Goal: Information Seeking & Learning: Learn about a topic

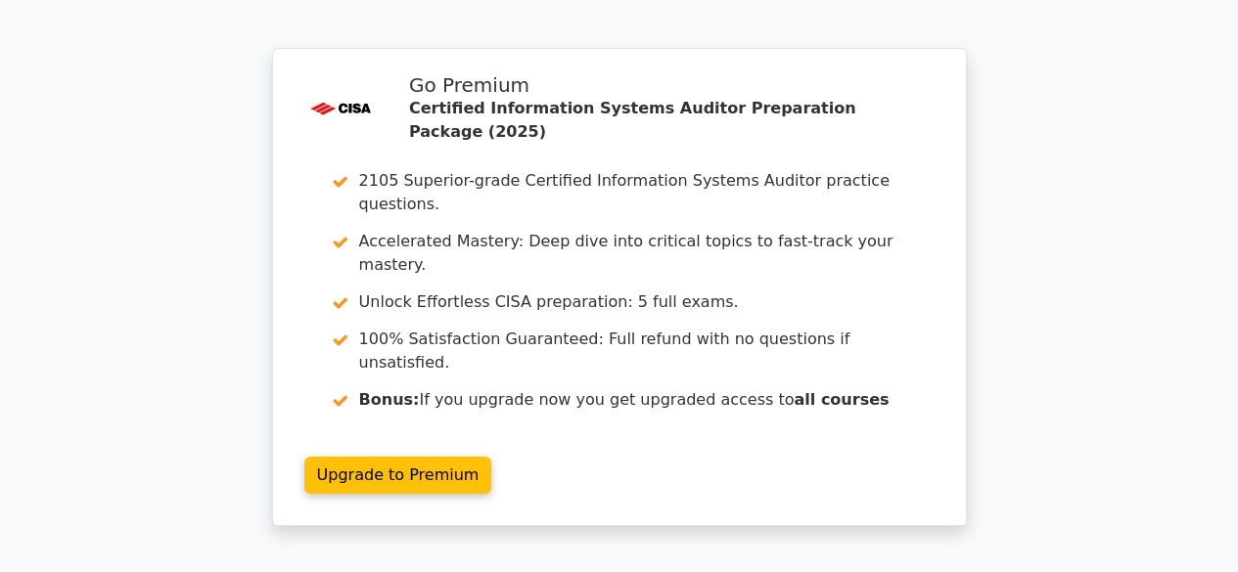
scroll to position [3649, 0]
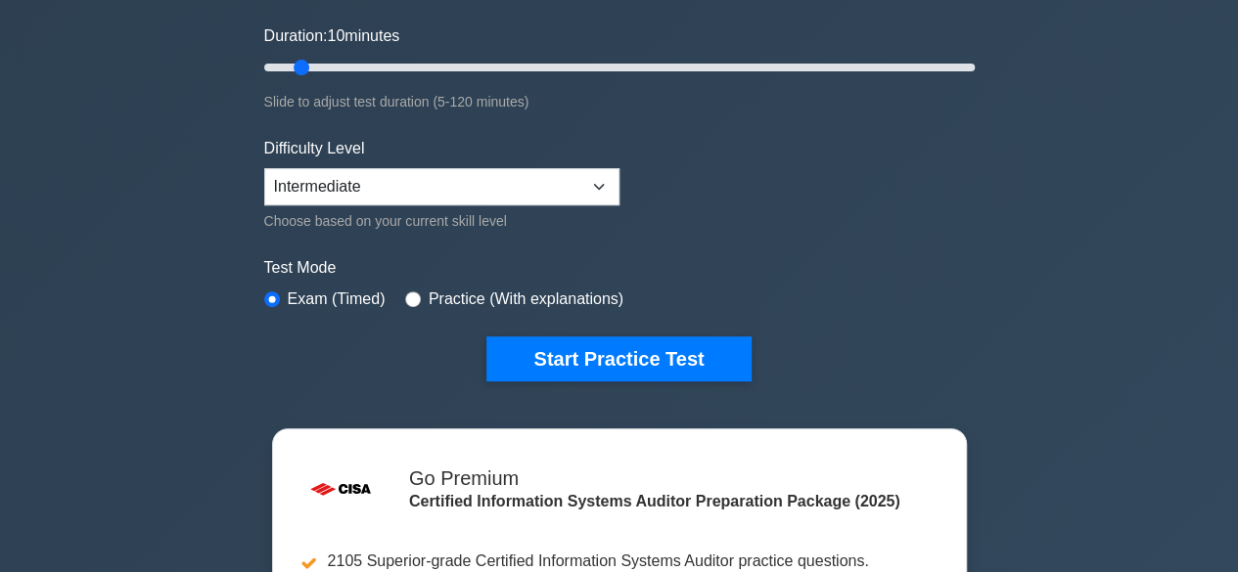
scroll to position [352, 0]
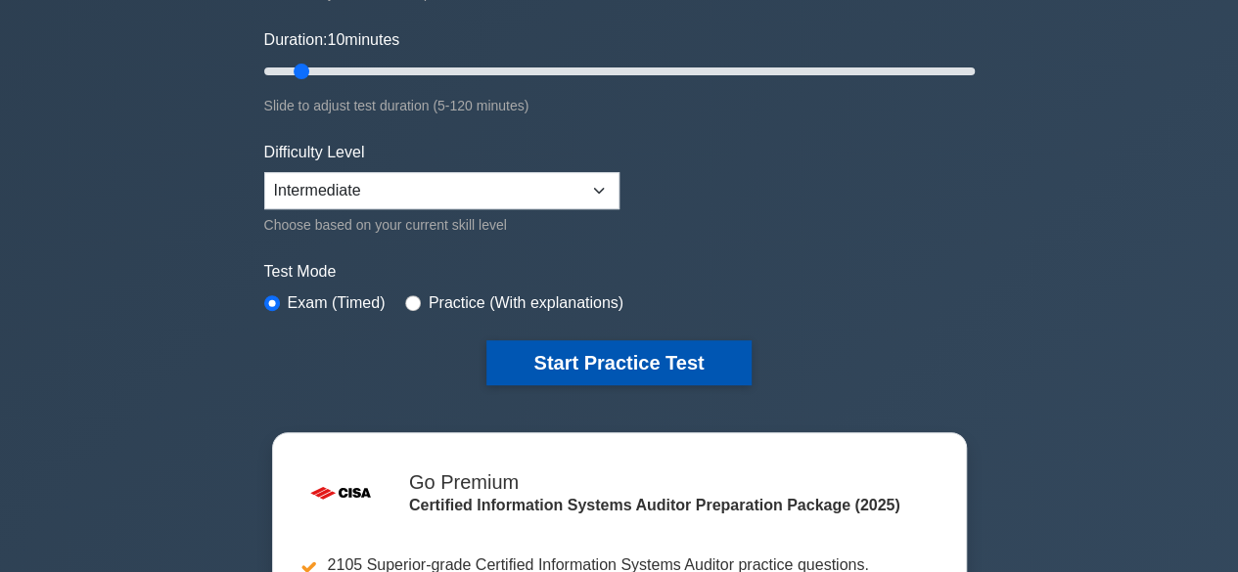
click at [594, 352] on button "Start Practice Test" at bounding box center [618, 363] width 264 height 45
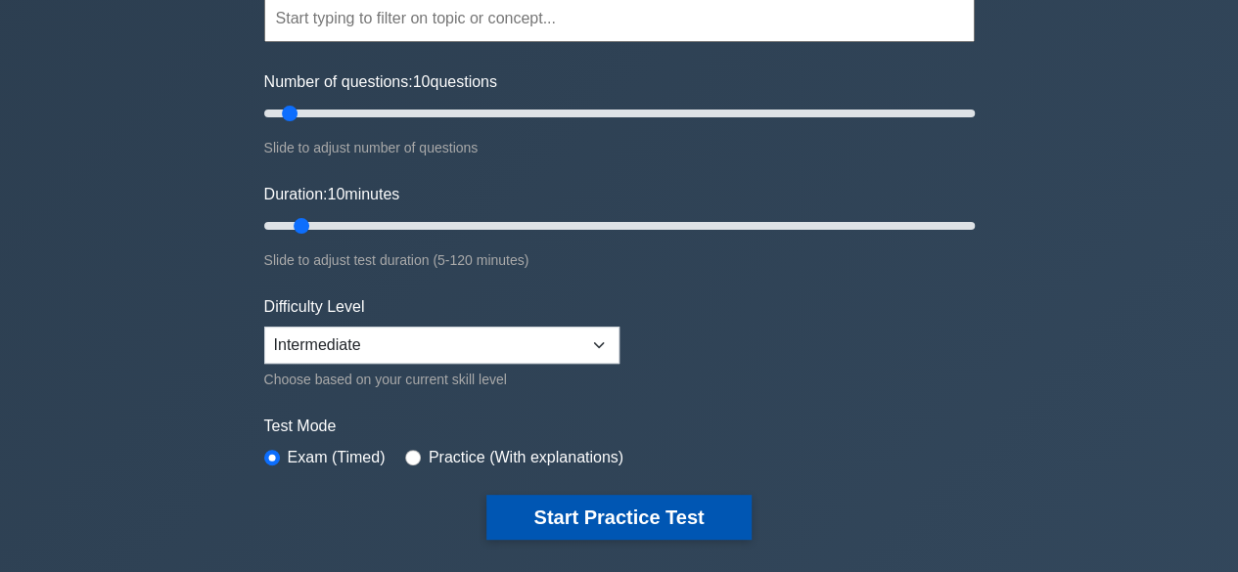
scroll to position [196, 0]
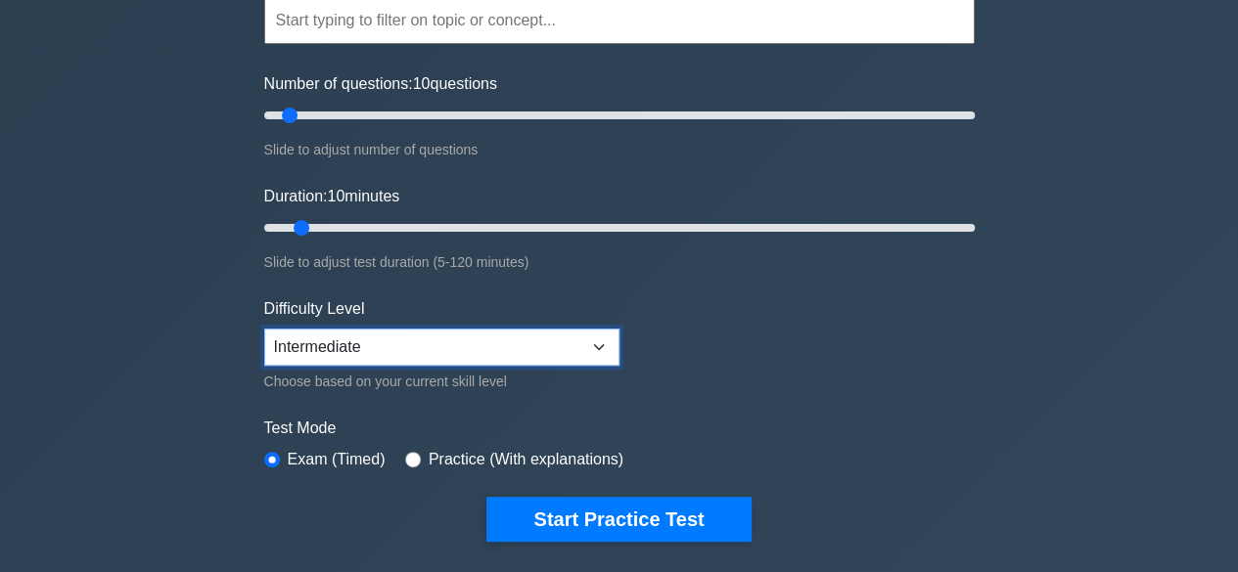
click at [598, 345] on select "Beginner Intermediate Expert" at bounding box center [441, 347] width 355 height 37
select select "expert"
click at [264, 329] on select "Beginner Intermediate Expert" at bounding box center [441, 347] width 355 height 37
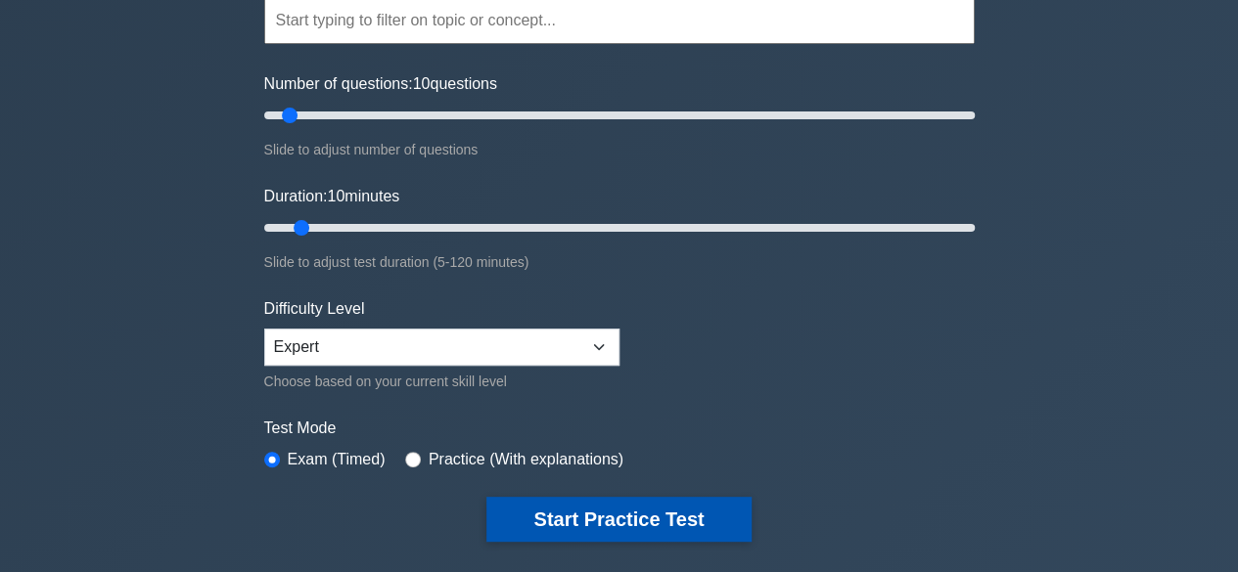
click at [544, 527] on button "Start Practice Test" at bounding box center [618, 519] width 264 height 45
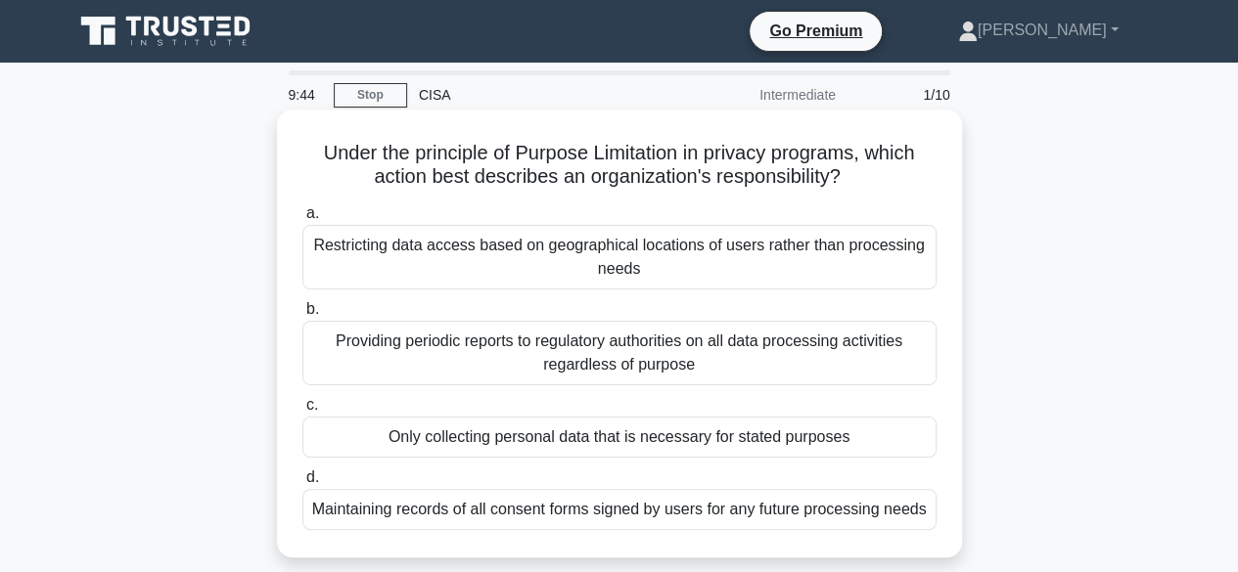
click at [604, 438] on div "Only collecting personal data that is necessary for stated purposes" at bounding box center [619, 437] width 634 height 41
click at [302, 412] on input "c. Only collecting personal data that is necessary for stated purposes" at bounding box center [302, 405] width 0 height 13
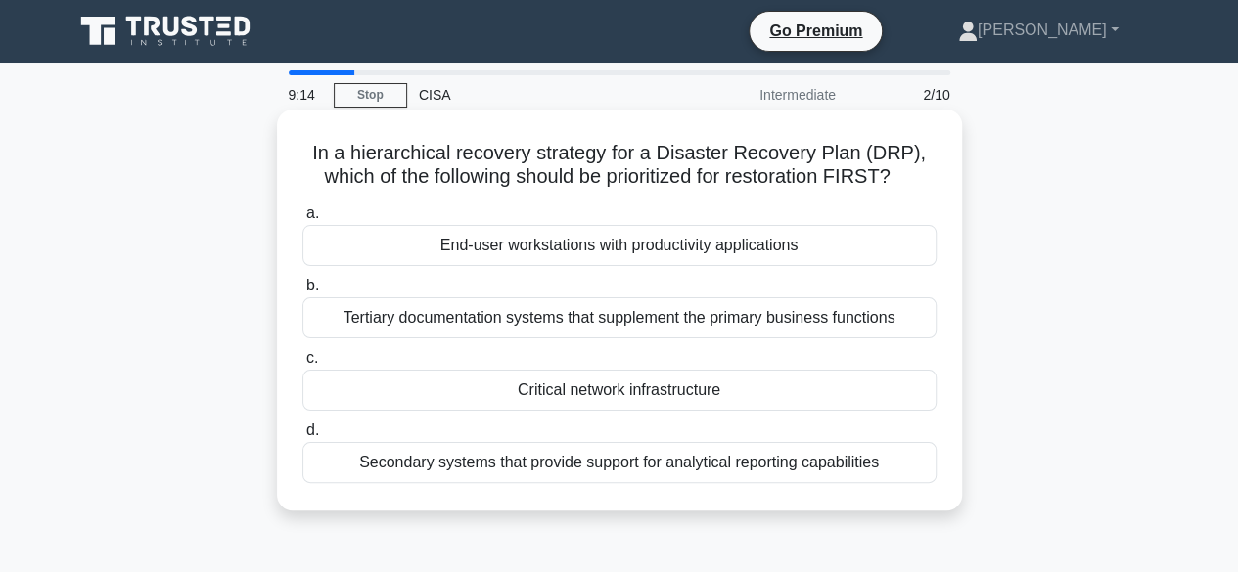
click at [622, 398] on div "Critical network infrastructure" at bounding box center [619, 390] width 634 height 41
click at [302, 365] on input "c. Critical network infrastructure" at bounding box center [302, 358] width 0 height 13
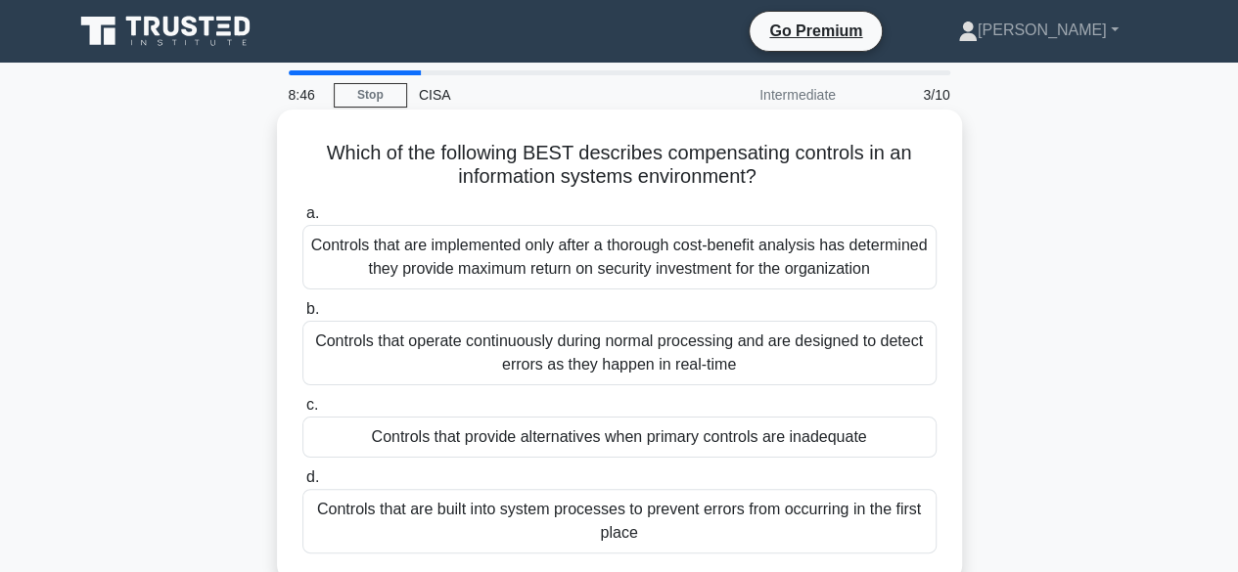
click at [614, 437] on div "Controls that provide alternatives when primary controls are inadequate" at bounding box center [619, 437] width 634 height 41
click at [302, 412] on input "c. Controls that provide alternatives when primary controls are inadequate" at bounding box center [302, 405] width 0 height 13
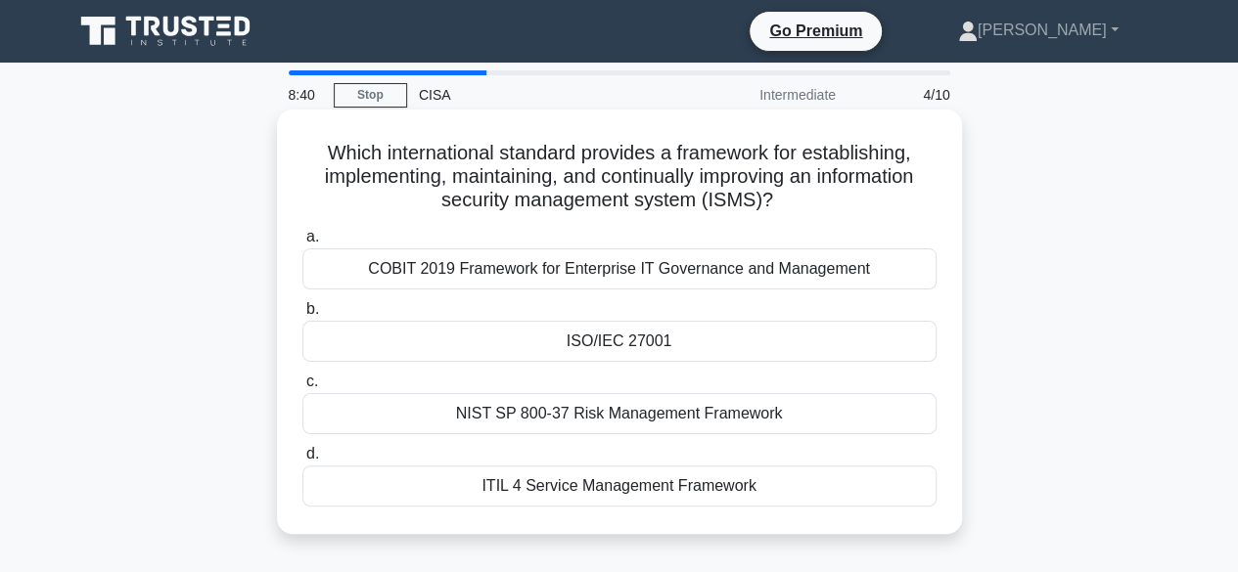
click at [622, 347] on div "ISO/IEC 27001" at bounding box center [619, 341] width 634 height 41
click at [302, 316] on input "b. ISO/IEC 27001" at bounding box center [302, 309] width 0 height 13
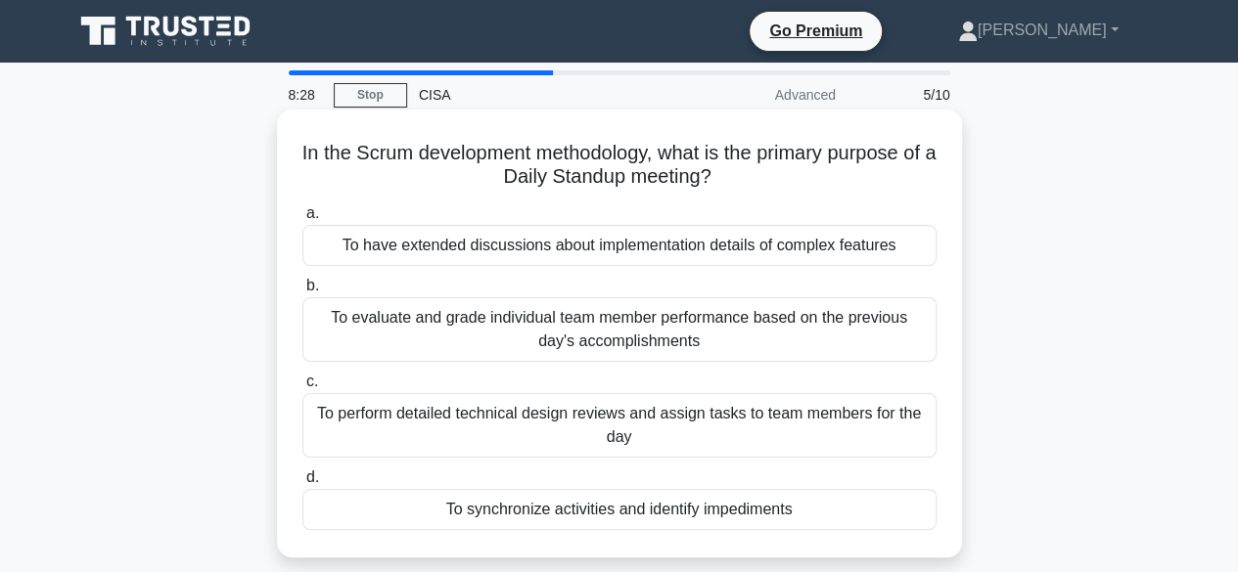
click at [559, 518] on div "To synchronize activities and identify impediments" at bounding box center [619, 509] width 634 height 41
click at [302, 484] on input "d. To synchronize activities and identify impediments" at bounding box center [302, 478] width 0 height 13
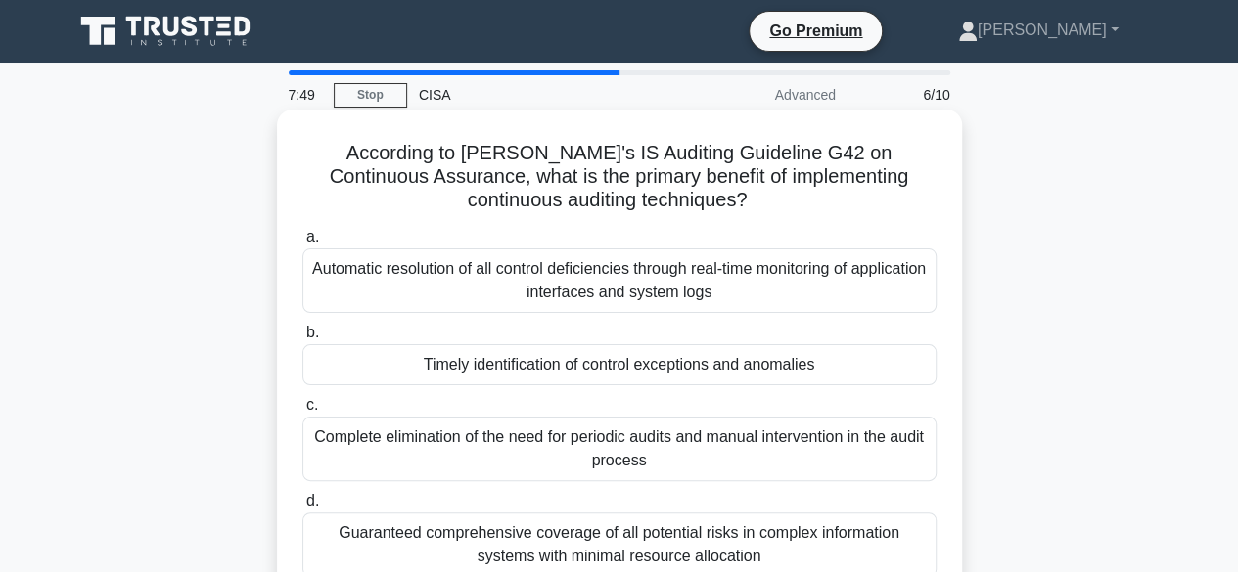
click at [650, 360] on div "Timely identification of control exceptions and anomalies" at bounding box center [619, 364] width 634 height 41
click at [302, 340] on input "b. Timely identification of control exceptions and anomalies" at bounding box center [302, 333] width 0 height 13
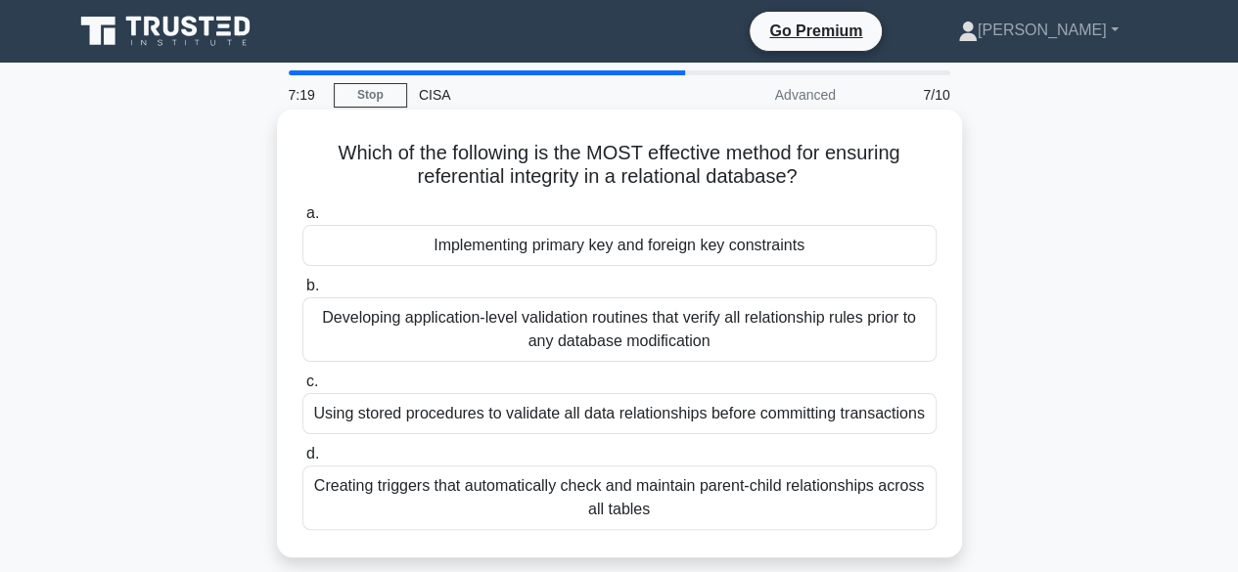
click at [630, 253] on div "Implementing primary key and foreign key constraints" at bounding box center [619, 245] width 634 height 41
click at [302, 220] on input "a. Implementing primary key and foreign key constraints" at bounding box center [302, 213] width 0 height 13
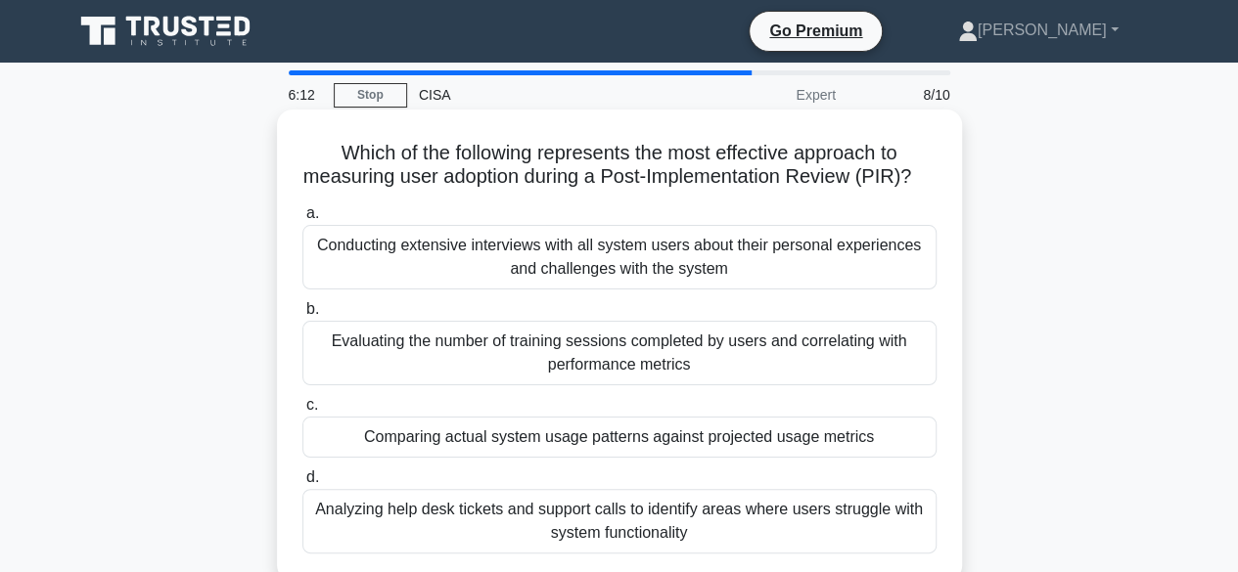
click at [632, 458] on div "Comparing actual system usage patterns against projected usage metrics" at bounding box center [619, 437] width 634 height 41
click at [302, 412] on input "c. Comparing actual system usage patterns against projected usage metrics" at bounding box center [302, 405] width 0 height 13
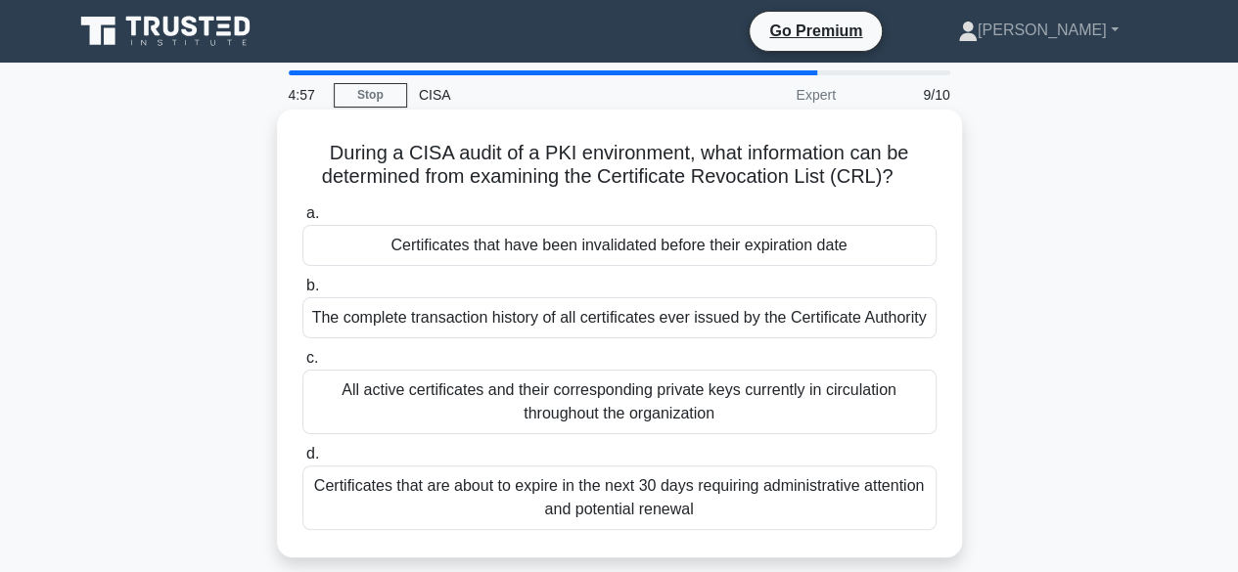
click at [649, 320] on div "The complete transaction history of all certificates ever issued by the Certifi…" at bounding box center [619, 317] width 634 height 41
click at [302, 293] on input "b. The complete transaction history of all certificates ever issued by the Cert…" at bounding box center [302, 286] width 0 height 13
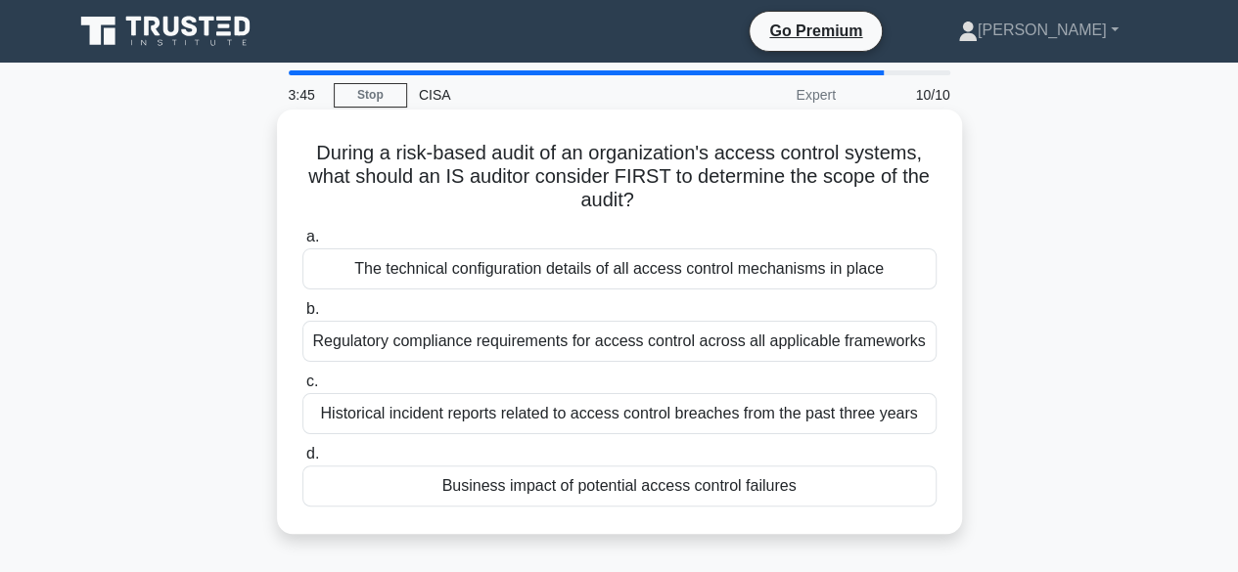
click at [484, 498] on div "Business impact of potential access control failures" at bounding box center [619, 486] width 634 height 41
click at [302, 461] on input "d. Business impact of potential access control failures" at bounding box center [302, 454] width 0 height 13
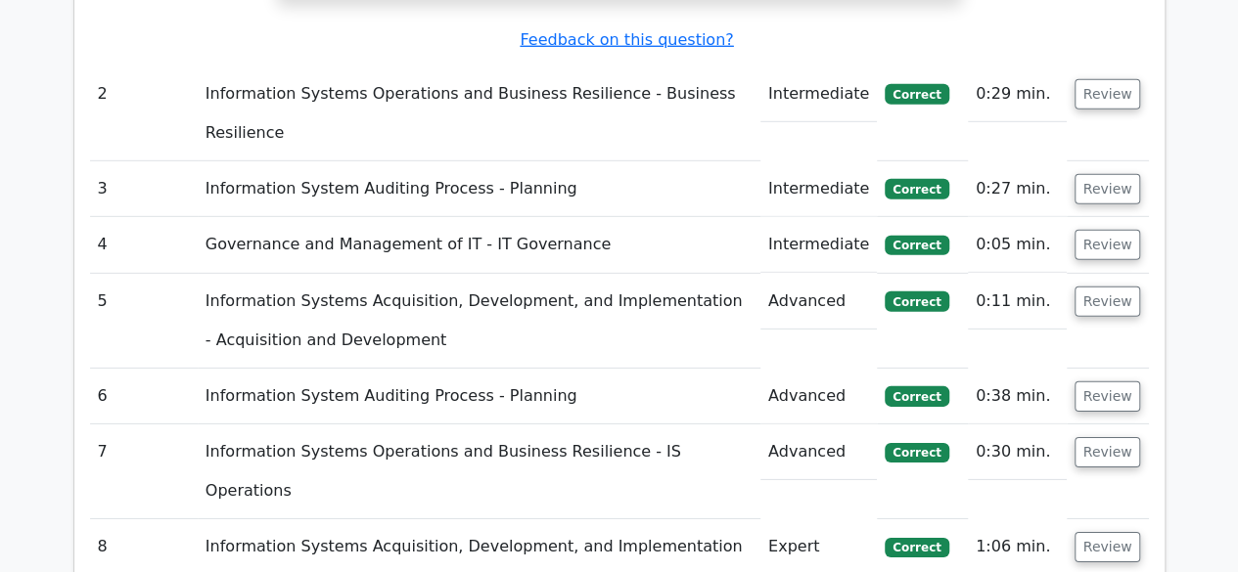
scroll to position [2857, 0]
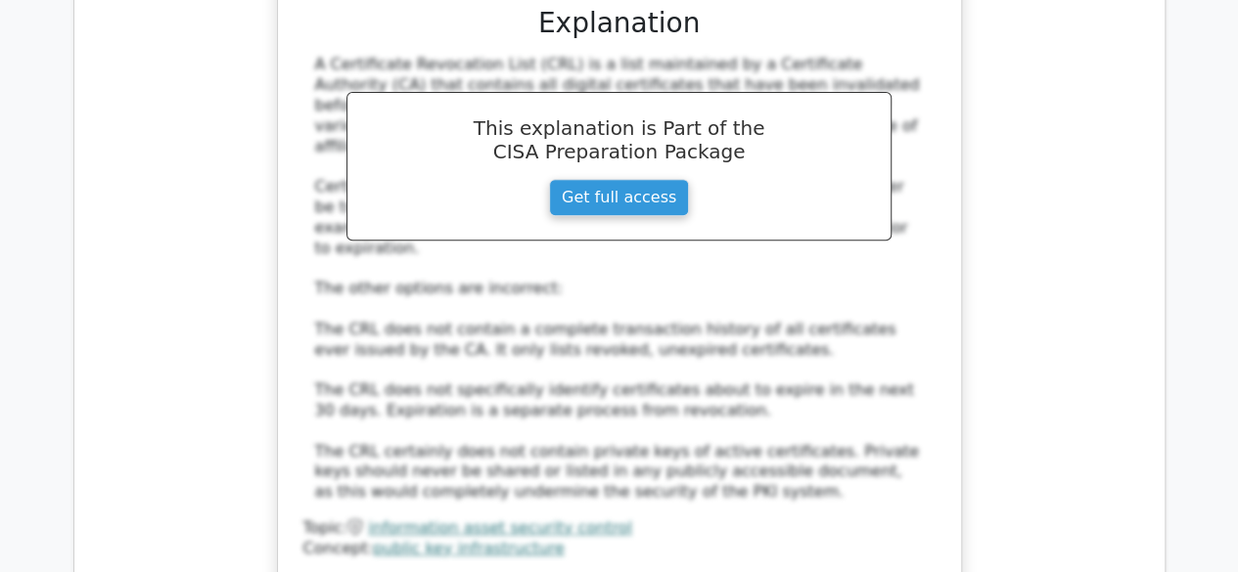
scroll to position [4044, 0]
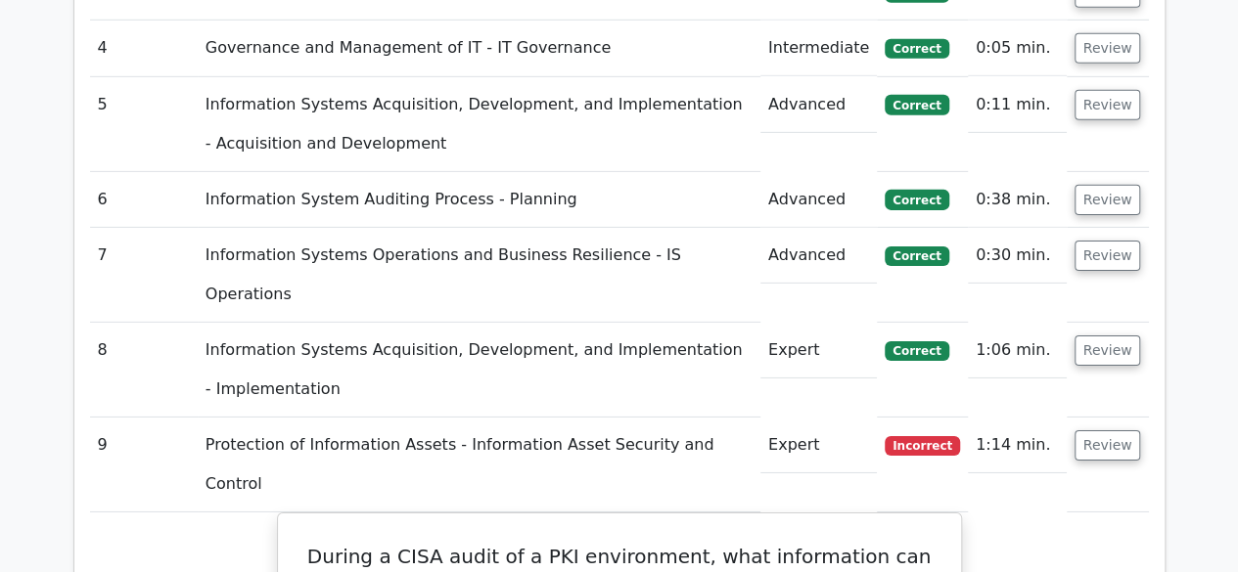
scroll to position [2870, 0]
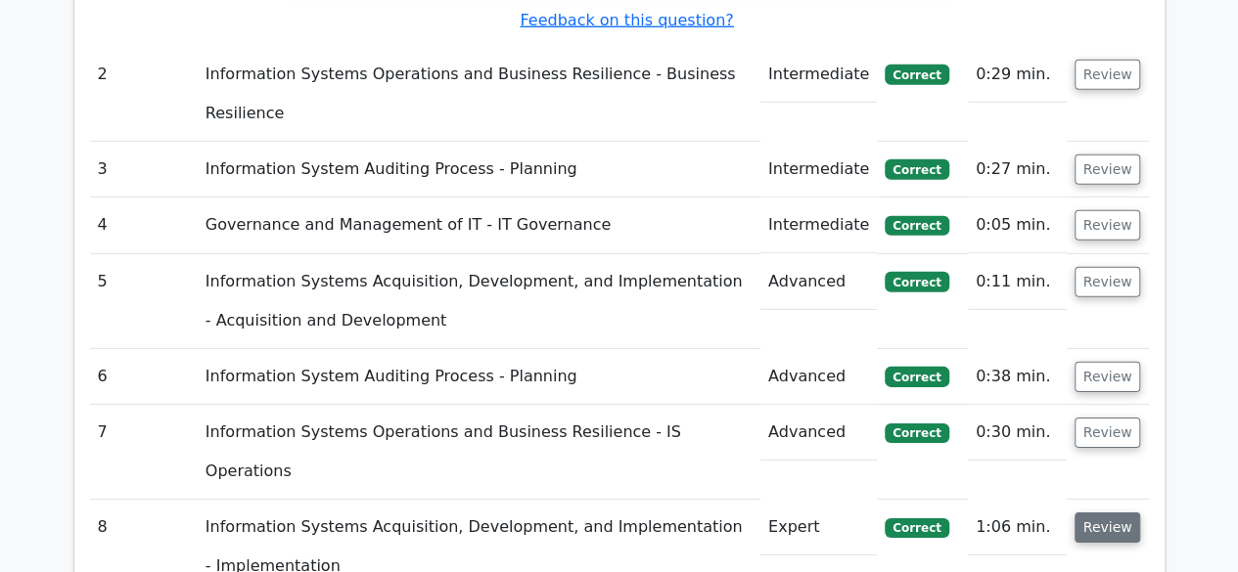
click at [1114, 513] on button "Review" at bounding box center [1107, 528] width 67 height 30
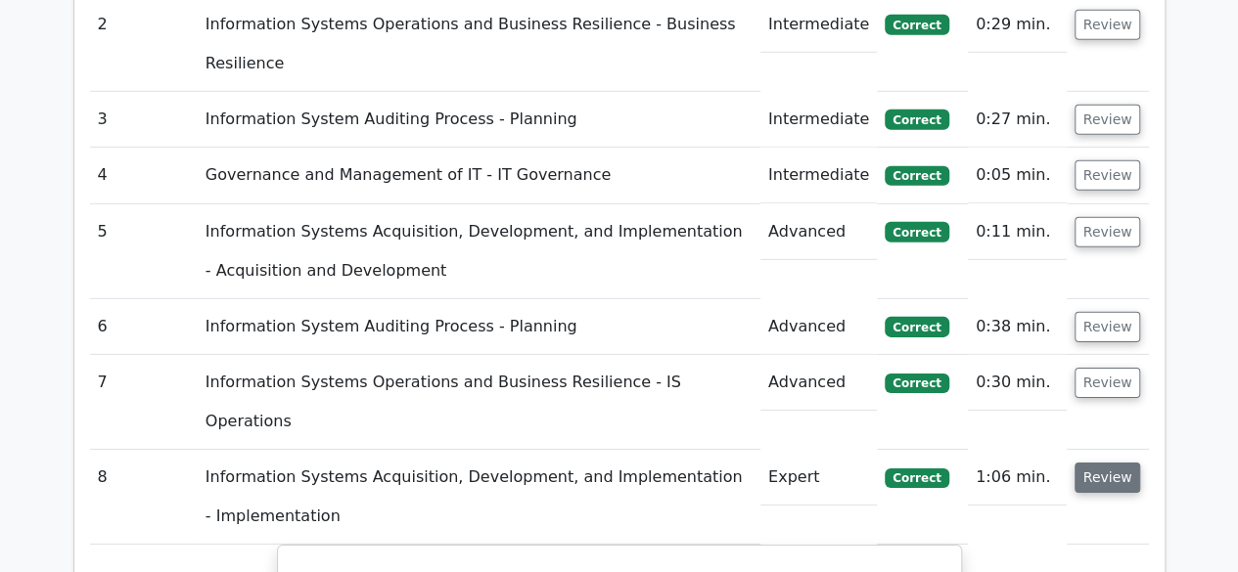
scroll to position [2831, 0]
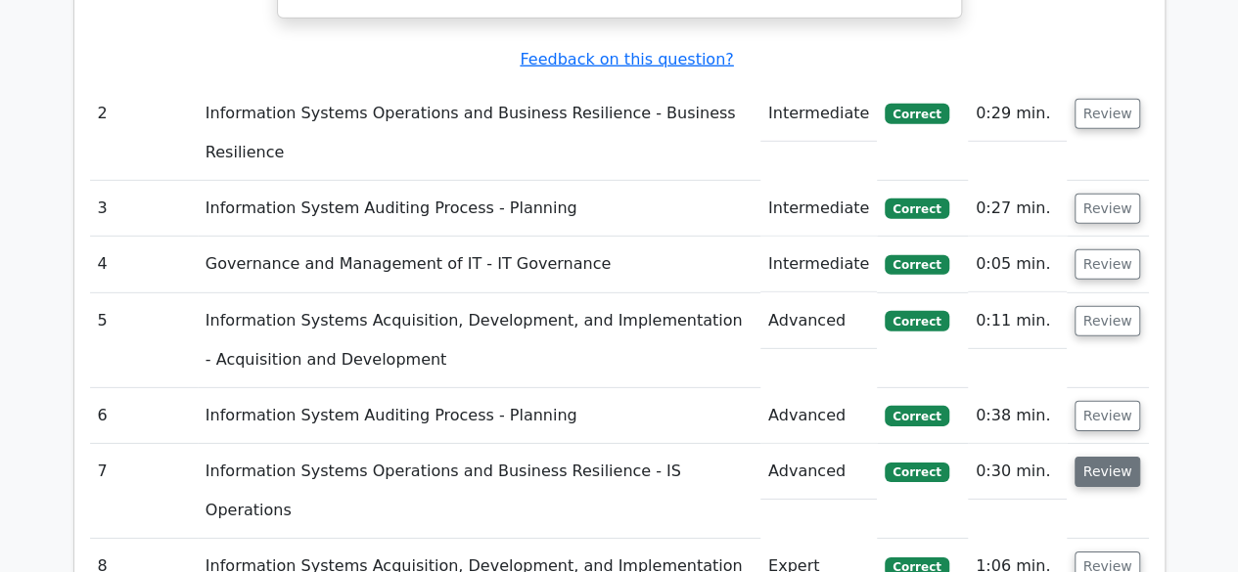
click at [1107, 457] on button "Review" at bounding box center [1107, 472] width 67 height 30
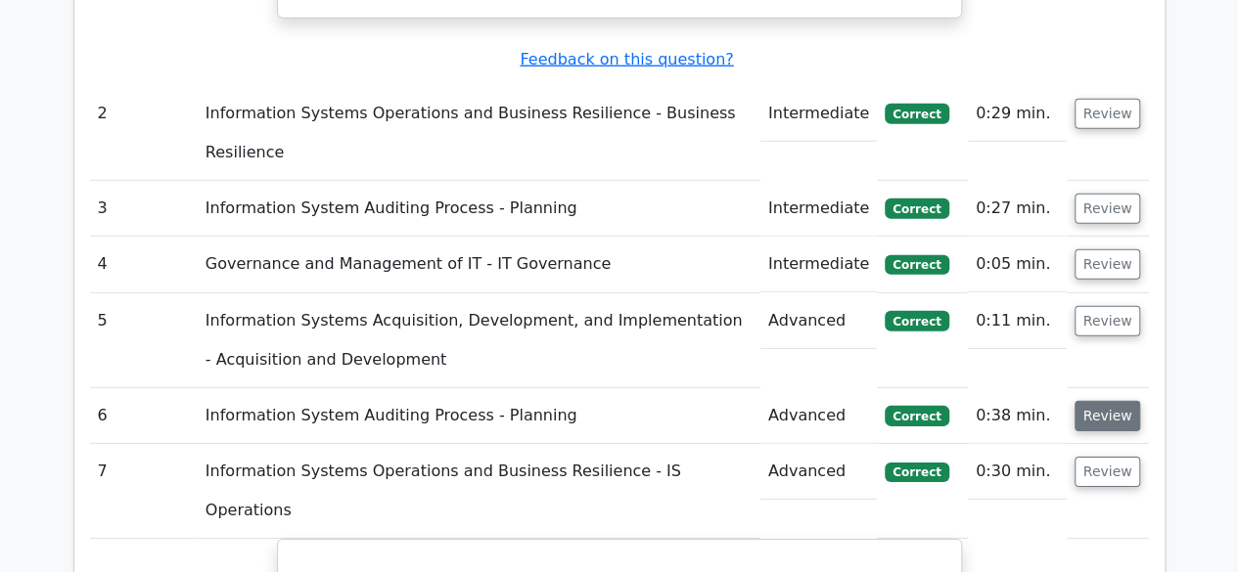
click at [1107, 401] on button "Review" at bounding box center [1107, 416] width 67 height 30
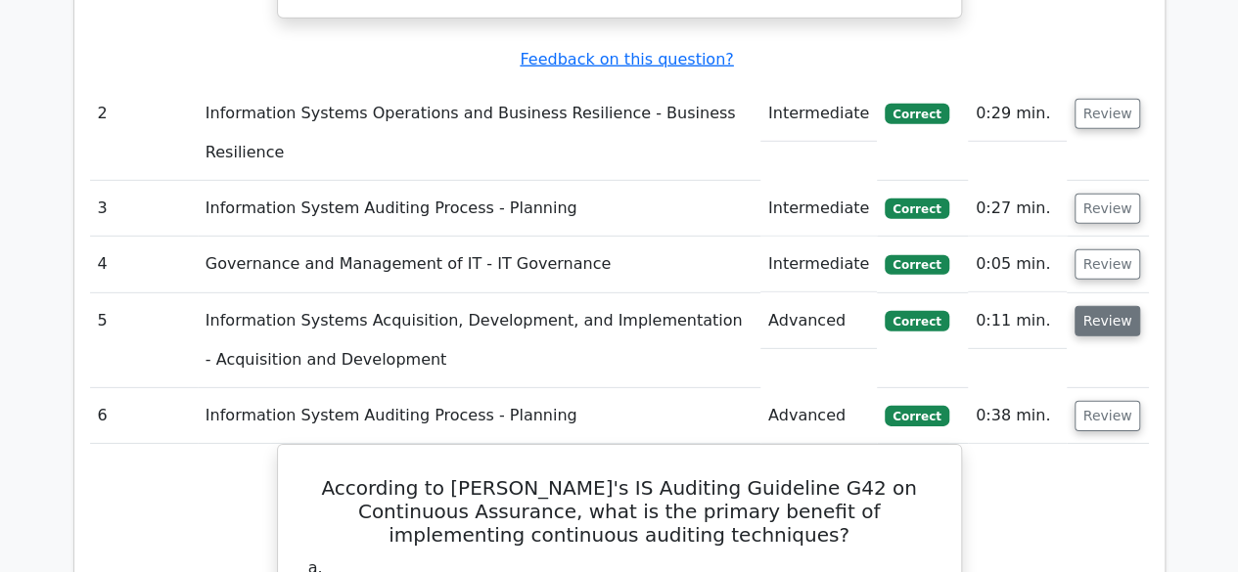
click at [1113, 306] on button "Review" at bounding box center [1107, 321] width 67 height 30
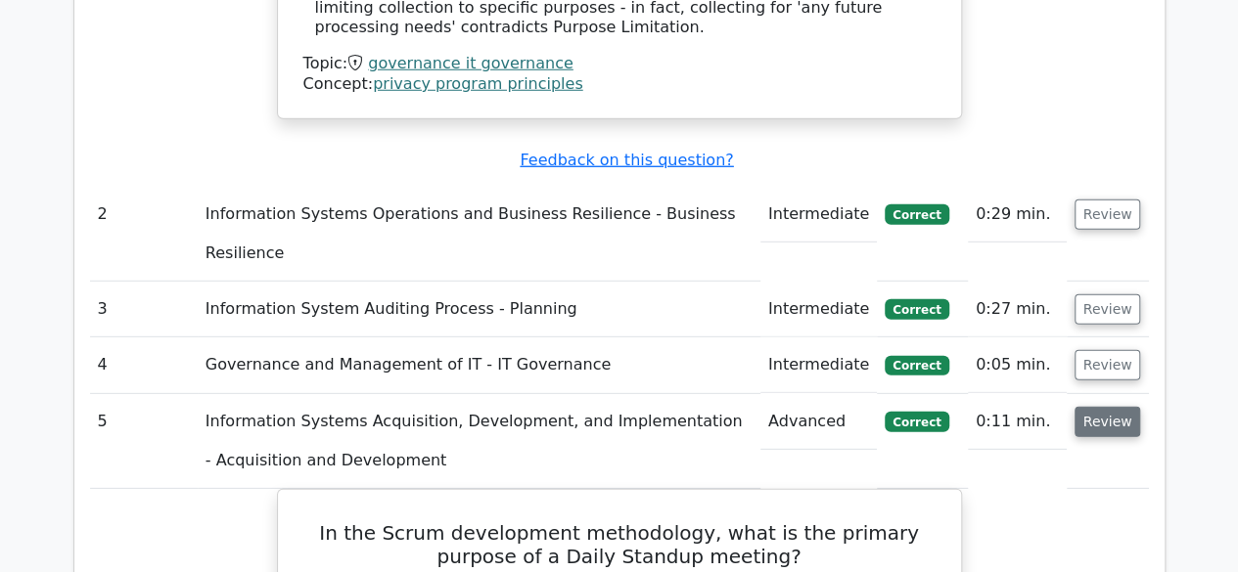
scroll to position [2713, 0]
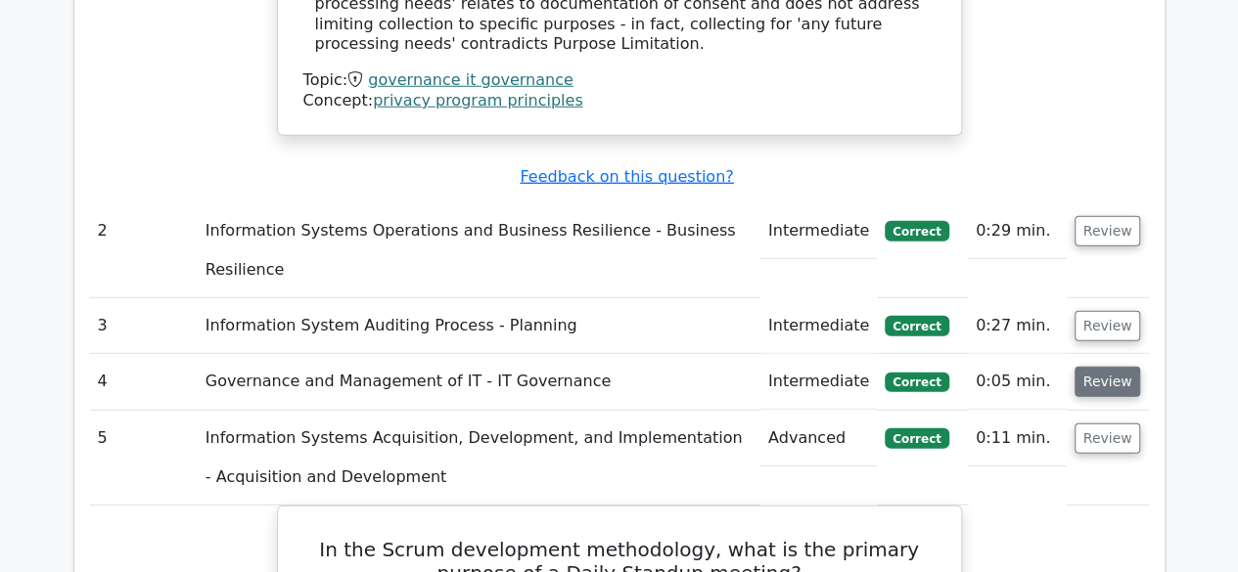
click at [1108, 367] on button "Review" at bounding box center [1107, 382] width 67 height 30
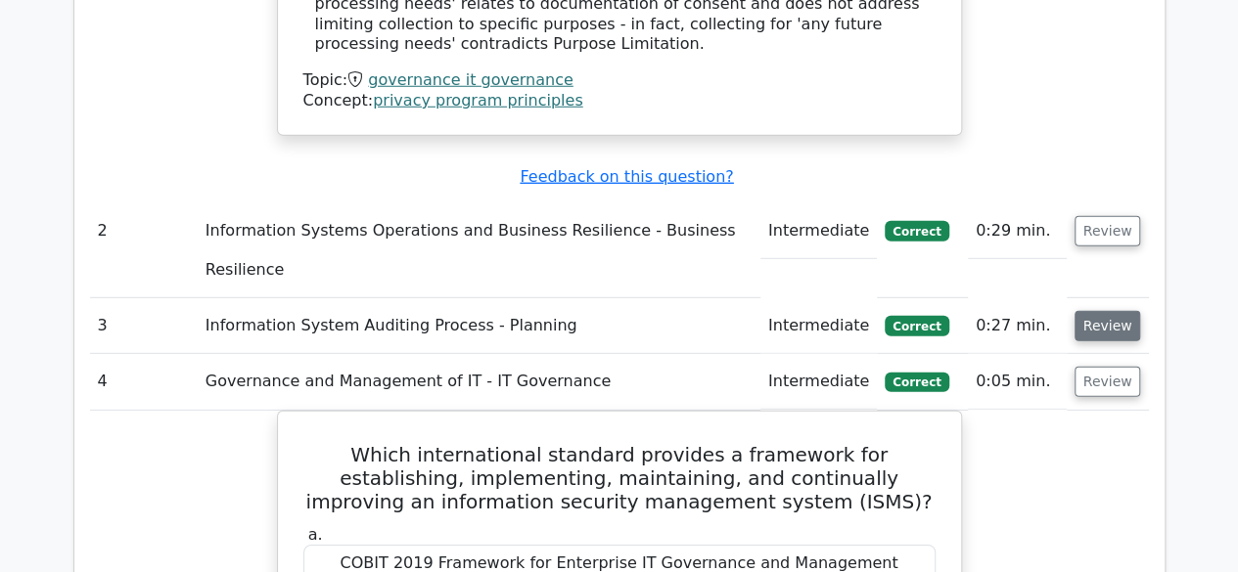
click at [1114, 311] on button "Review" at bounding box center [1107, 326] width 67 height 30
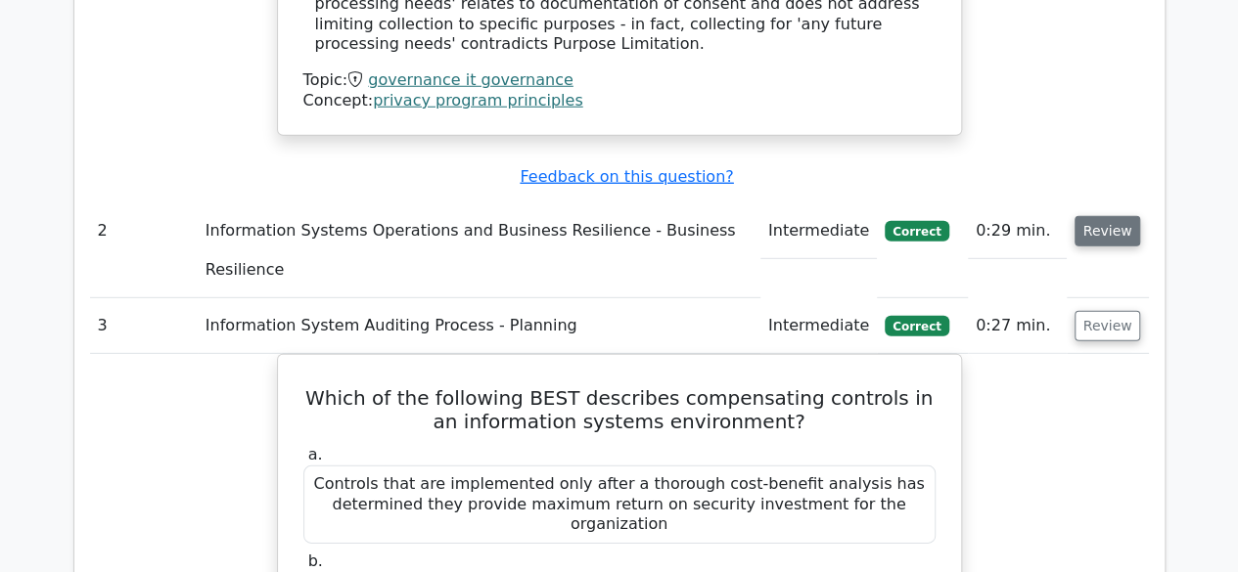
click at [1115, 216] on button "Review" at bounding box center [1107, 231] width 67 height 30
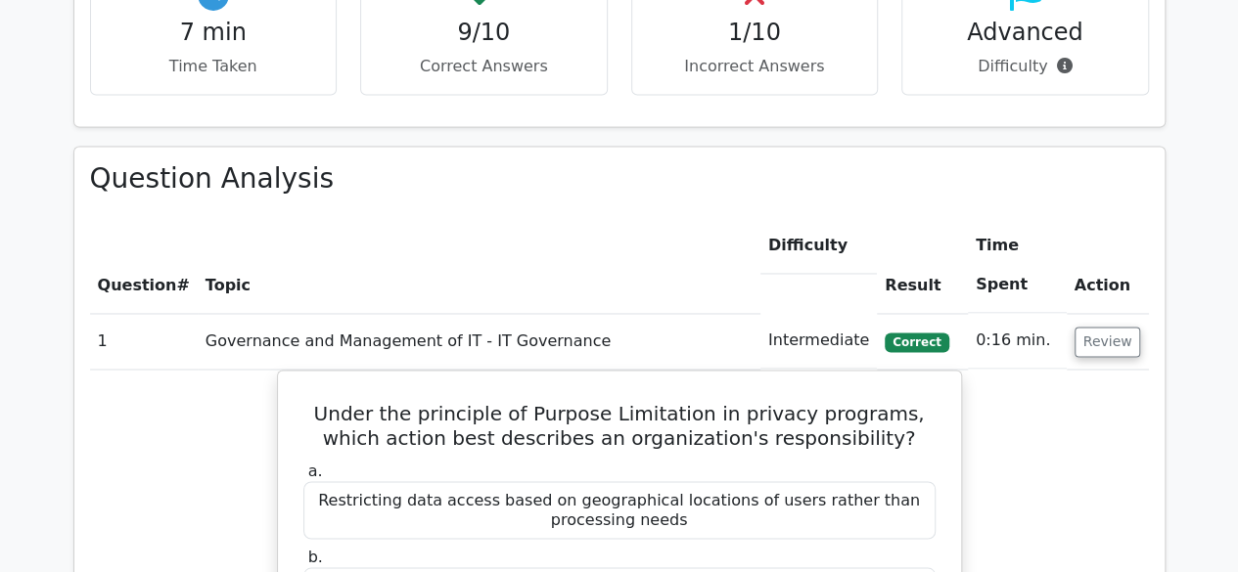
scroll to position [1422, 0]
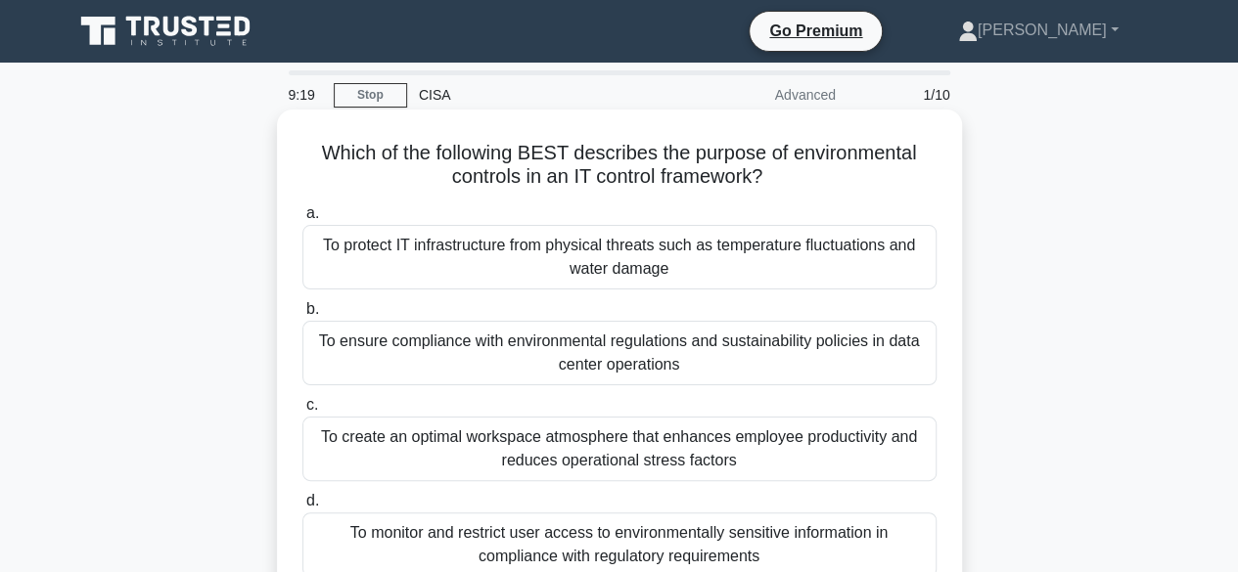
click at [684, 269] on div "To protect IT infrastructure from physical threats such as temperature fluctuat…" at bounding box center [619, 257] width 634 height 65
click at [302, 220] on input "a. To protect IT infrastructure from physical threats such as temperature fluct…" at bounding box center [302, 213] width 0 height 13
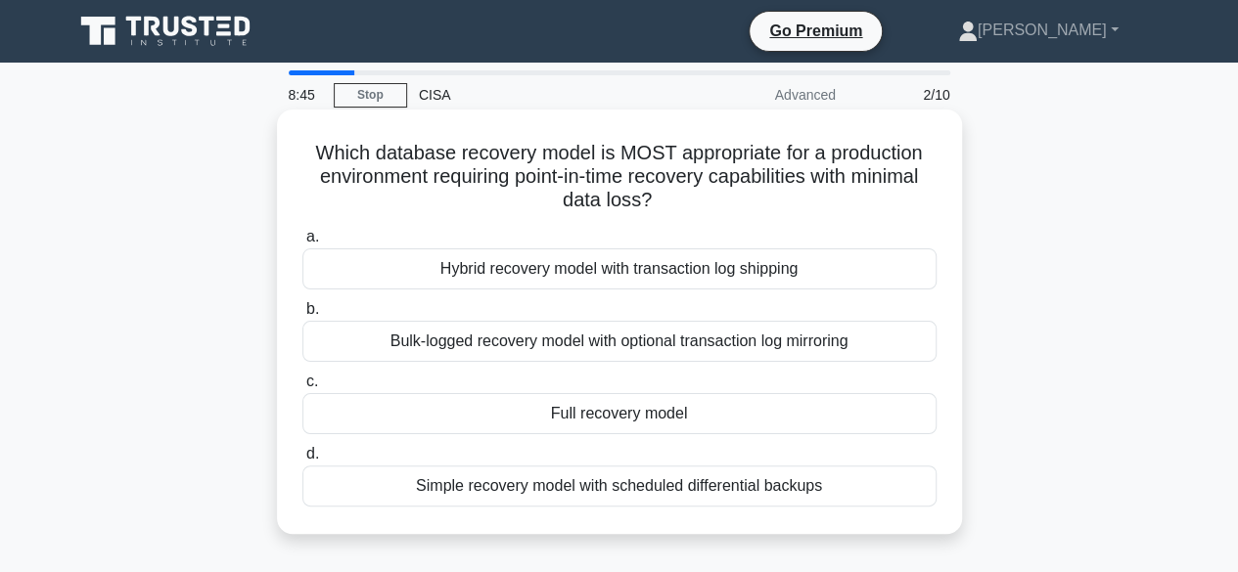
click at [563, 409] on div "Full recovery model" at bounding box center [619, 413] width 634 height 41
click at [302, 388] on input "c. Full recovery model" at bounding box center [302, 382] width 0 height 13
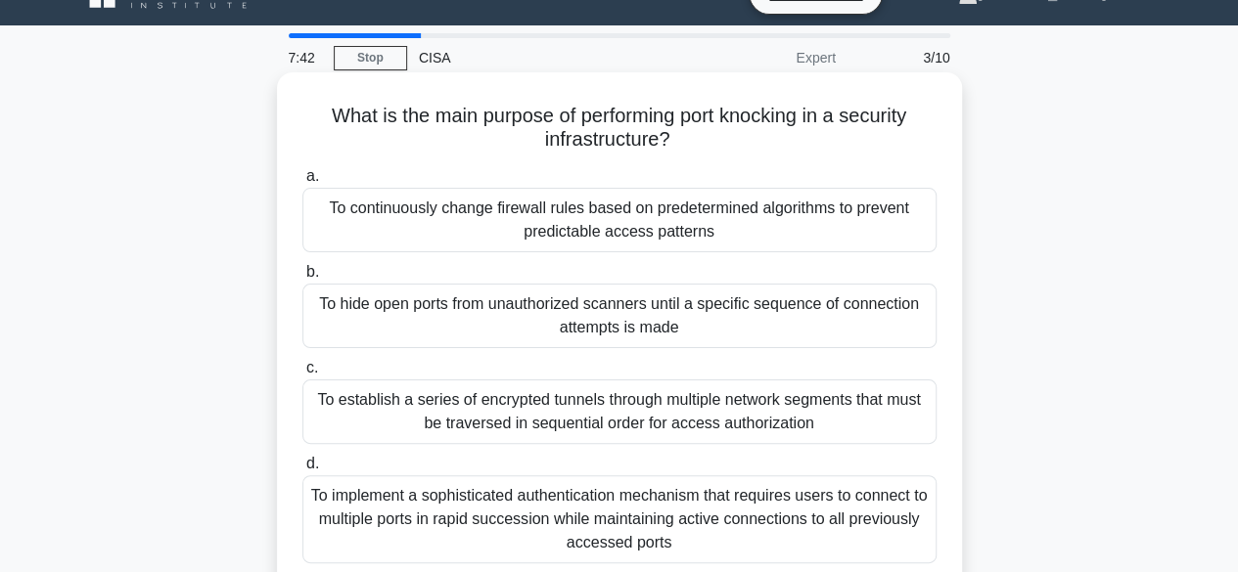
scroll to position [39, 0]
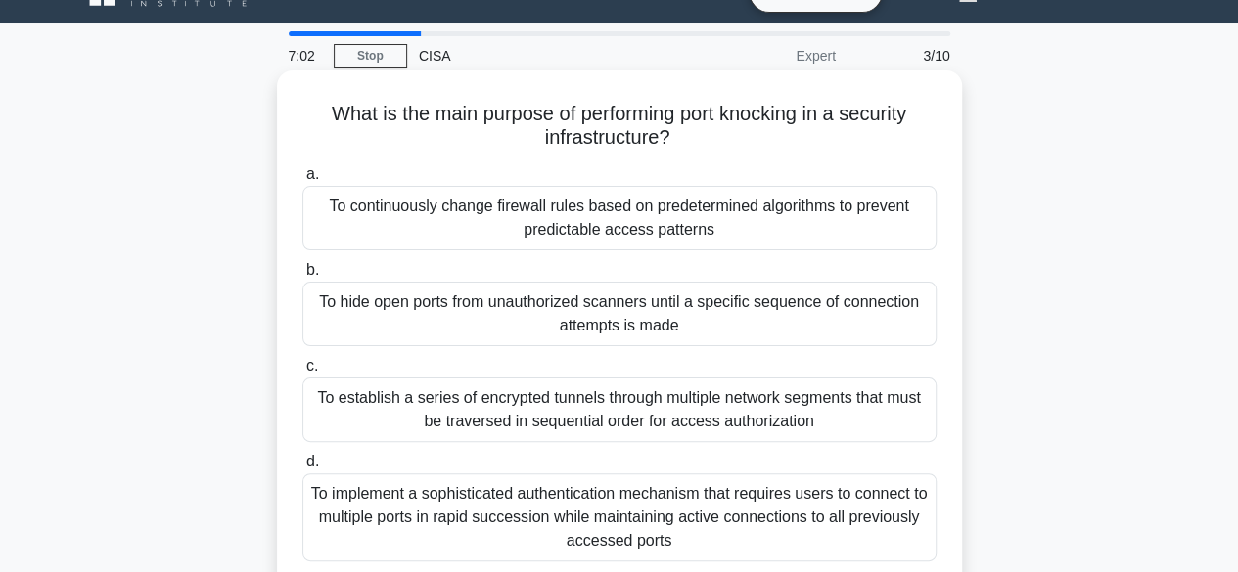
click at [591, 411] on div "To establish a series of encrypted tunnels through multiple network segments th…" at bounding box center [619, 410] width 634 height 65
click at [302, 373] on input "c. To establish a series of encrypted tunnels through multiple network segments…" at bounding box center [302, 366] width 0 height 13
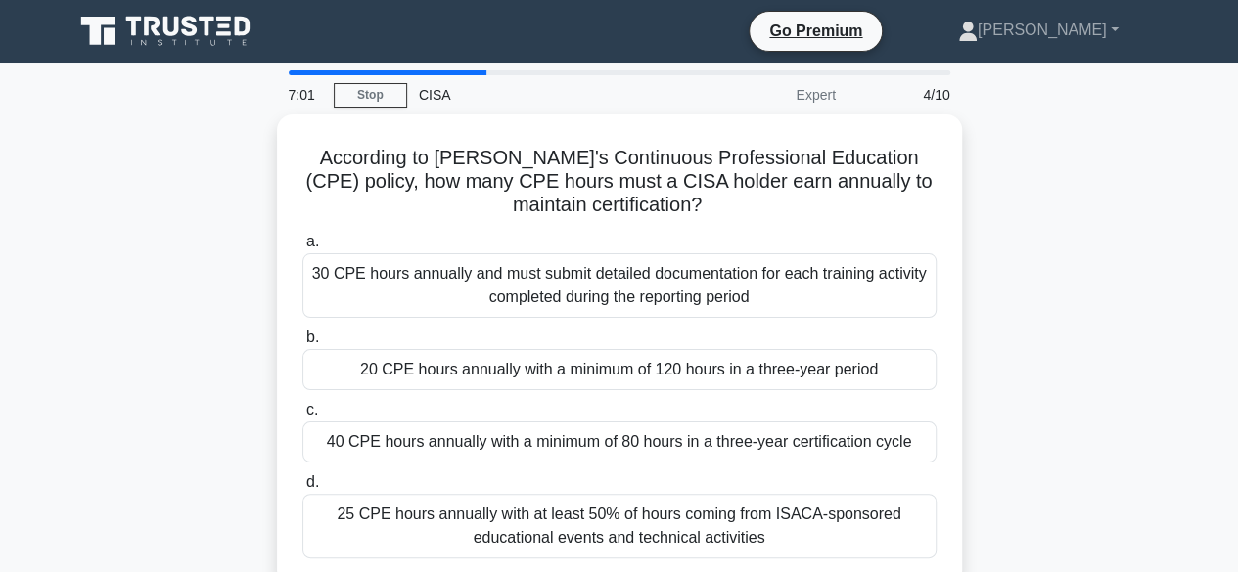
scroll to position [0, 0]
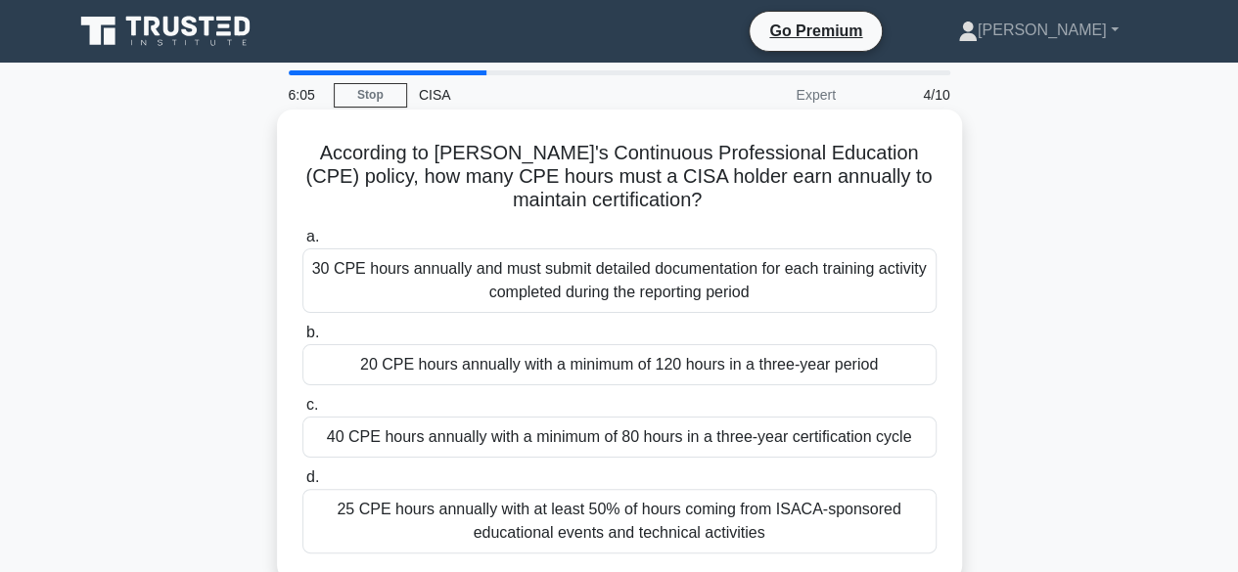
click at [635, 279] on div "30 CPE hours annually and must submit detailed documentation for each training …" at bounding box center [619, 281] width 634 height 65
click at [302, 244] on input "a. 30 CPE hours annually and must submit detailed documentation for each traini…" at bounding box center [302, 237] width 0 height 13
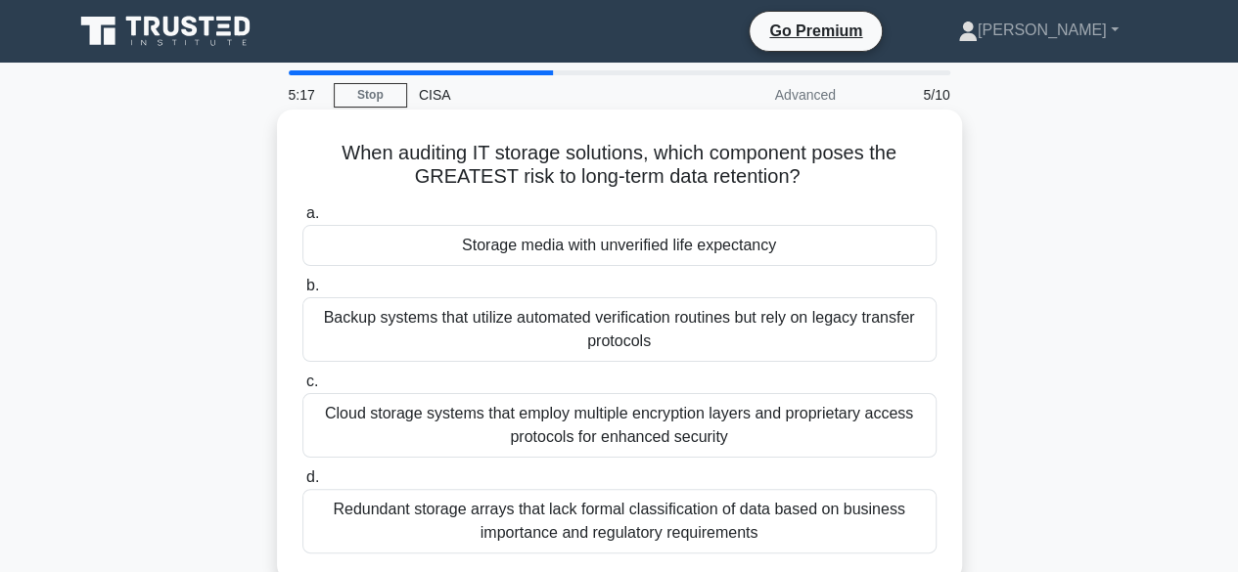
click at [548, 510] on div "Redundant storage arrays that lack formal classification of data based on busin…" at bounding box center [619, 521] width 634 height 65
click at [302, 484] on input "d. Redundant storage arrays that lack formal classification of data based on bu…" at bounding box center [302, 478] width 0 height 13
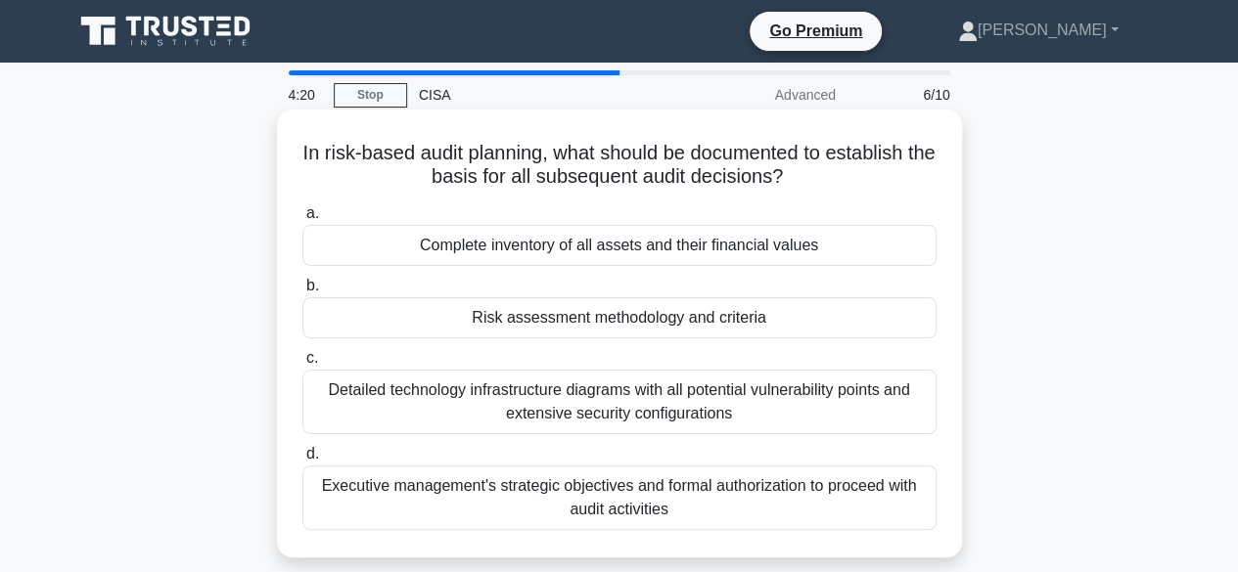
click at [630, 333] on div "Risk assessment methodology and criteria" at bounding box center [619, 317] width 634 height 41
click at [302, 293] on input "b. Risk assessment methodology and criteria" at bounding box center [302, 286] width 0 height 13
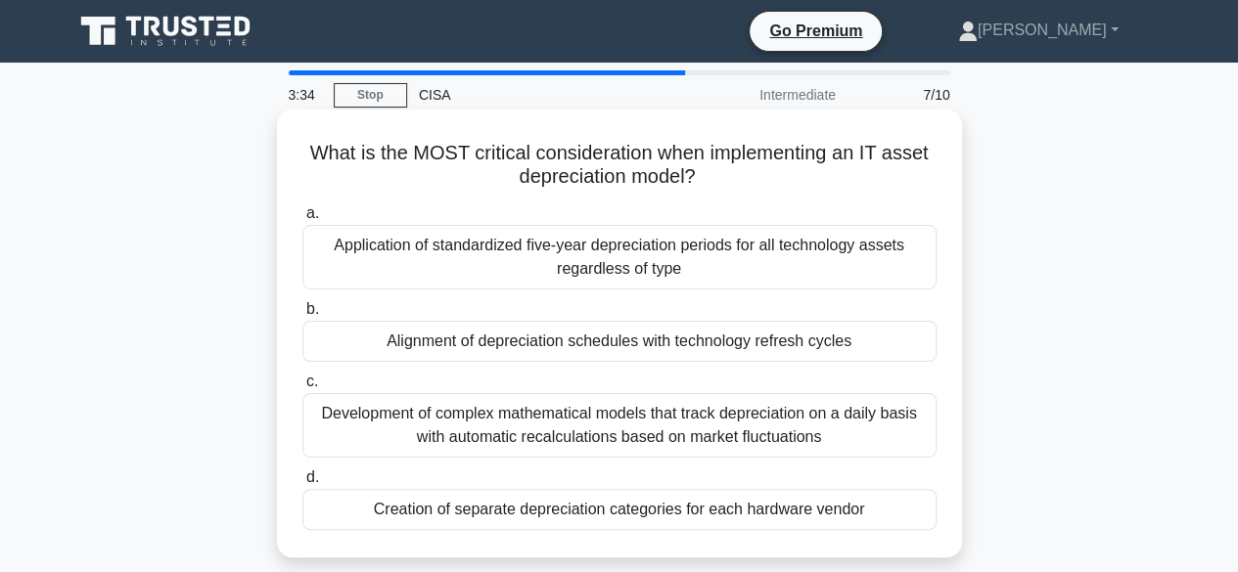
click at [522, 345] on div "Alignment of depreciation schedules with technology refresh cycles" at bounding box center [619, 341] width 634 height 41
click at [302, 316] on input "b. Alignment of depreciation schedules with technology refresh cycles" at bounding box center [302, 309] width 0 height 13
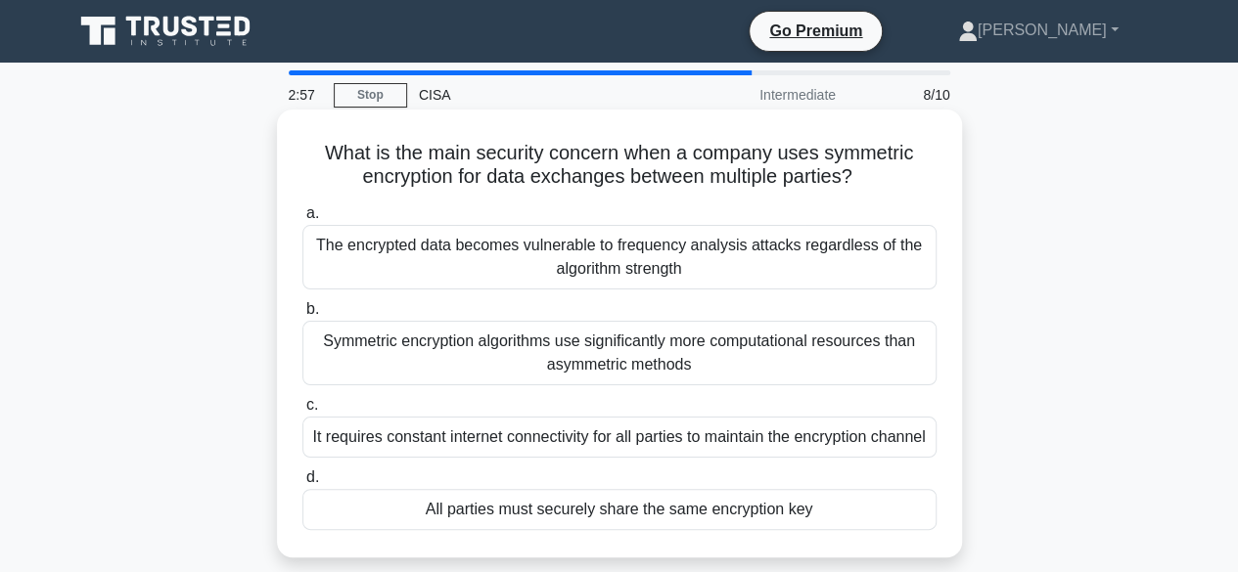
click at [610, 528] on div "All parties must securely share the same encryption key" at bounding box center [619, 509] width 634 height 41
click at [302, 484] on input "d. All parties must securely share the same encryption key" at bounding box center [302, 478] width 0 height 13
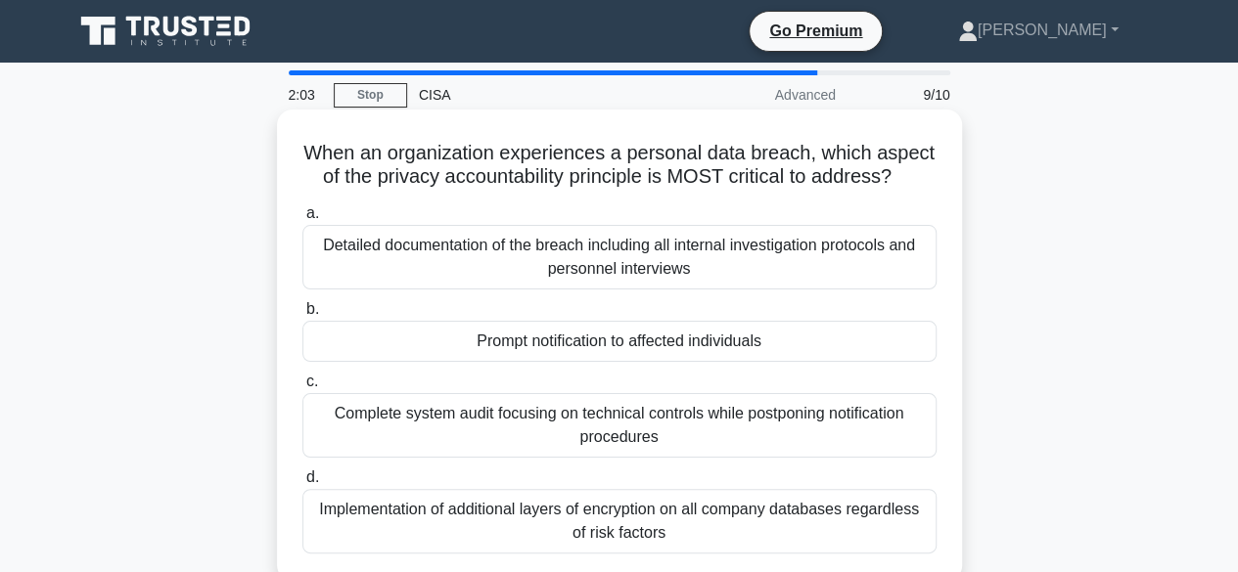
click at [564, 362] on div "Prompt notification to affected individuals" at bounding box center [619, 341] width 634 height 41
click at [302, 316] on input "b. Prompt notification to affected individuals" at bounding box center [302, 309] width 0 height 13
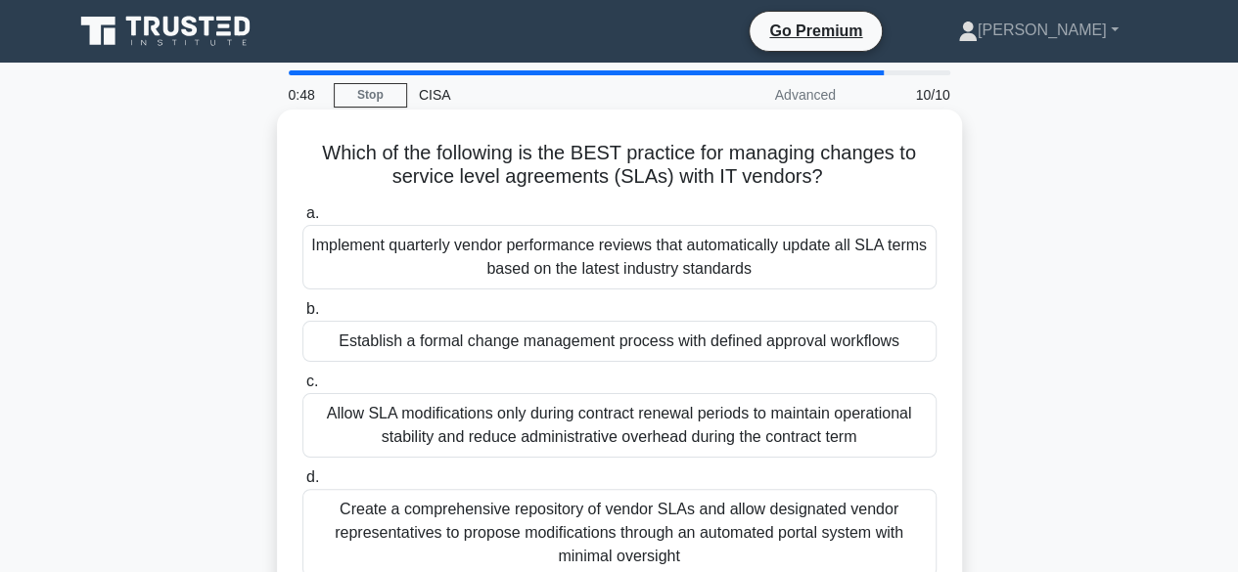
click at [571, 341] on div "Establish a formal change management process with defined approval workflows" at bounding box center [619, 341] width 634 height 41
click at [302, 316] on input "b. Establish a formal change management process with defined approval workflows" at bounding box center [302, 309] width 0 height 13
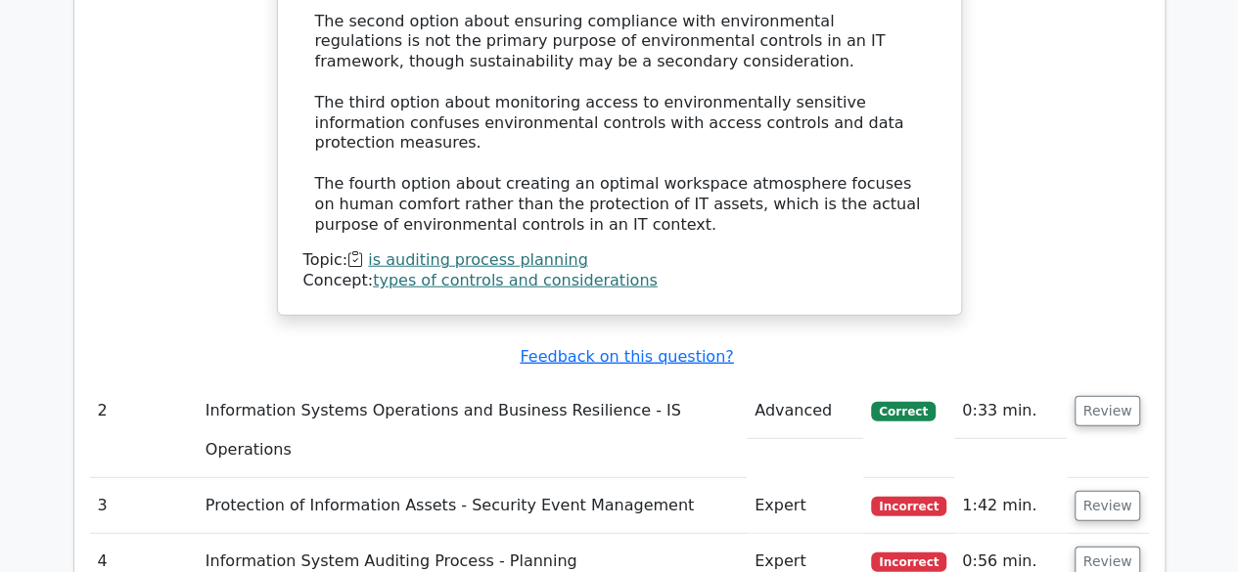
scroll to position [2427, 0]
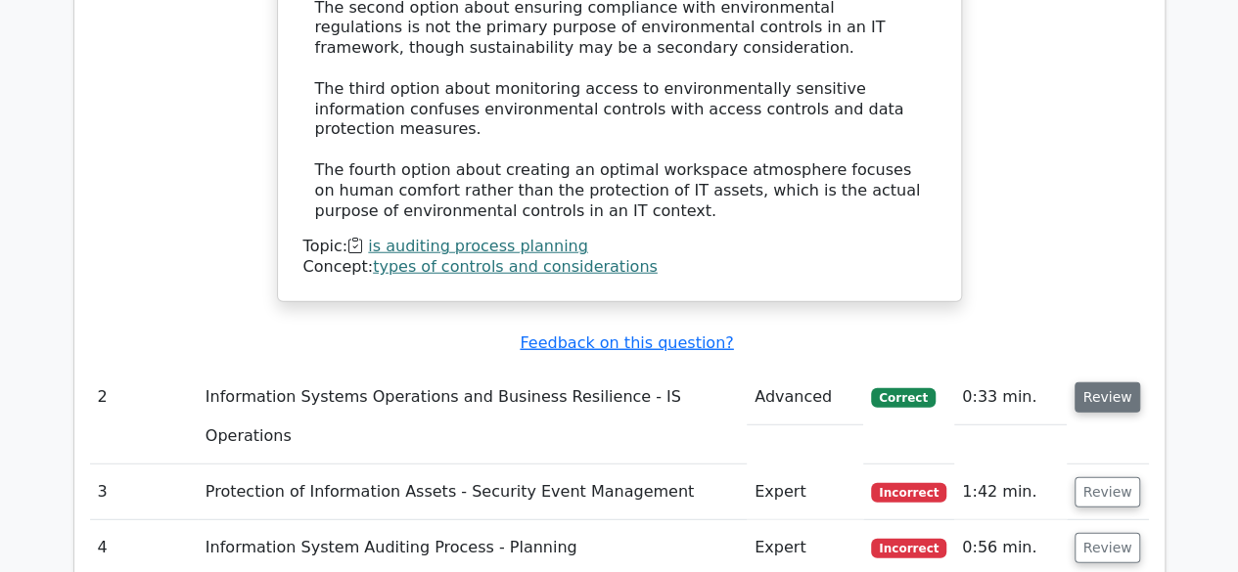
click at [1112, 383] on button "Review" at bounding box center [1107, 398] width 67 height 30
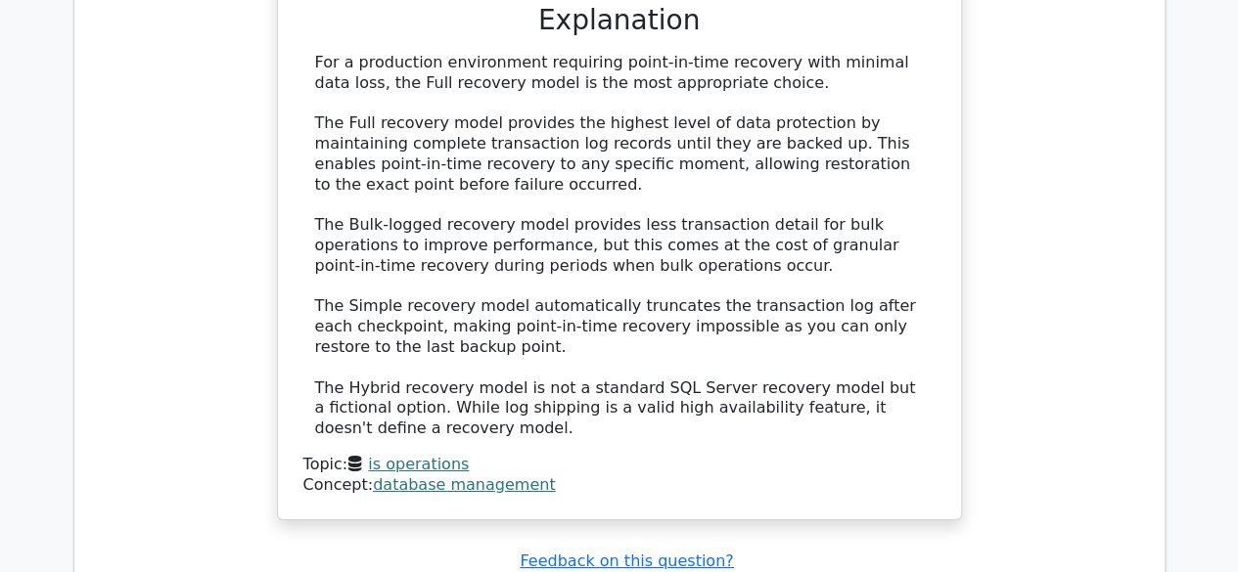
scroll to position [3288, 0]
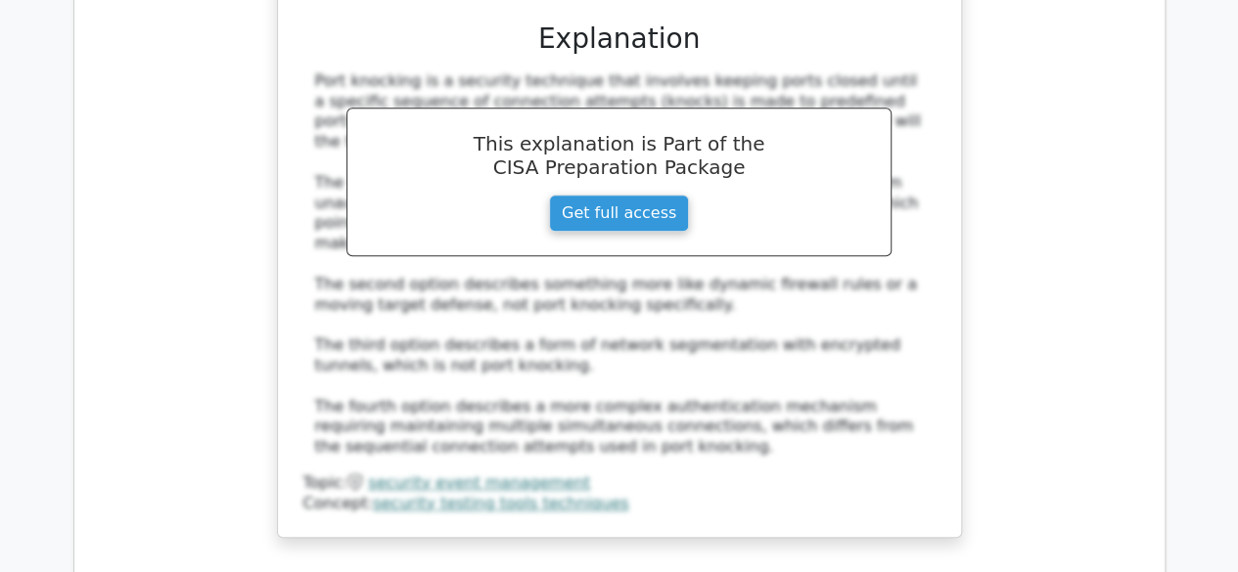
scroll to position [4462, 0]
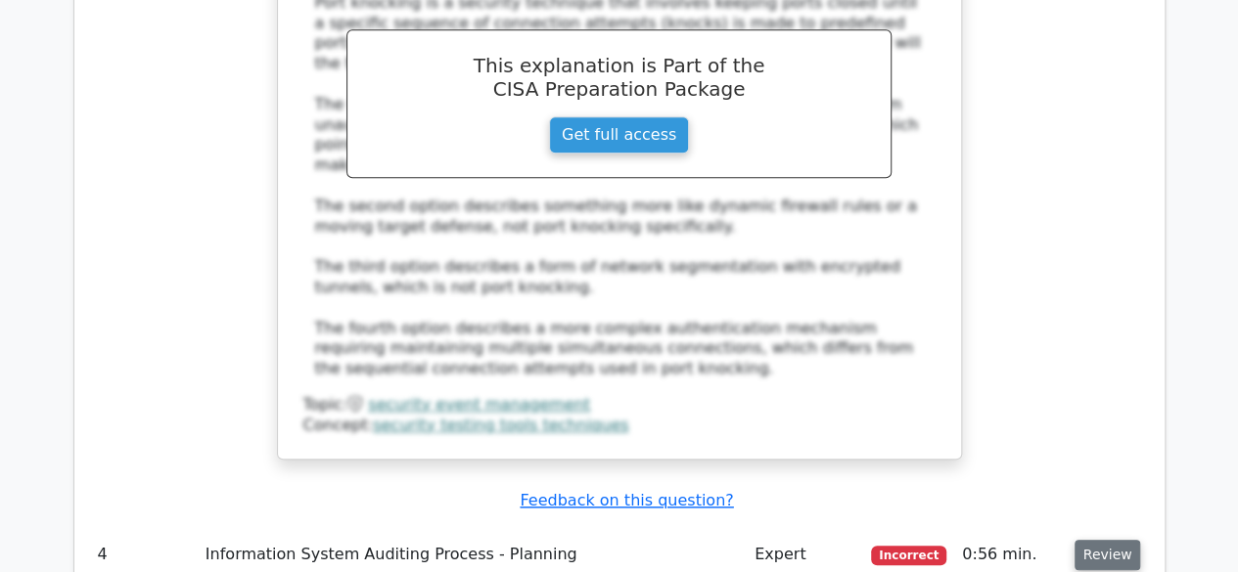
click at [1105, 540] on button "Review" at bounding box center [1107, 555] width 67 height 30
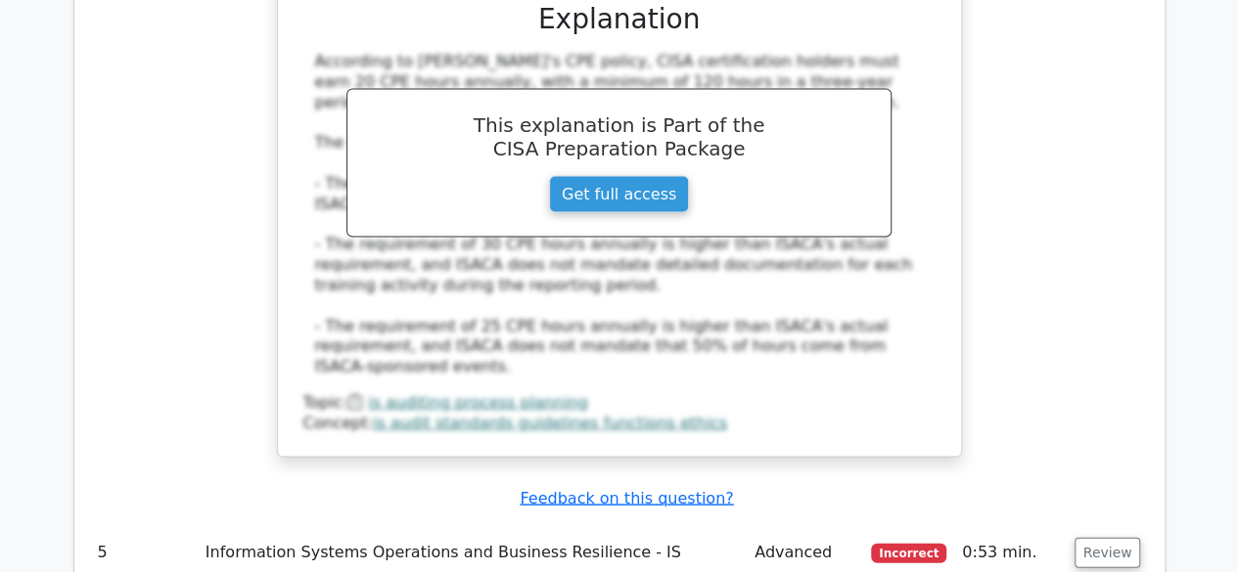
scroll to position [5558, 0]
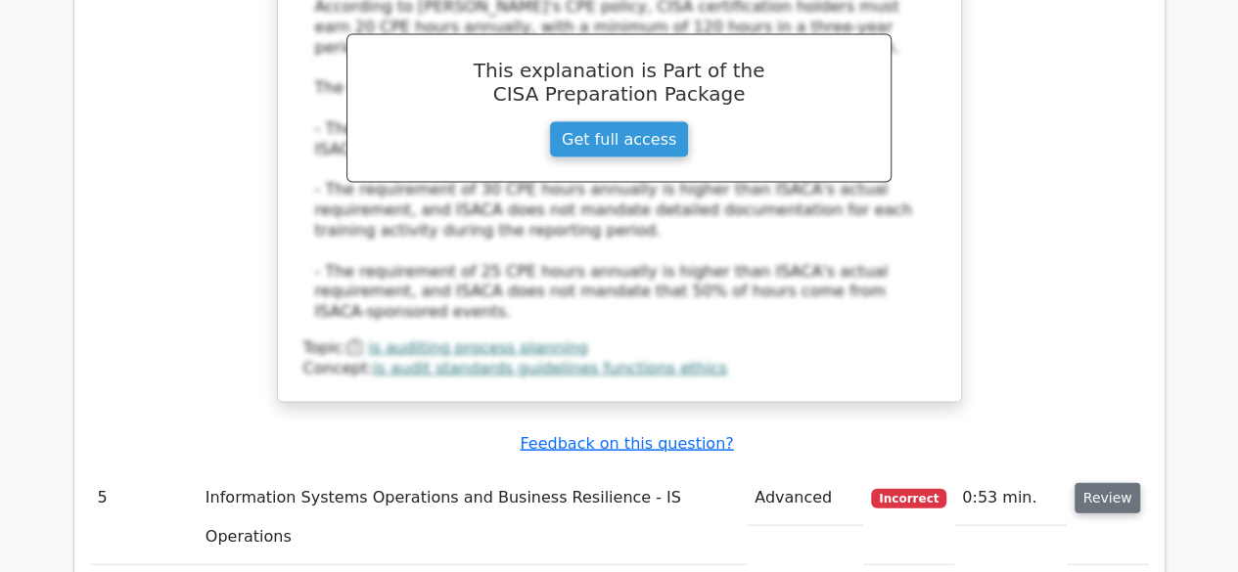
click at [1090, 482] on button "Review" at bounding box center [1107, 497] width 67 height 30
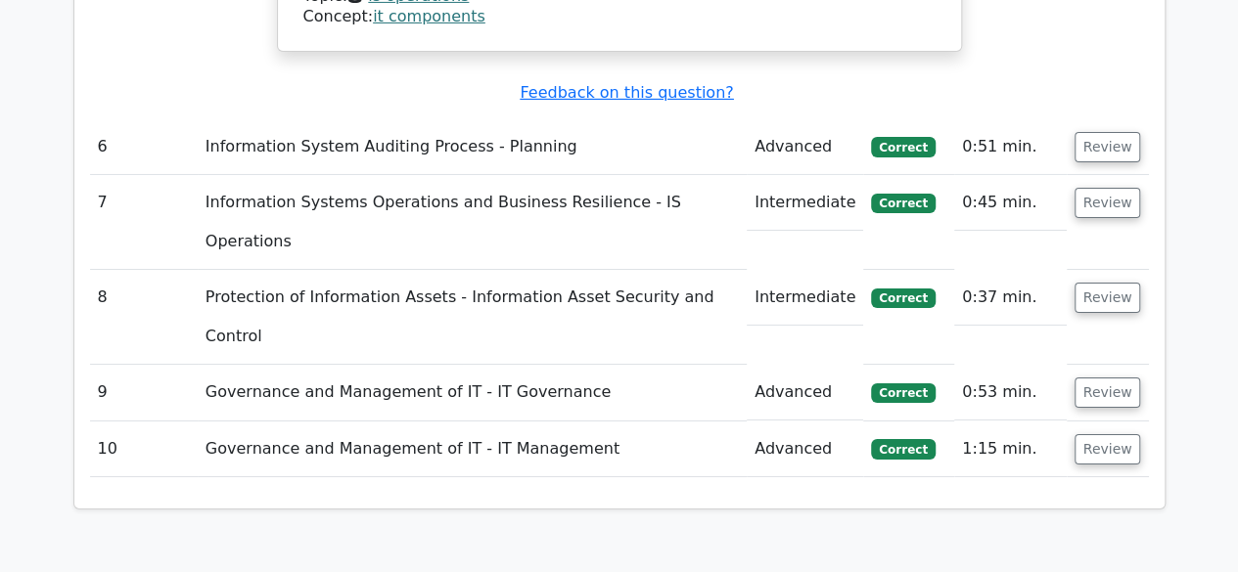
scroll to position [6984, 0]
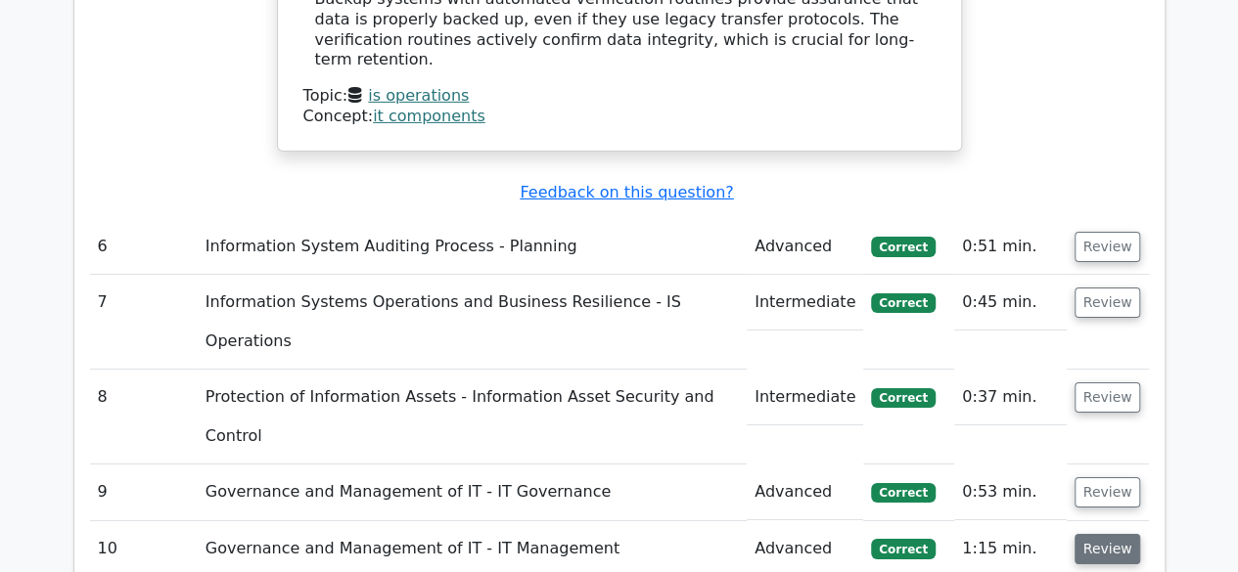
click at [1100, 534] on button "Review" at bounding box center [1107, 549] width 67 height 30
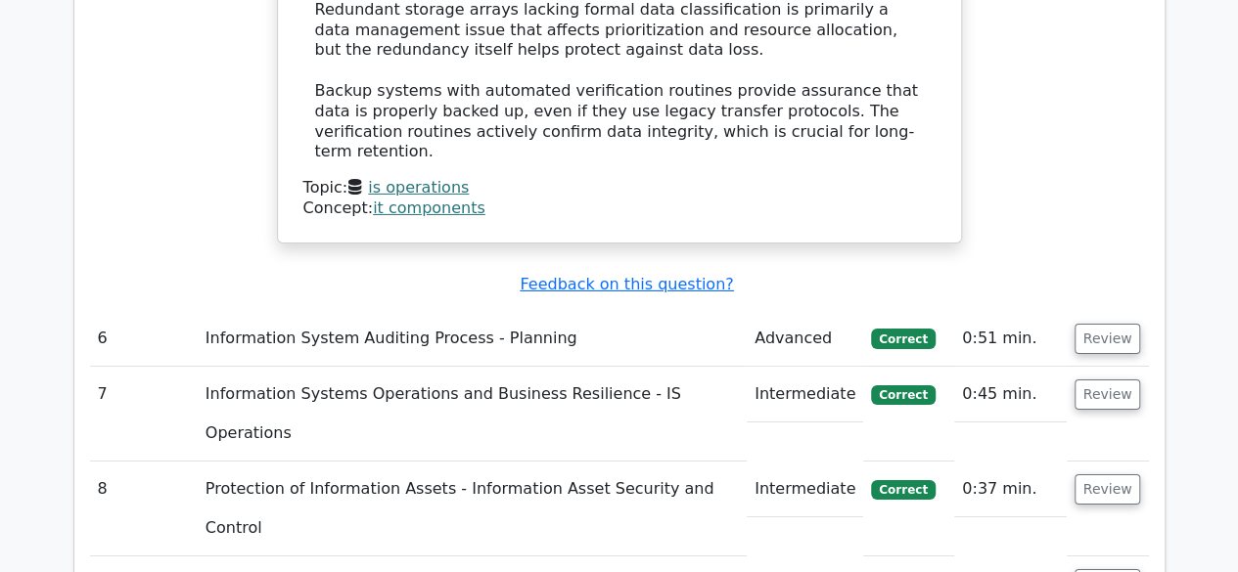
scroll to position [6867, 0]
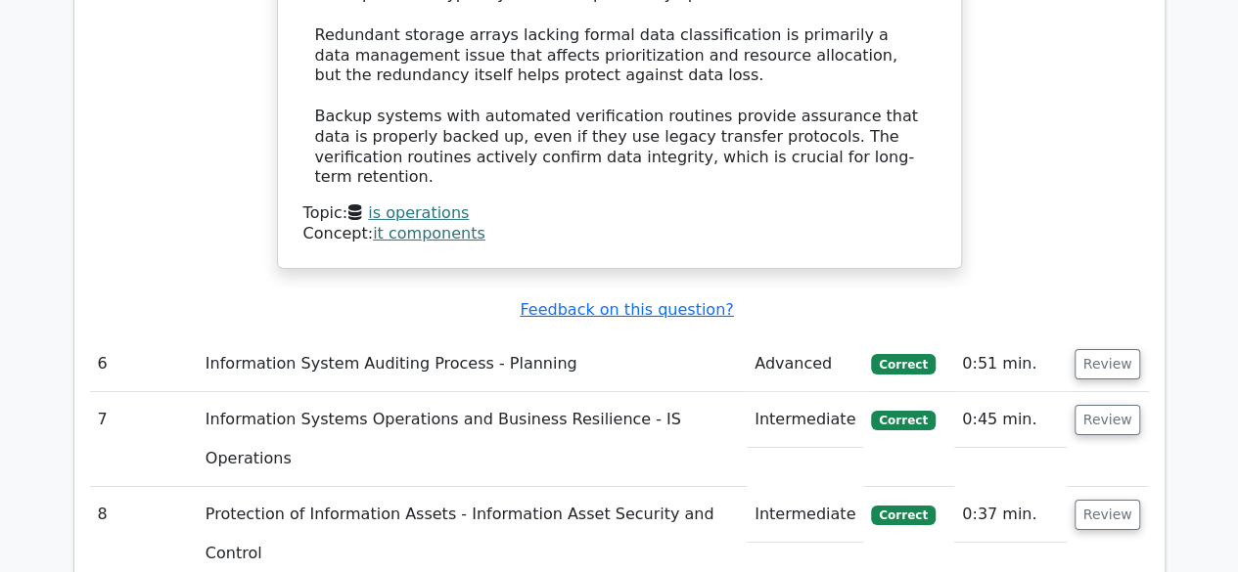
click at [1107, 500] on button "Review" at bounding box center [1107, 515] width 67 height 30
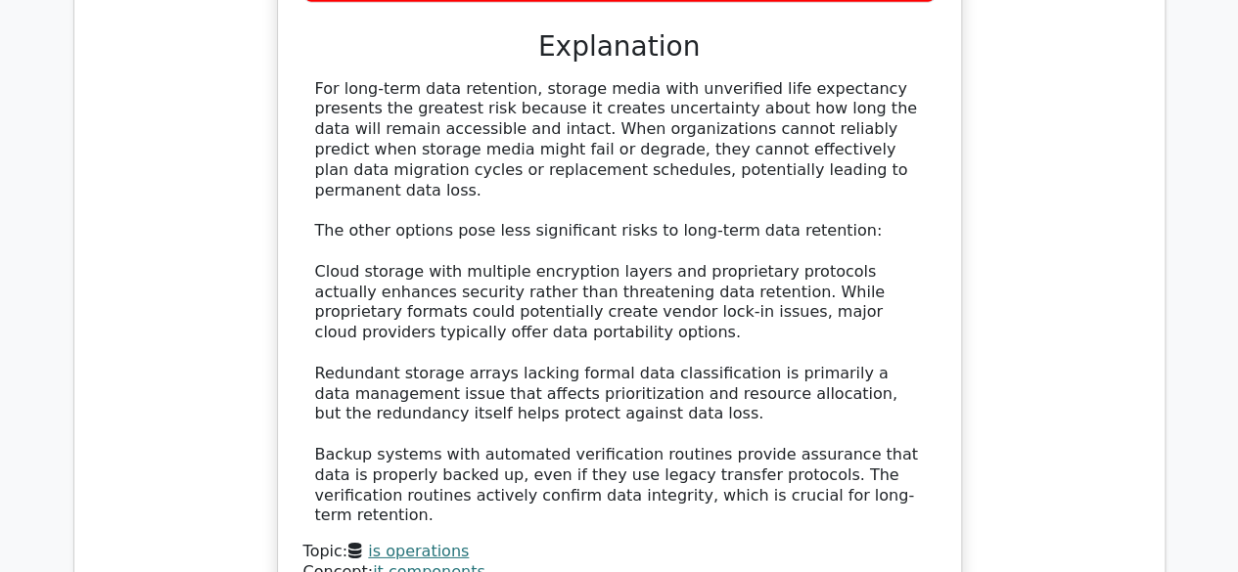
scroll to position [6476, 0]
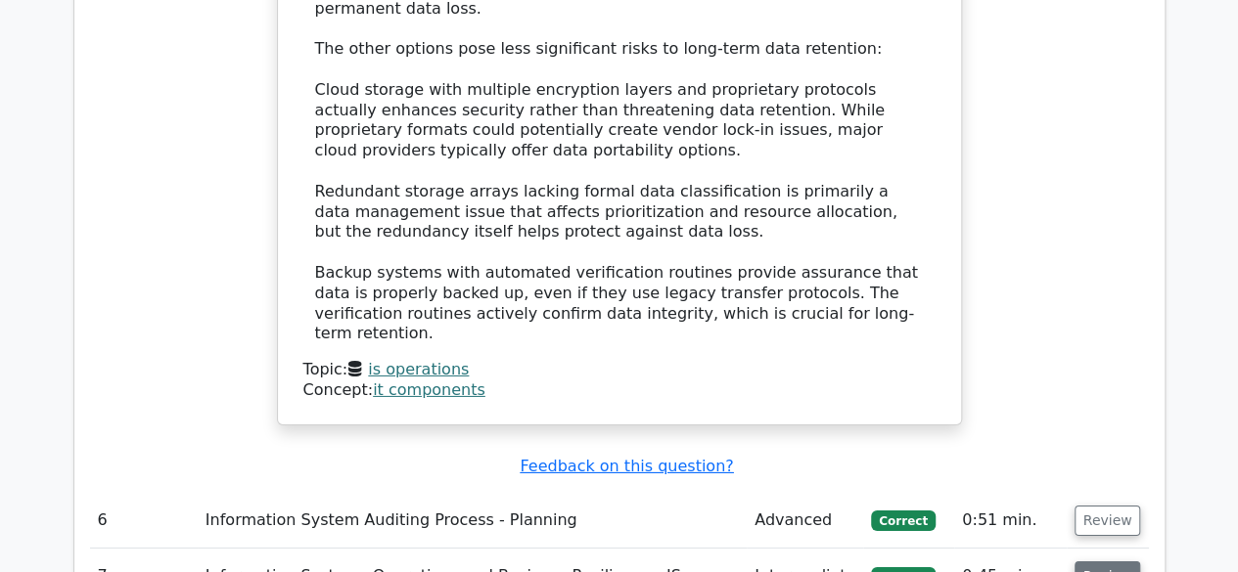
scroll to position [6750, 0]
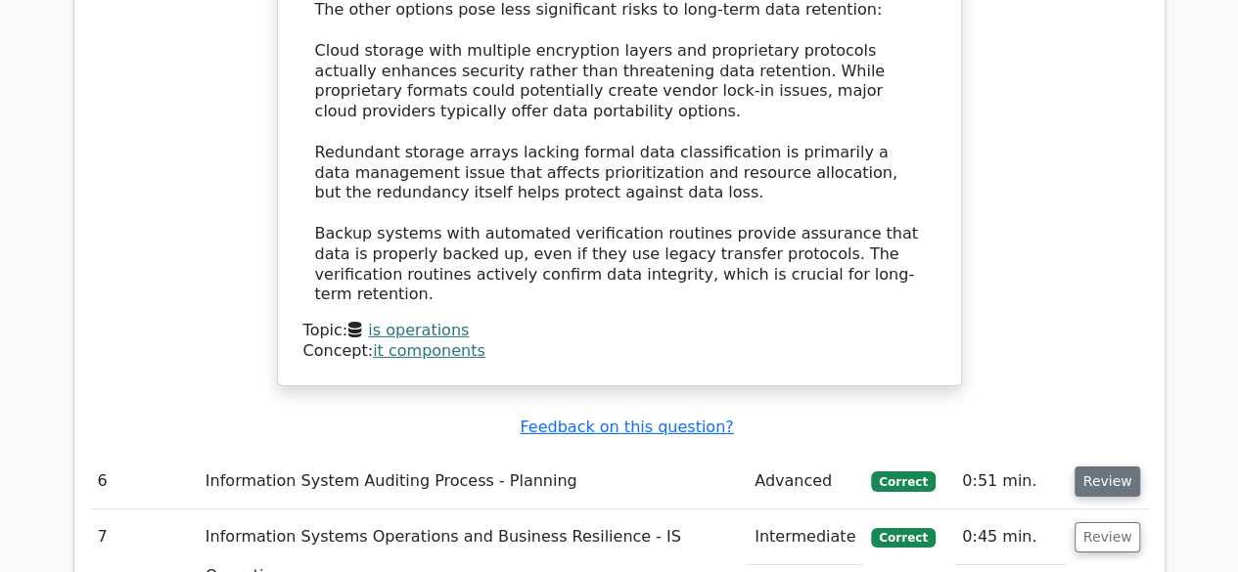
click at [1100, 467] on button "Review" at bounding box center [1107, 482] width 67 height 30
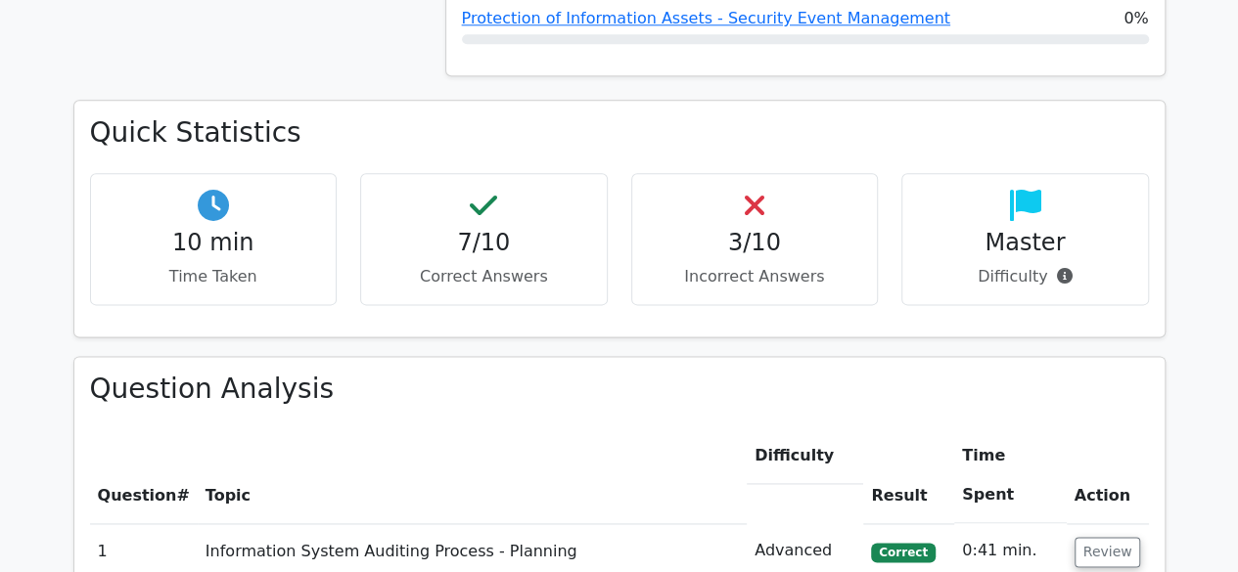
scroll to position [1114, 0]
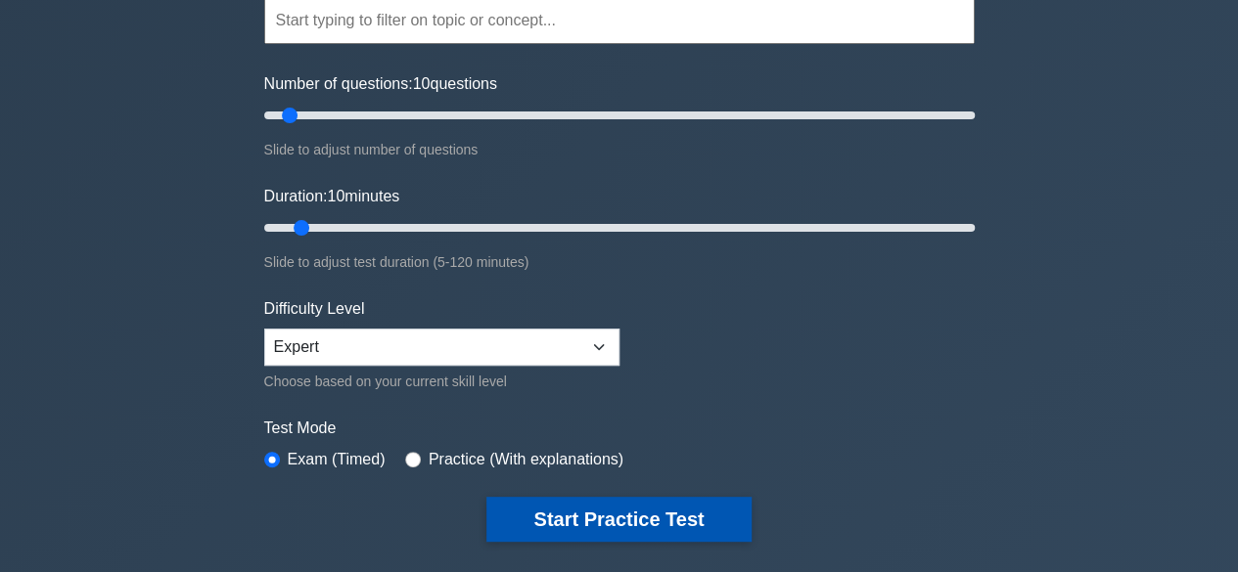
click at [598, 508] on button "Start Practice Test" at bounding box center [618, 519] width 264 height 45
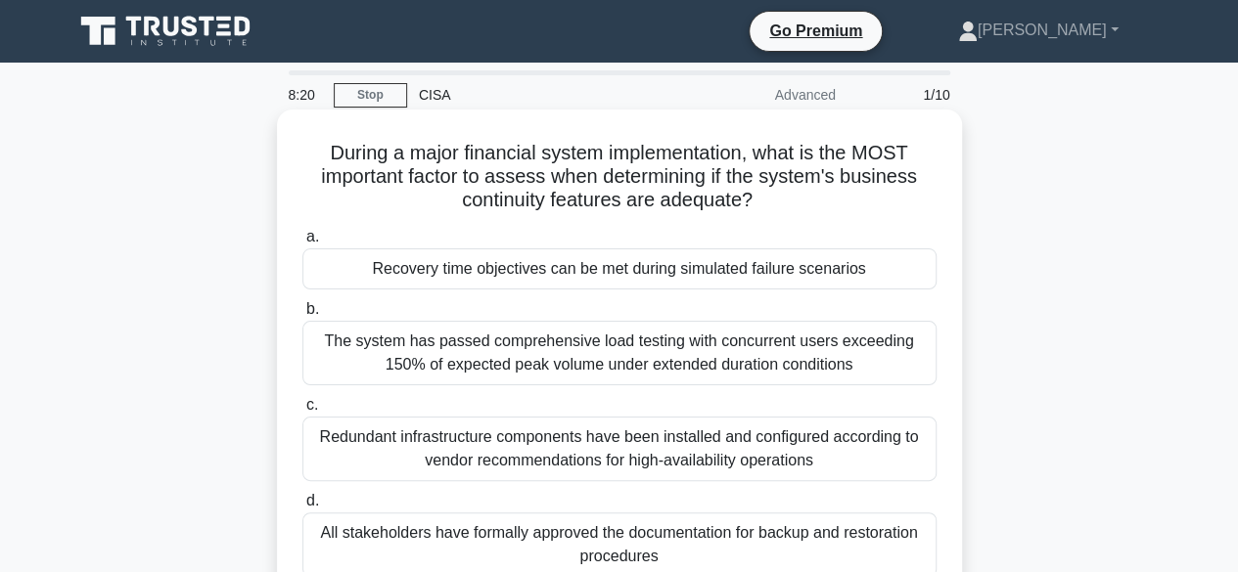
click at [634, 265] on div "Recovery time objectives can be met during simulated failure scenarios" at bounding box center [619, 269] width 634 height 41
click at [302, 244] on input "a. Recovery time objectives can be met during simulated failure scenarios" at bounding box center [302, 237] width 0 height 13
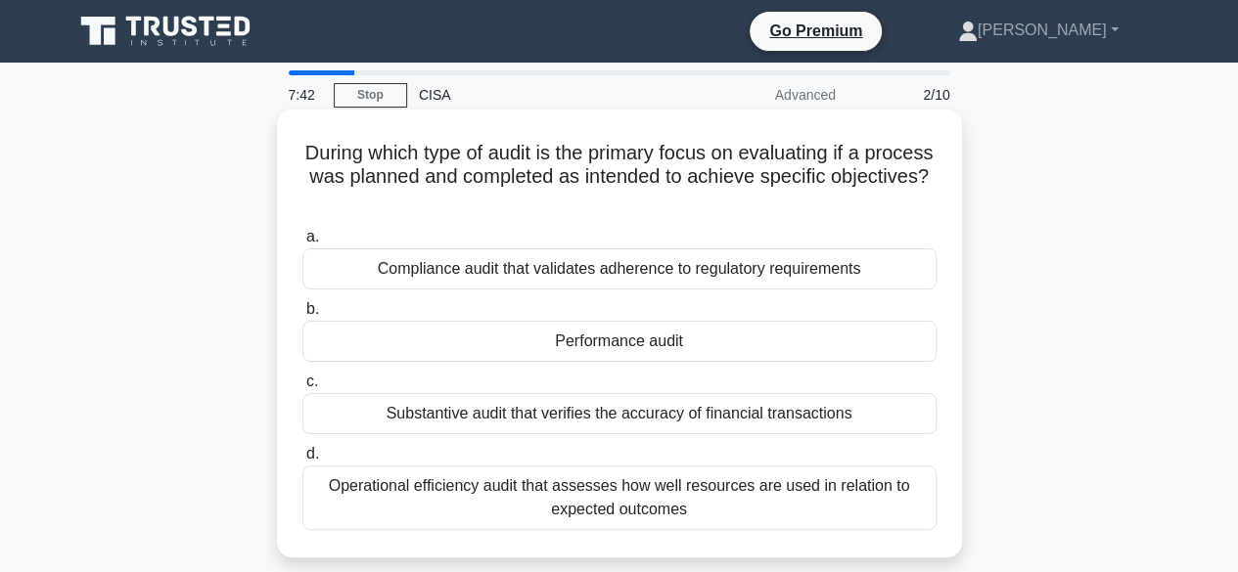
click at [563, 501] on div "Operational efficiency audit that assesses how well resources are used in relat…" at bounding box center [619, 498] width 634 height 65
click at [302, 461] on input "d. Operational efficiency audit that assesses how well resources are used in re…" at bounding box center [302, 454] width 0 height 13
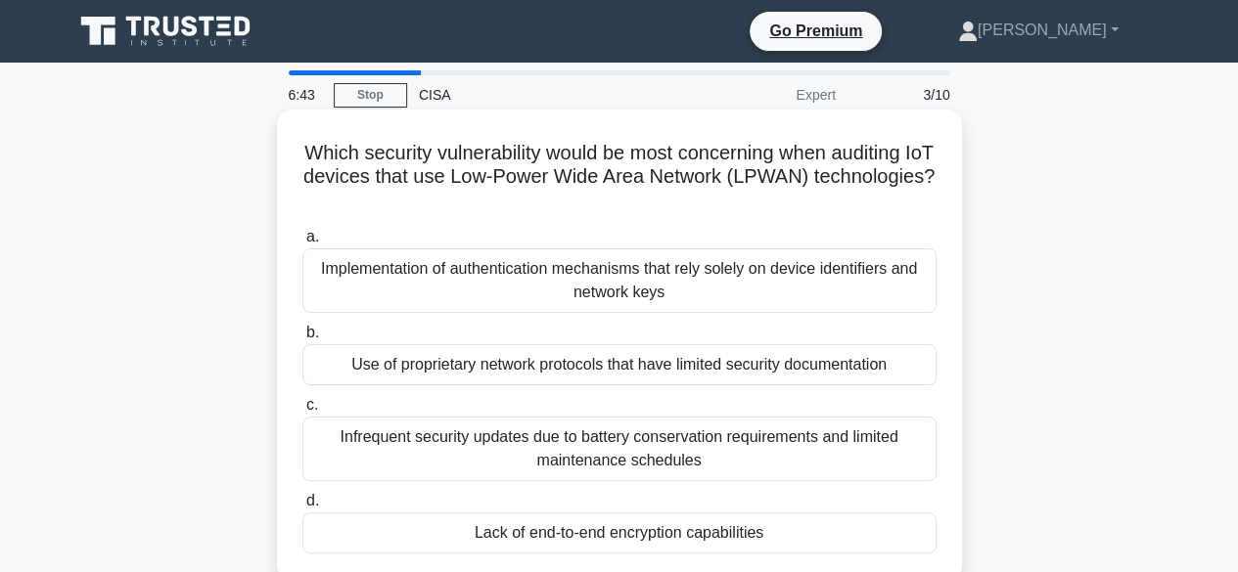
click at [575, 535] on div "Lack of end-to-end encryption capabilities" at bounding box center [619, 533] width 634 height 41
click at [302, 508] on input "d. Lack of end-to-end encryption capabilities" at bounding box center [302, 501] width 0 height 13
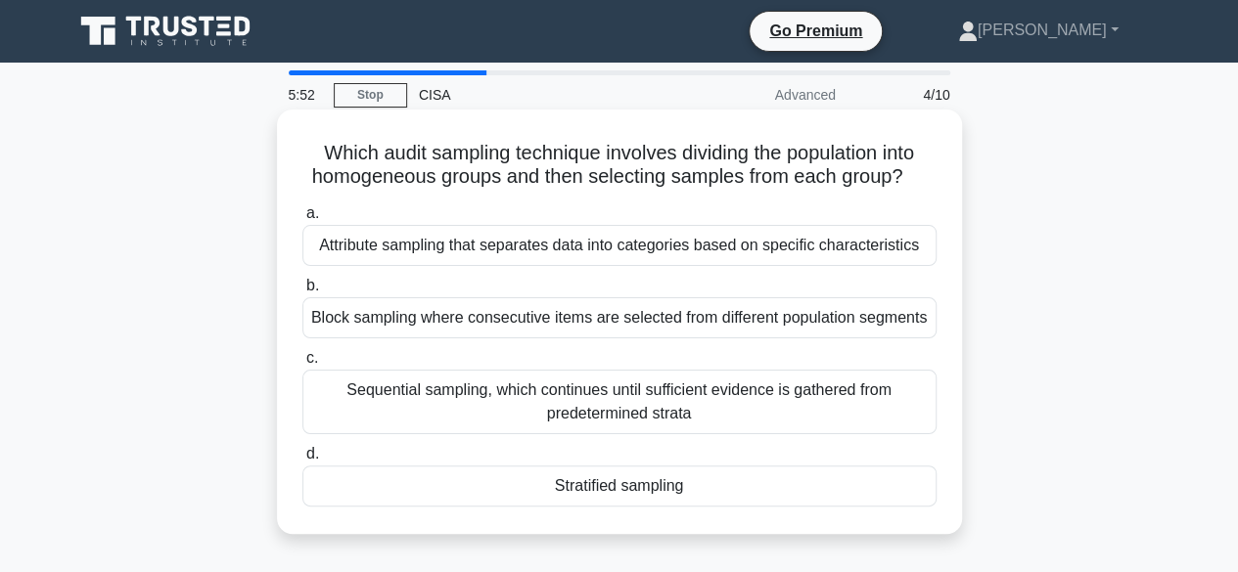
click at [607, 482] on div "Stratified sampling" at bounding box center [619, 486] width 634 height 41
click at [302, 461] on input "d. Stratified sampling" at bounding box center [302, 454] width 0 height 13
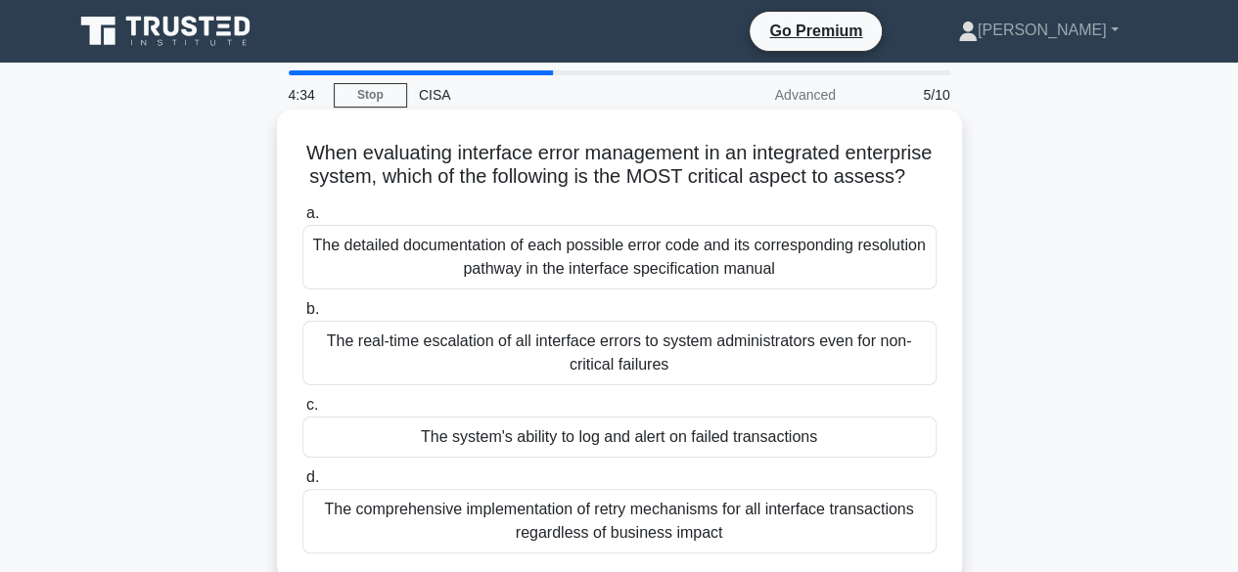
click at [616, 458] on div "The system's ability to log and alert on failed transactions" at bounding box center [619, 437] width 634 height 41
click at [302, 412] on input "c. The system's ability to log and alert on failed transactions" at bounding box center [302, 405] width 0 height 13
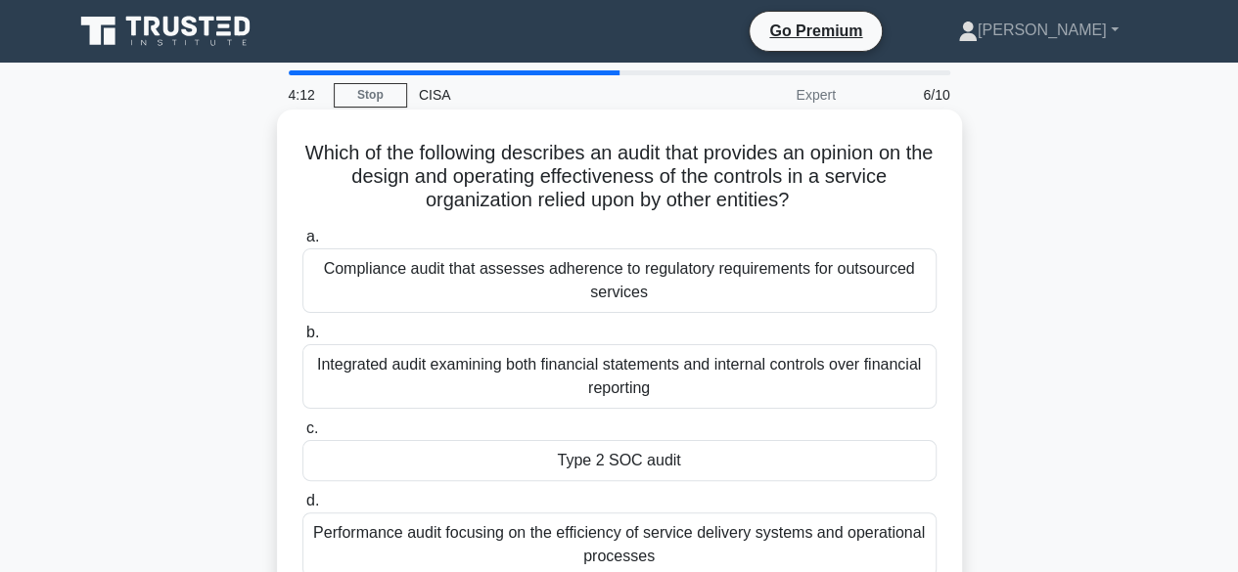
click at [599, 275] on div "Compliance audit that assesses adherence to regulatory requirements for outsour…" at bounding box center [619, 281] width 634 height 65
click at [302, 244] on input "a. Compliance audit that assesses adherence to regulatory requirements for outs…" at bounding box center [302, 237] width 0 height 13
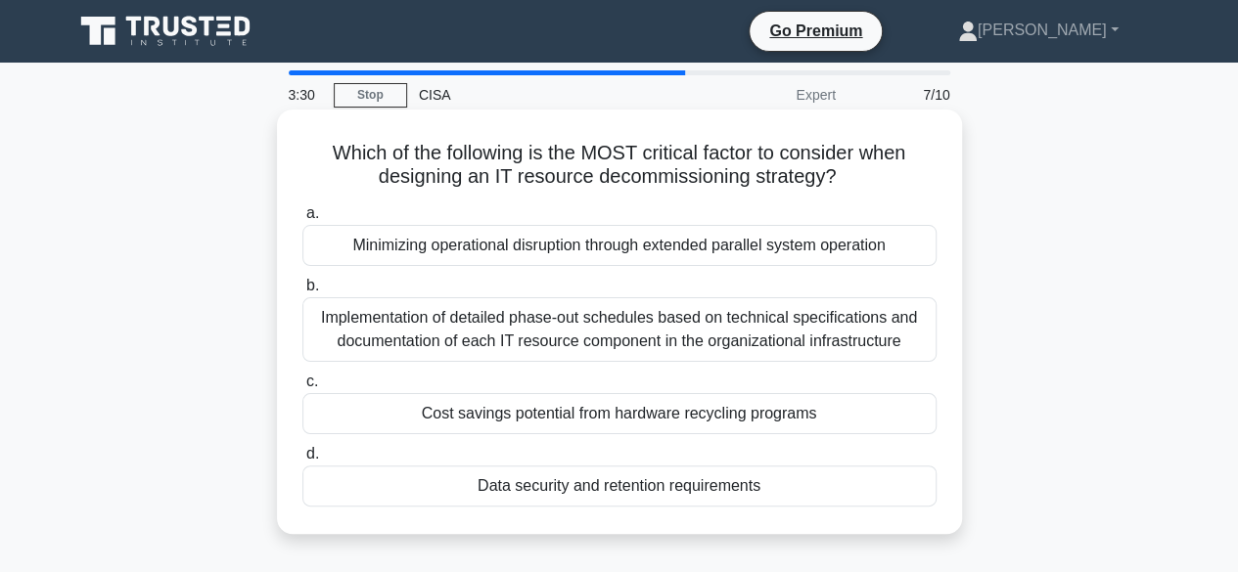
click at [569, 486] on div "Data security and retention requirements" at bounding box center [619, 486] width 634 height 41
click at [302, 461] on input "d. Data security and retention requirements" at bounding box center [302, 454] width 0 height 13
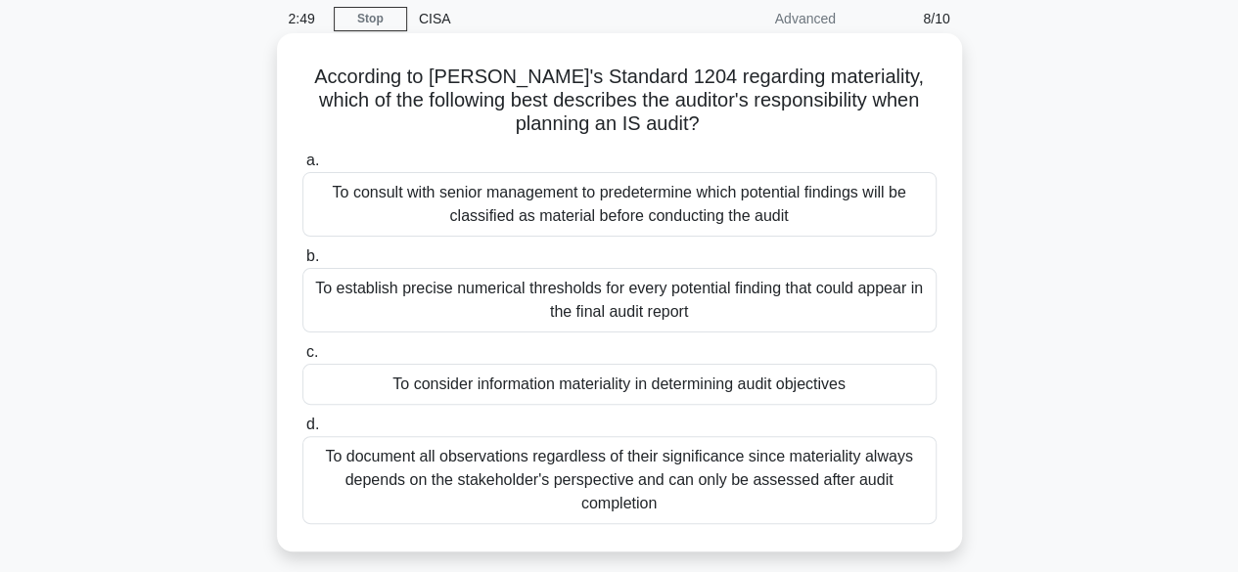
scroll to position [78, 0]
click at [756, 384] on div "To consider information materiality in determining audit objectives" at bounding box center [619, 382] width 634 height 41
click at [302, 357] on input "c. To consider information materiality in determining audit objectives" at bounding box center [302, 350] width 0 height 13
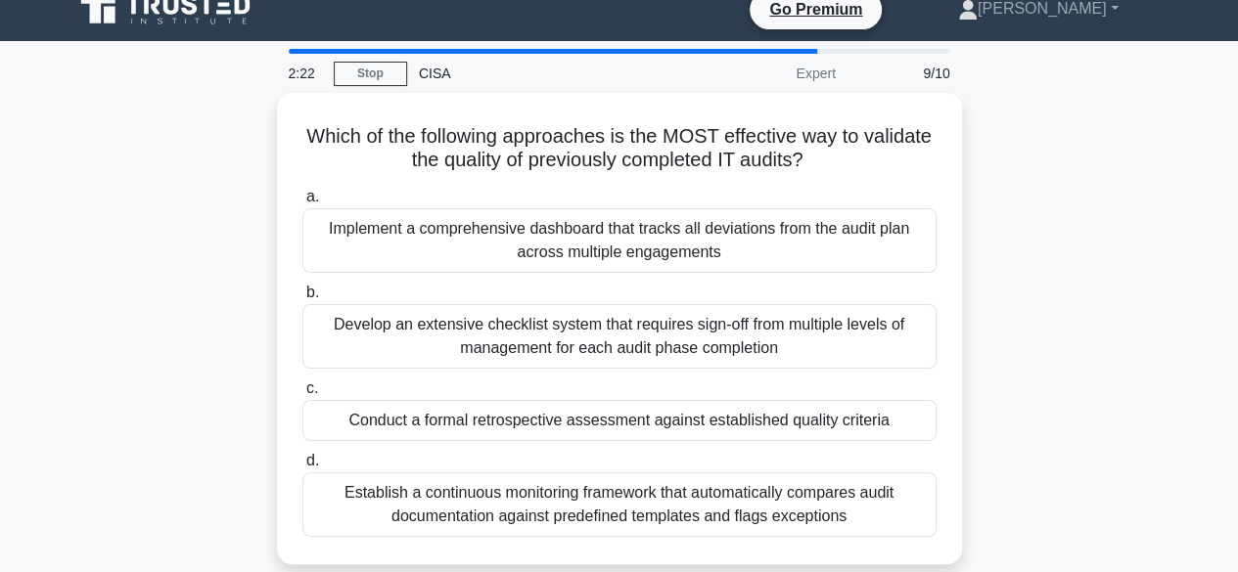
scroll to position [0, 0]
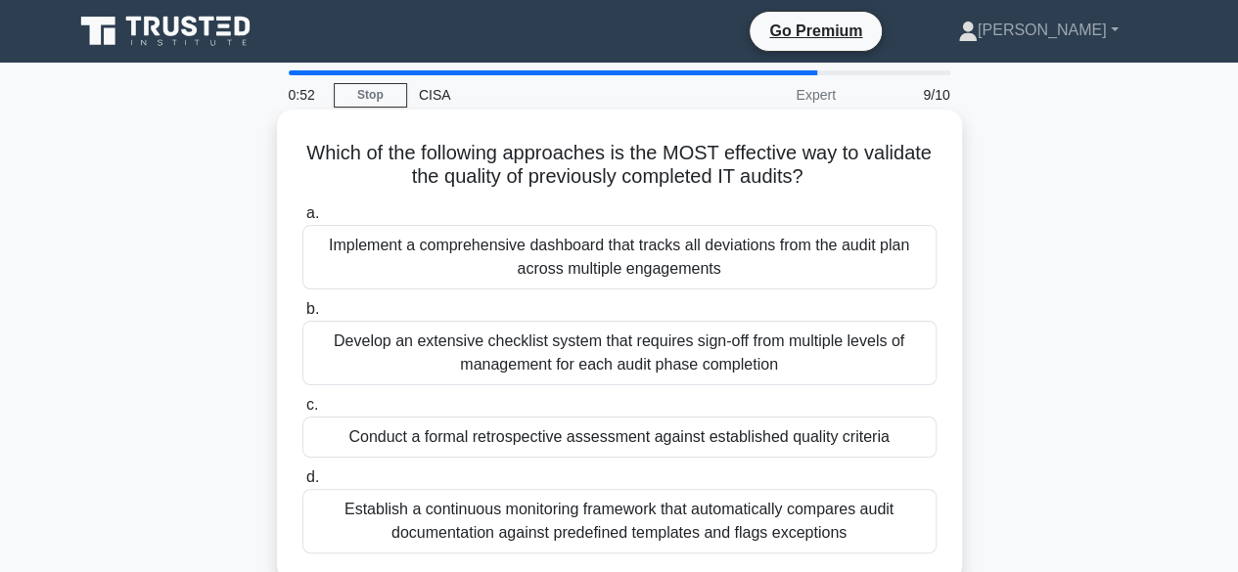
click at [616, 445] on div "Conduct a formal retrospective assessment against established quality criteria" at bounding box center [619, 437] width 634 height 41
click at [302, 412] on input "c. Conduct a formal retrospective assessment against established quality criter…" at bounding box center [302, 405] width 0 height 13
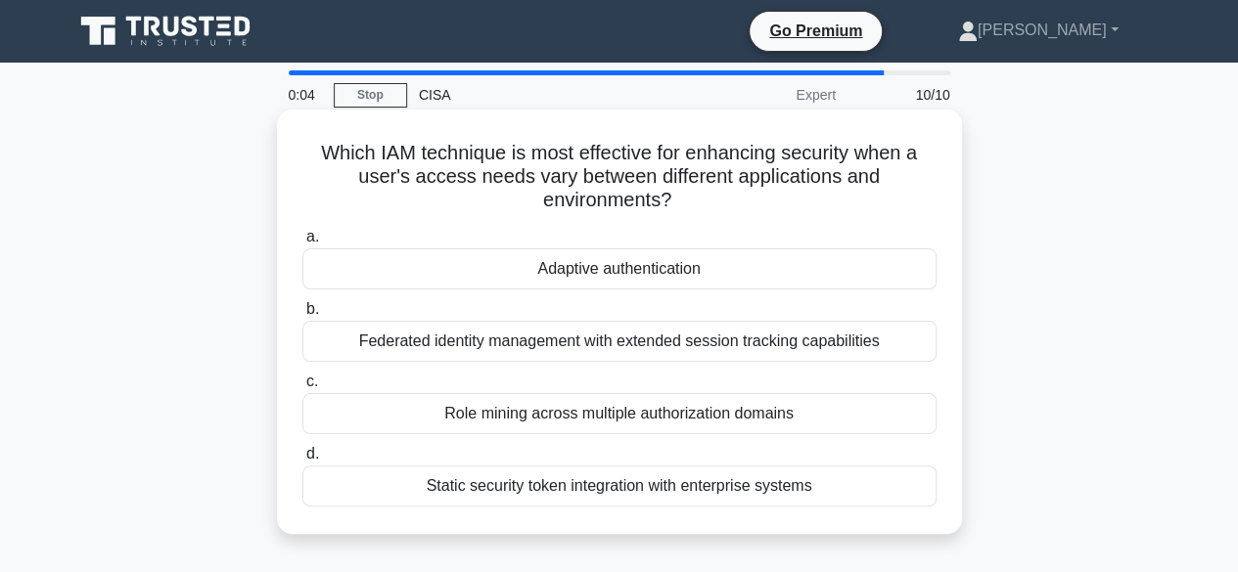
click at [638, 487] on div "Static security token integration with enterprise systems" at bounding box center [619, 486] width 634 height 41
click at [302, 461] on input "d. Static security token integration with enterprise systems" at bounding box center [302, 454] width 0 height 13
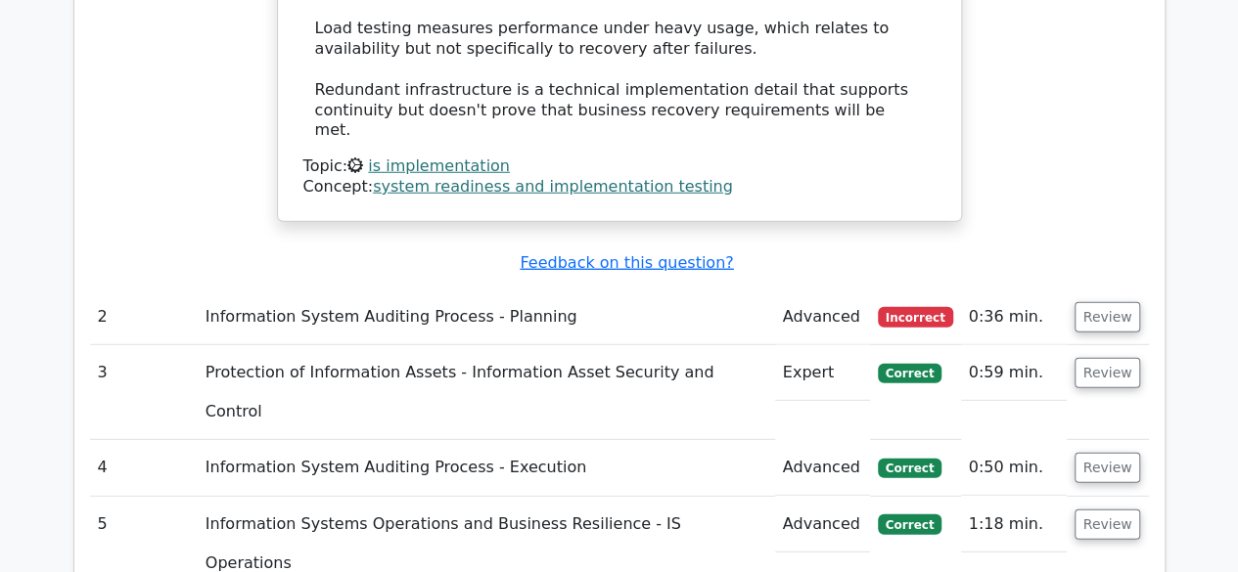
scroll to position [2622, 0]
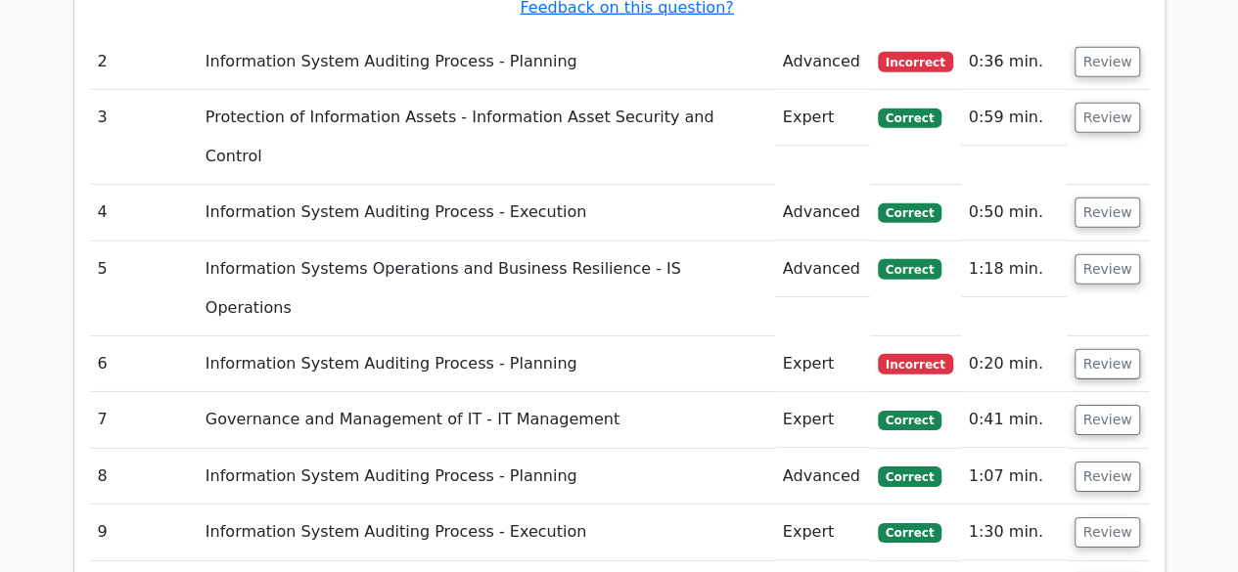
scroll to position [2818, 0]
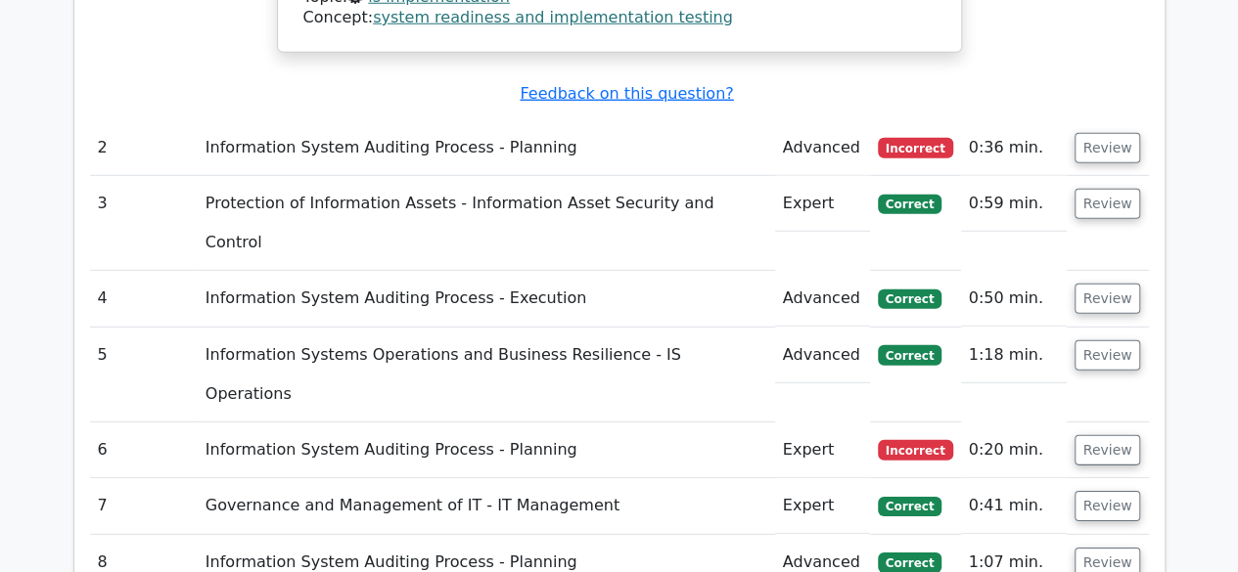
scroll to position [2779, 0]
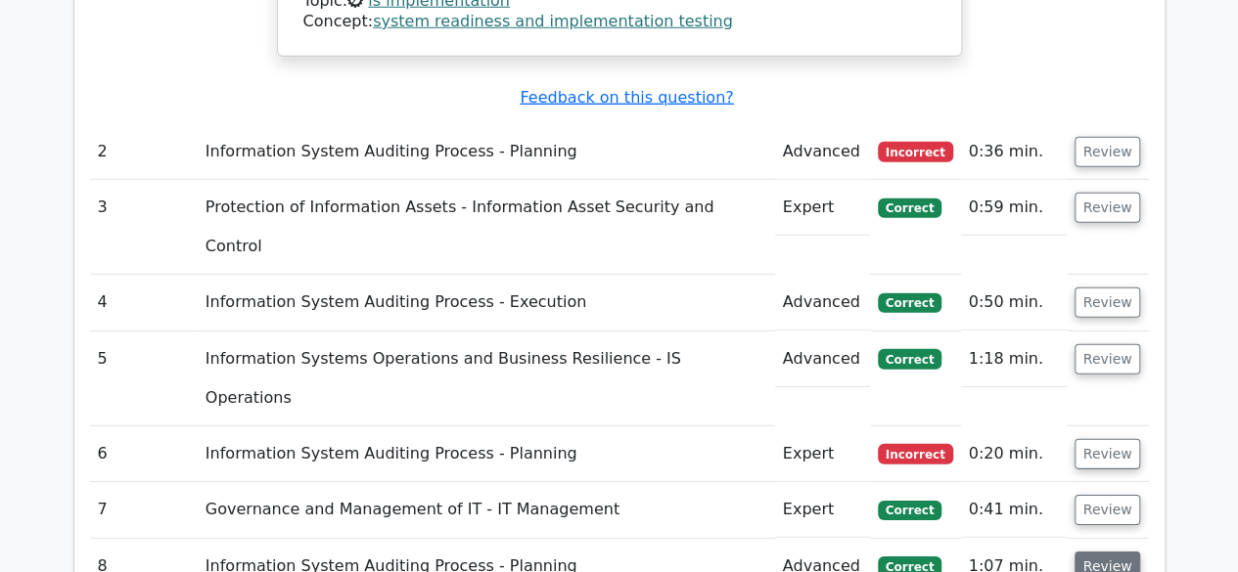
click at [1111, 552] on button "Review" at bounding box center [1107, 567] width 67 height 30
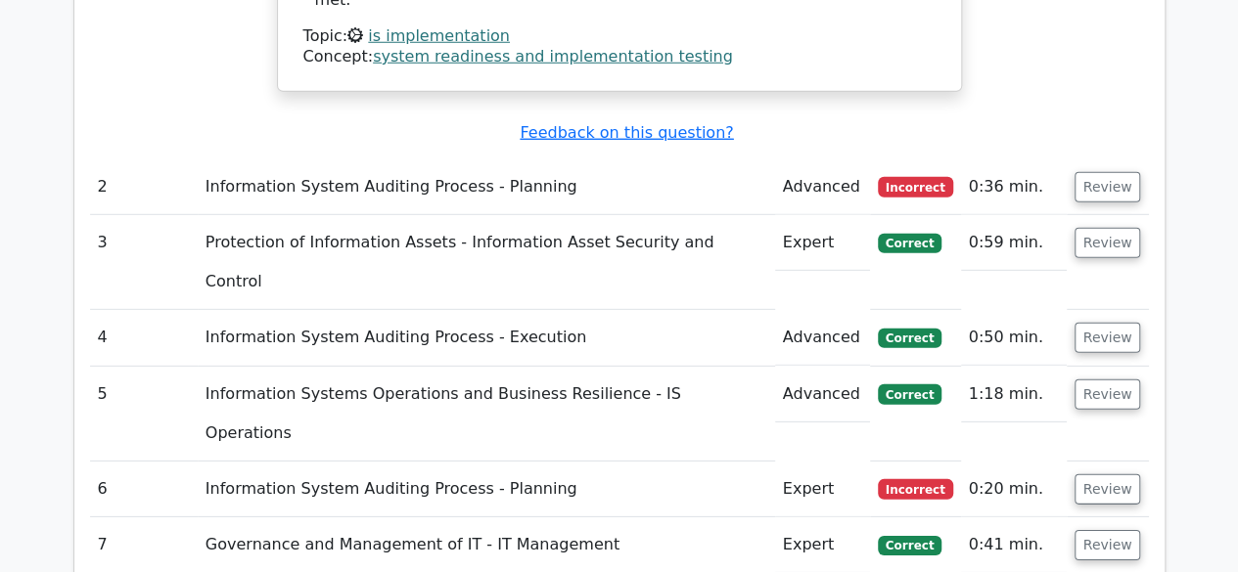
scroll to position [2740, 0]
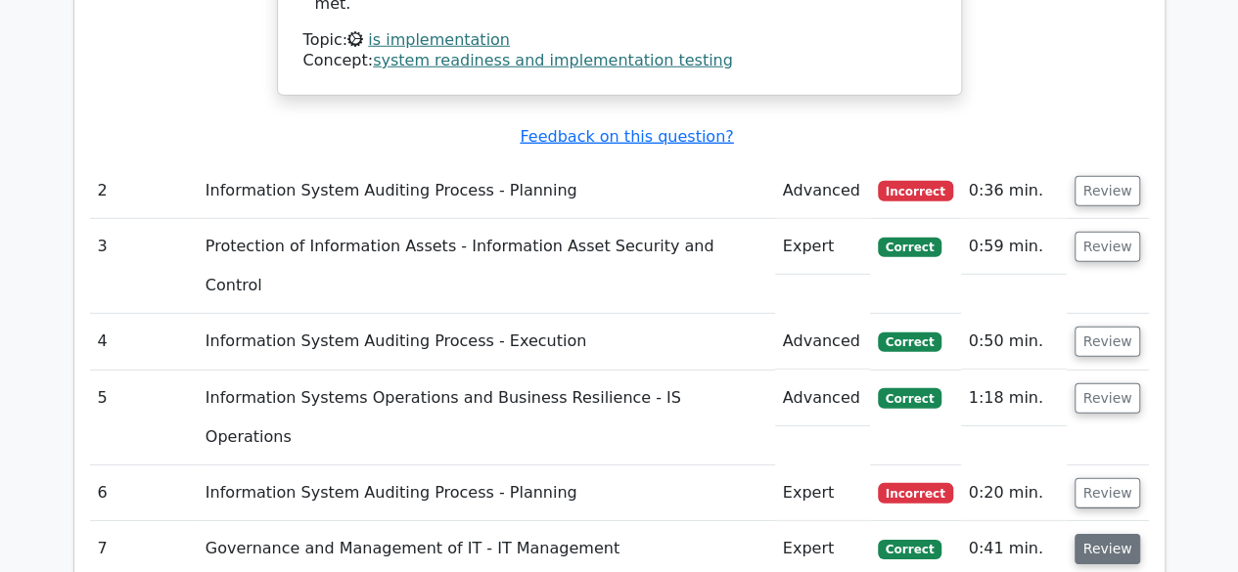
click at [1112, 534] on button "Review" at bounding box center [1107, 549] width 67 height 30
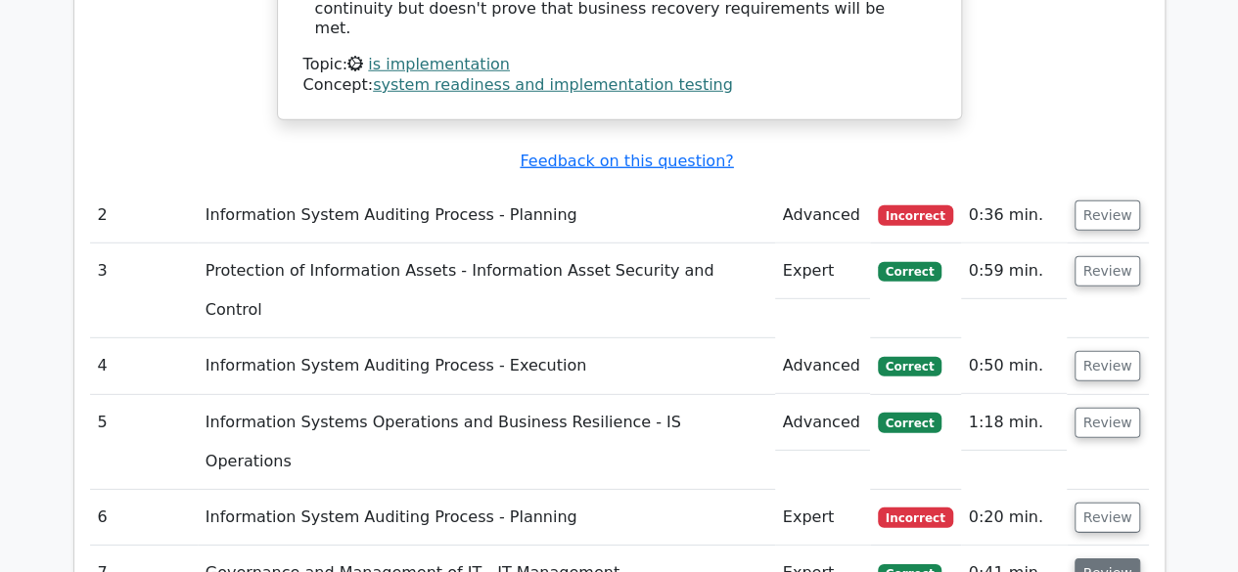
scroll to position [2701, 0]
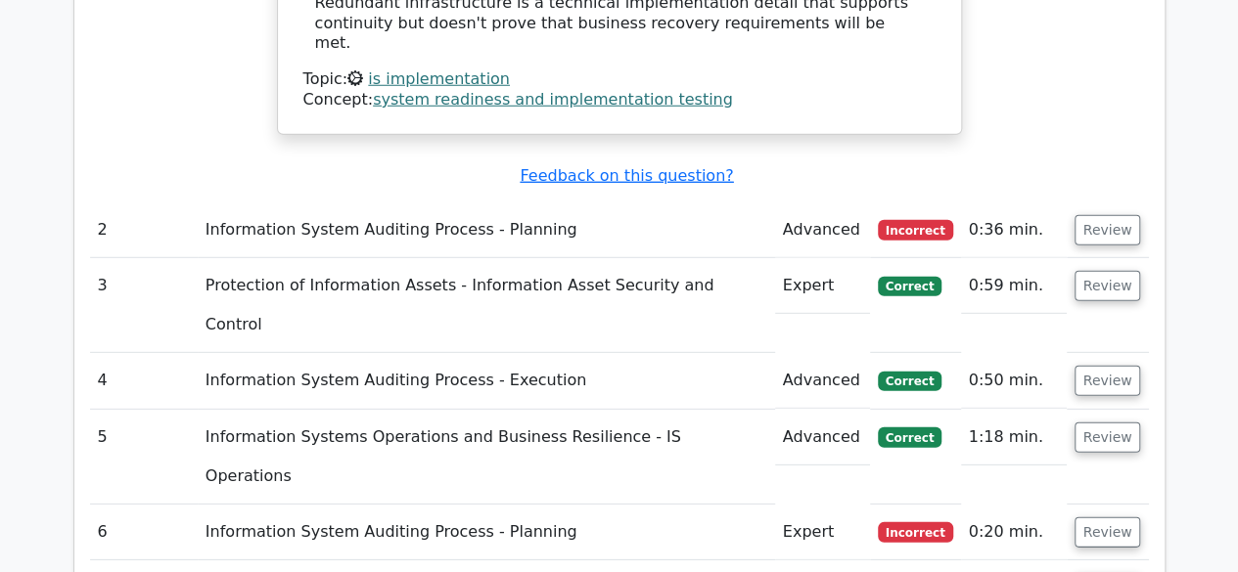
click at [1112, 518] on button "Review" at bounding box center [1107, 533] width 67 height 30
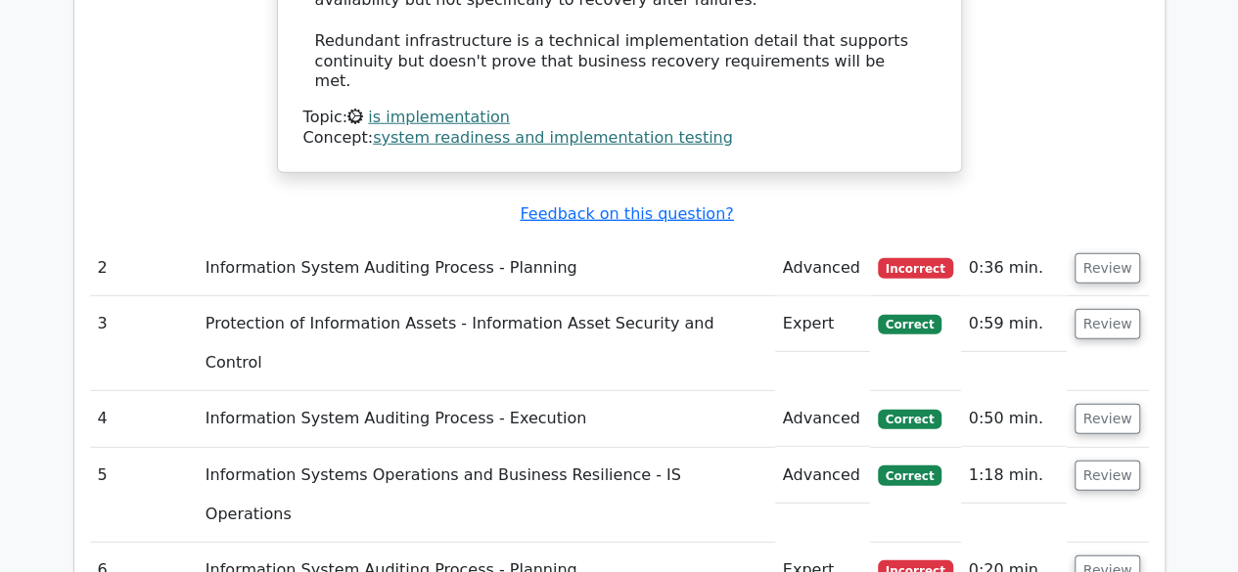
scroll to position [2661, 0]
click at [1119, 462] on button "Review" at bounding box center [1107, 477] width 67 height 30
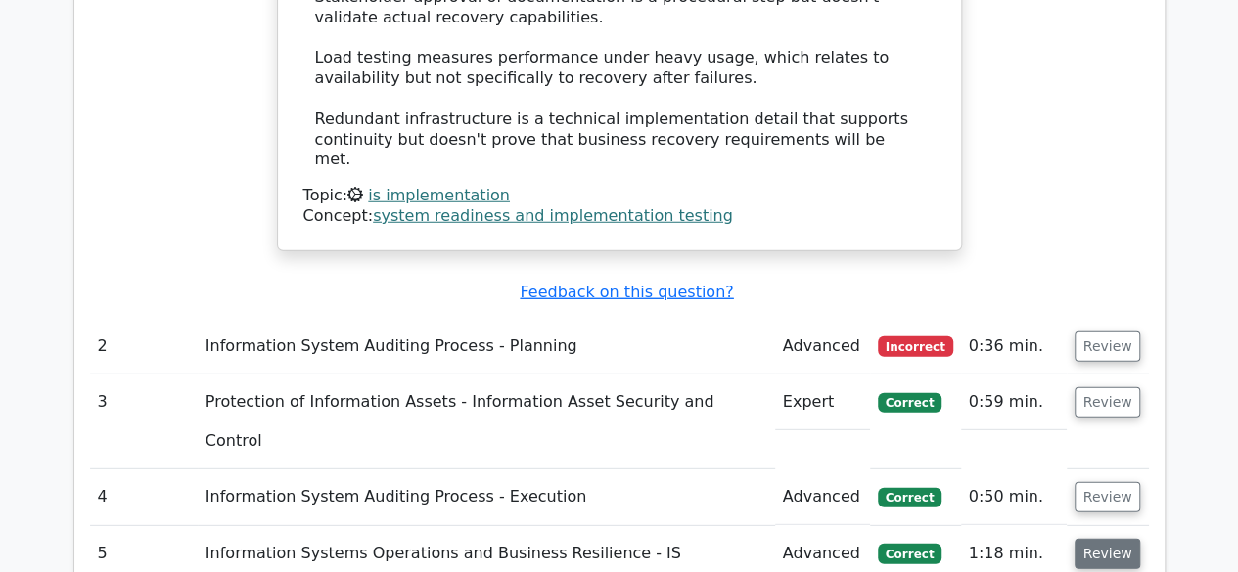
scroll to position [2583, 0]
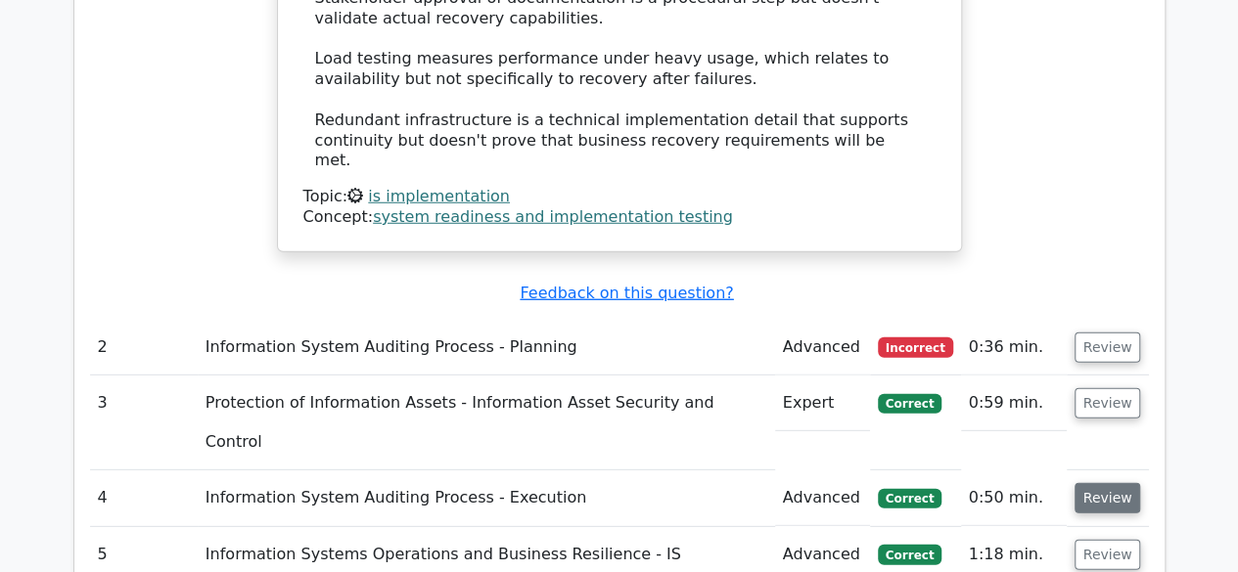
click at [1096, 483] on button "Review" at bounding box center [1107, 498] width 67 height 30
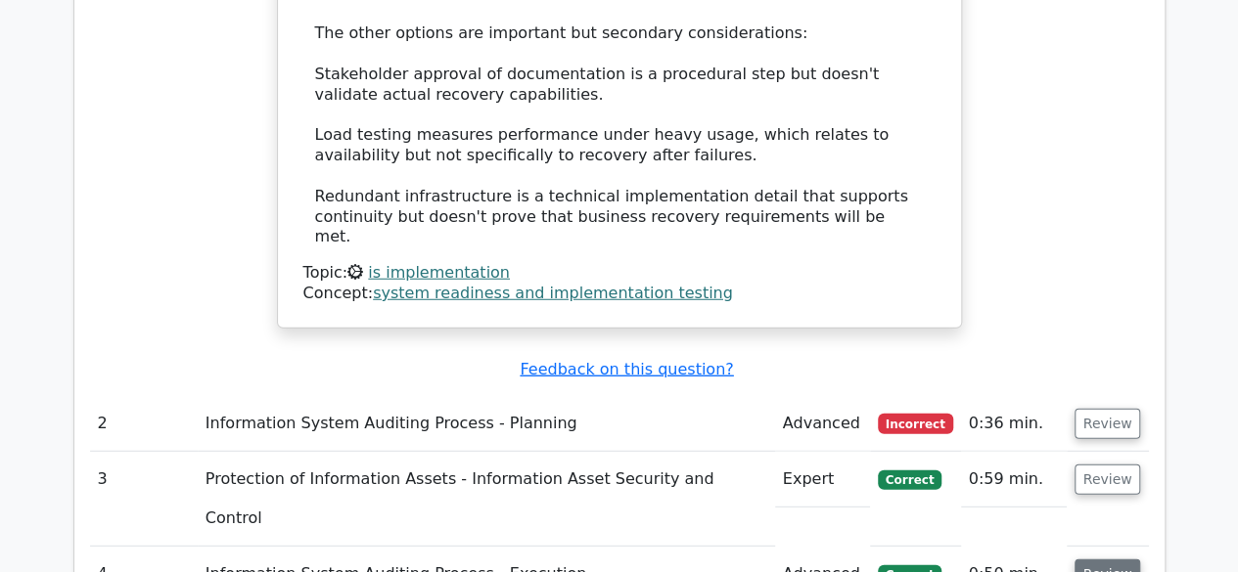
scroll to position [2505, 0]
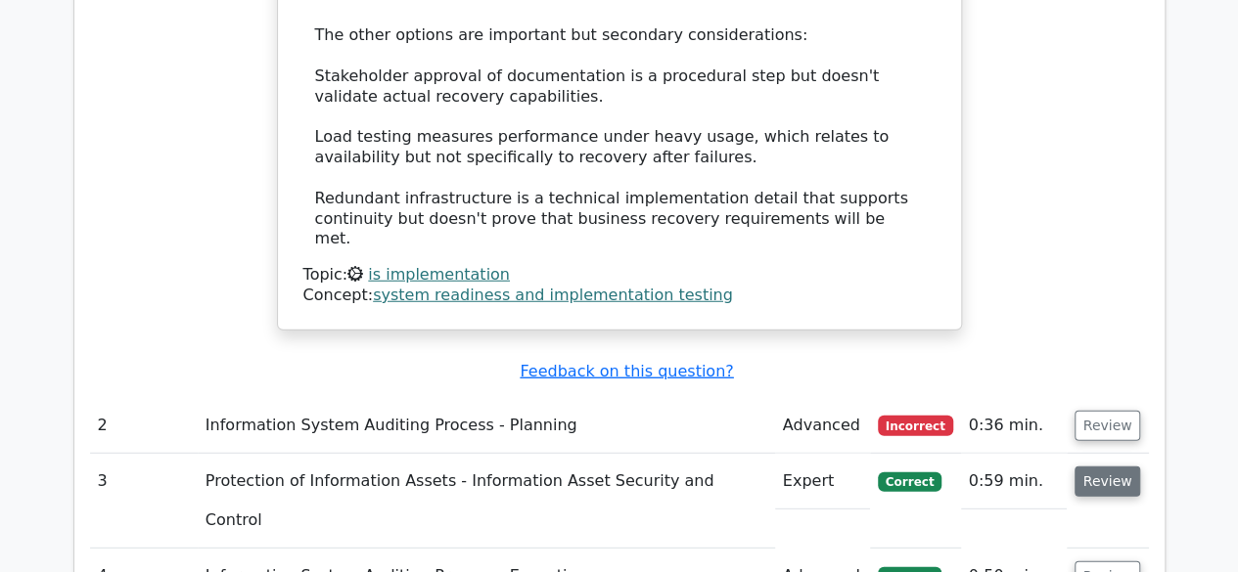
click at [1110, 467] on button "Review" at bounding box center [1107, 482] width 67 height 30
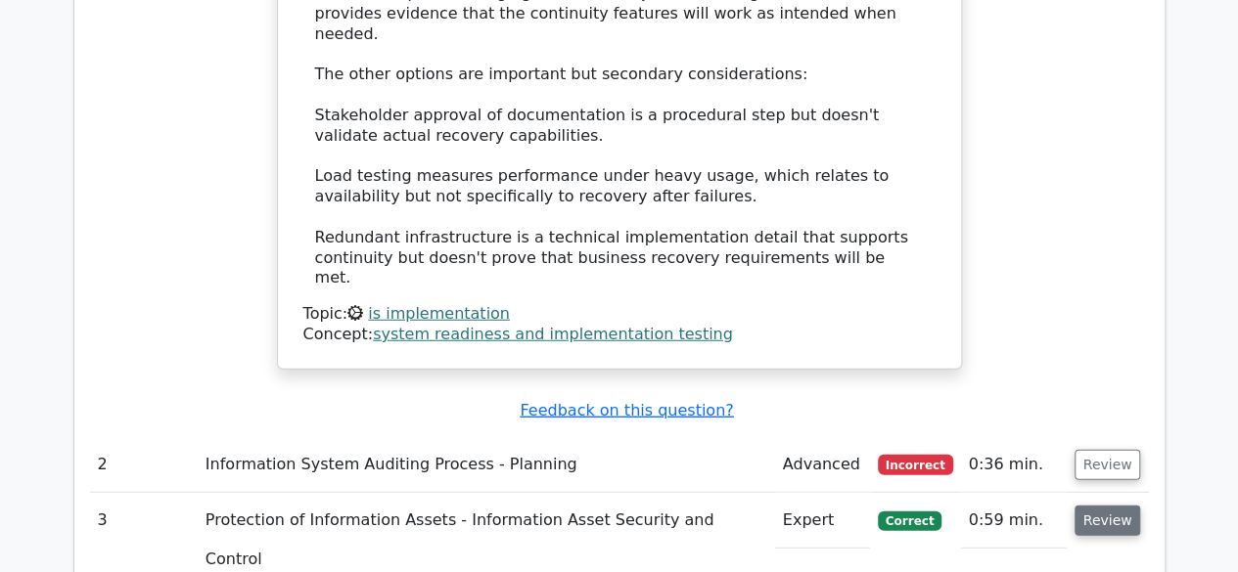
scroll to position [2427, 0]
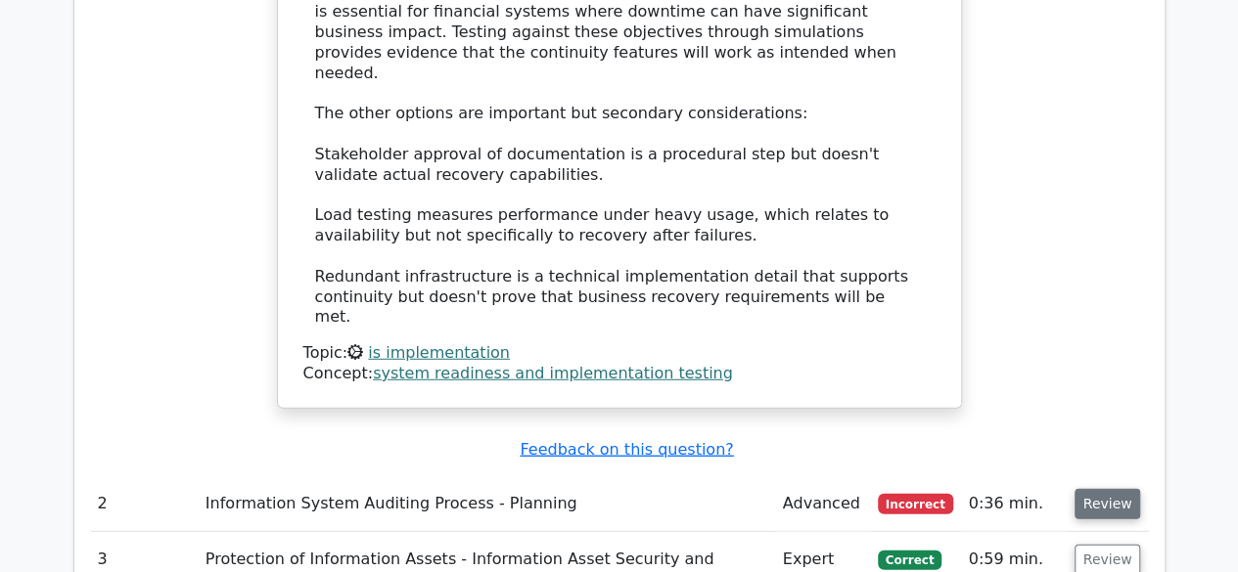
click at [1110, 489] on button "Review" at bounding box center [1107, 504] width 67 height 30
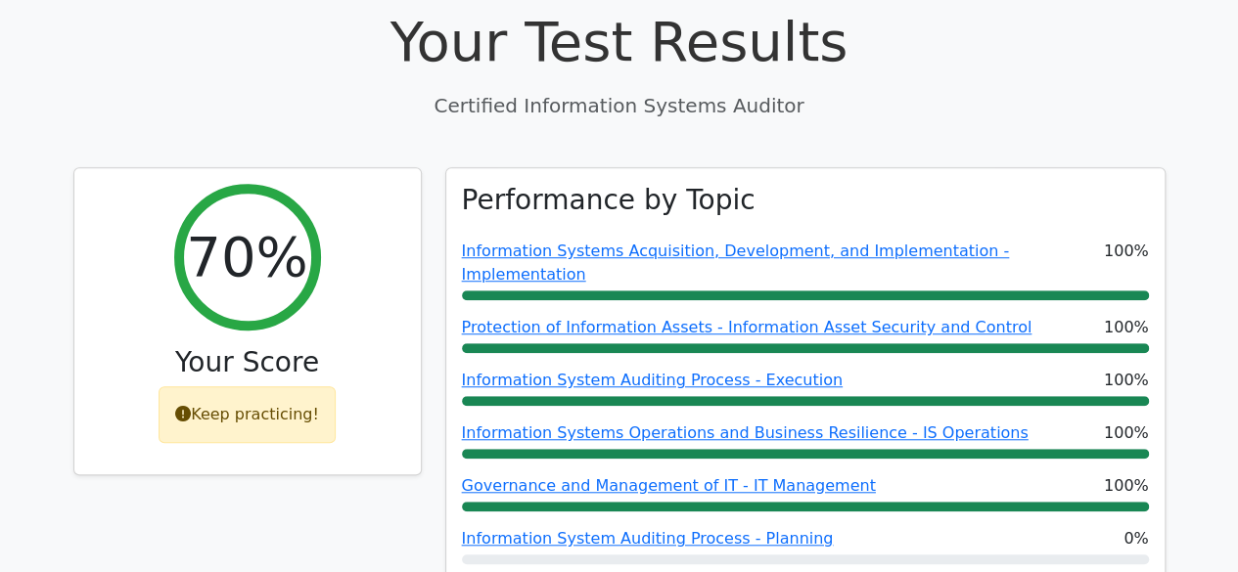
scroll to position [587, 0]
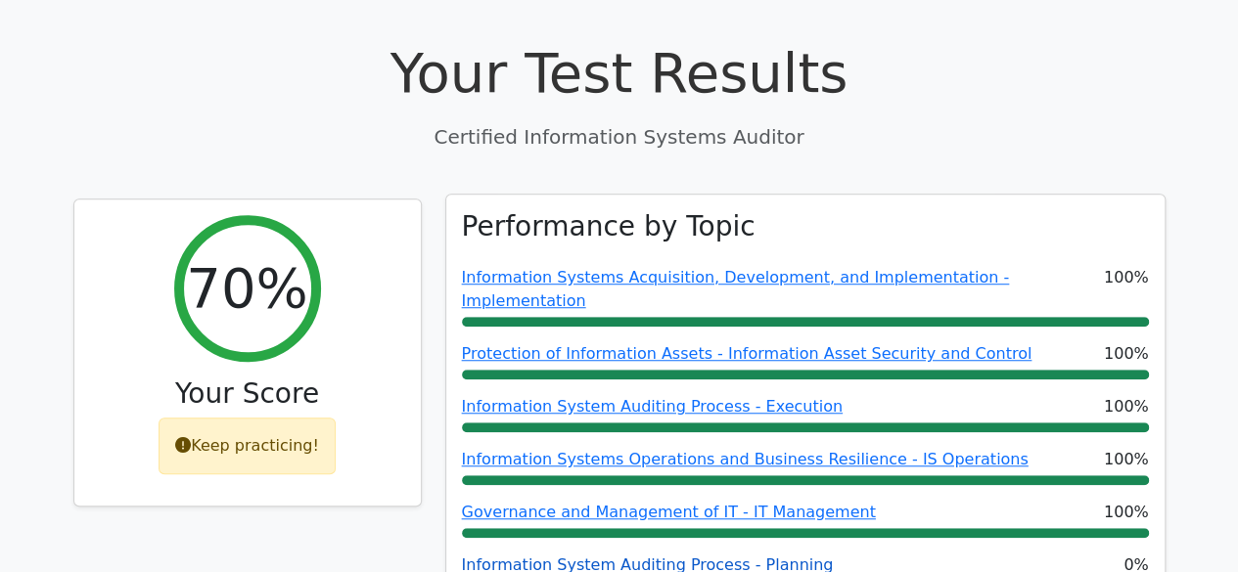
click at [496, 556] on link "Information System Auditing Process - Planning" at bounding box center [648, 565] width 372 height 19
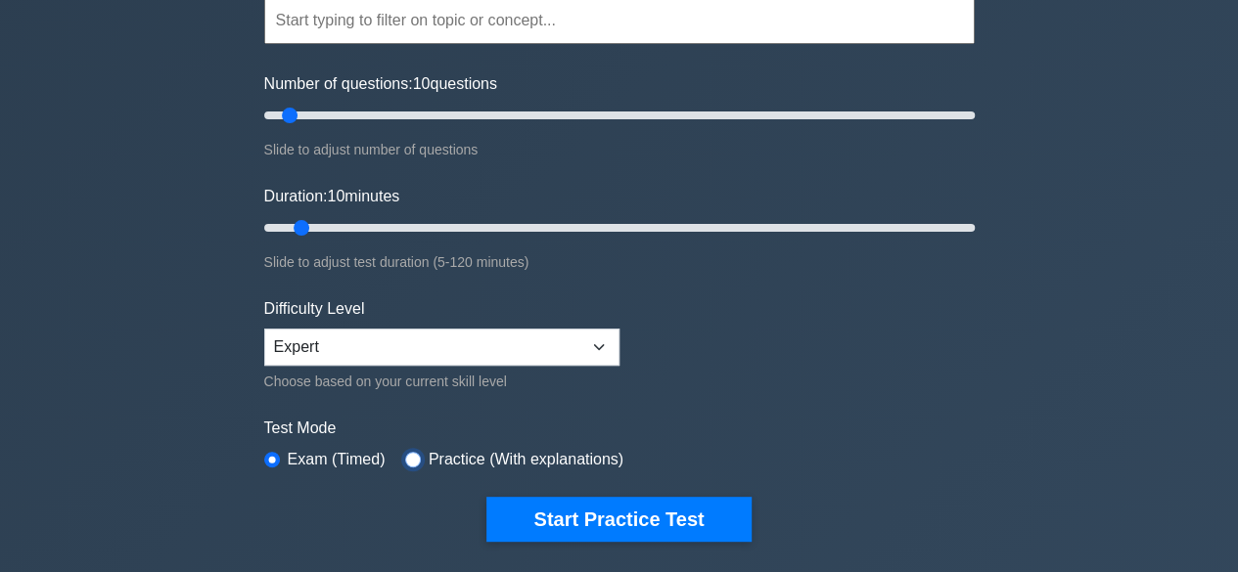
click at [411, 453] on input "radio" at bounding box center [413, 460] width 16 height 16
radio input "true"
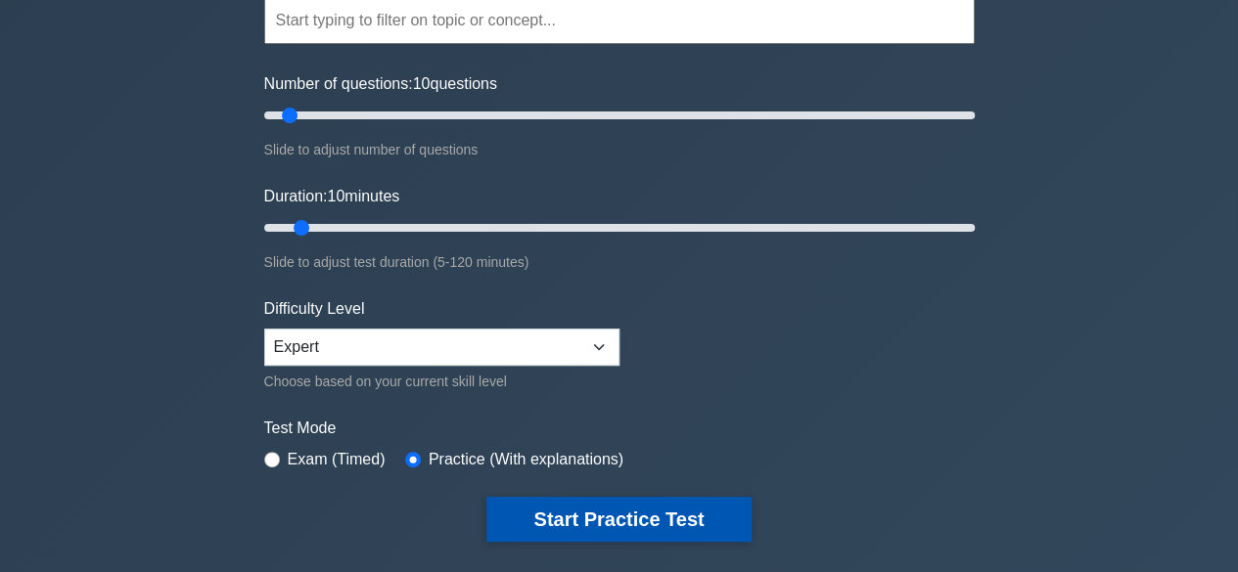
click at [583, 512] on button "Start Practice Test" at bounding box center [618, 519] width 264 height 45
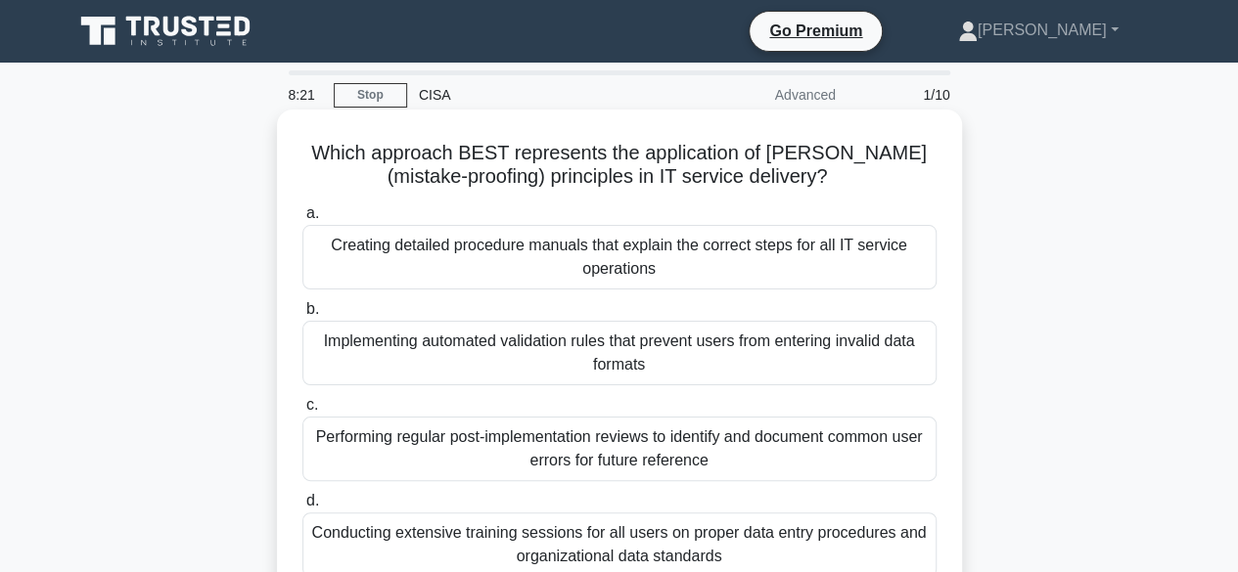
click at [616, 261] on div "Creating detailed procedure manuals that explain the correct steps for all IT s…" at bounding box center [619, 257] width 634 height 65
click at [302, 220] on input "a. Creating detailed procedure manuals that explain the correct steps for all I…" at bounding box center [302, 213] width 0 height 13
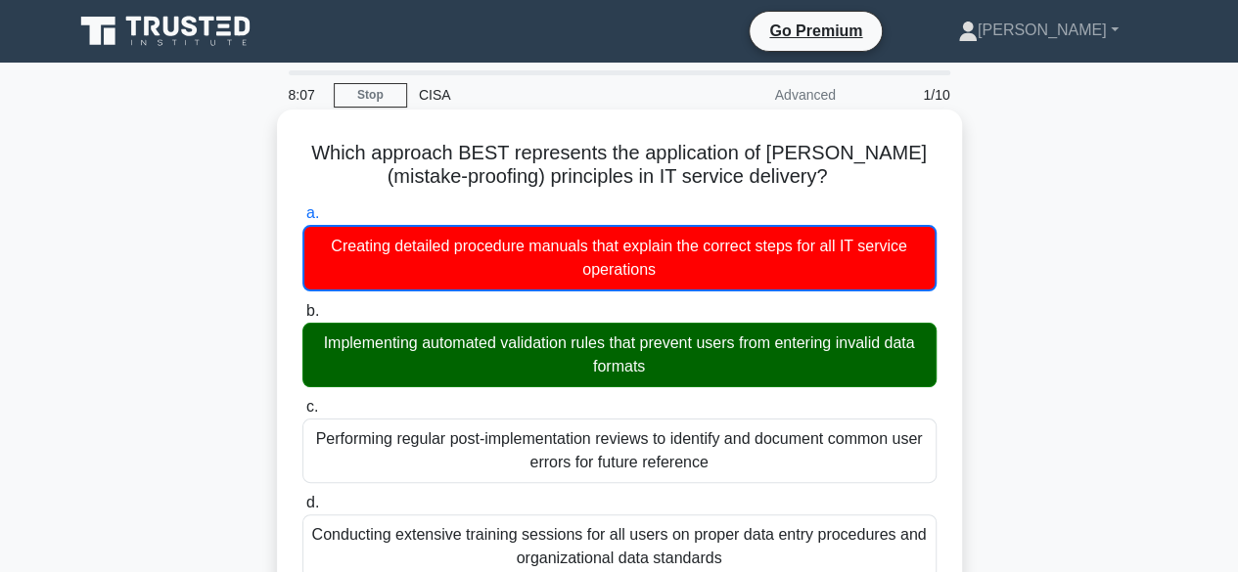
click at [302, 305] on input "b. Implementing automated validation rules that prevent users from entering inv…" at bounding box center [302, 311] width 0 height 13
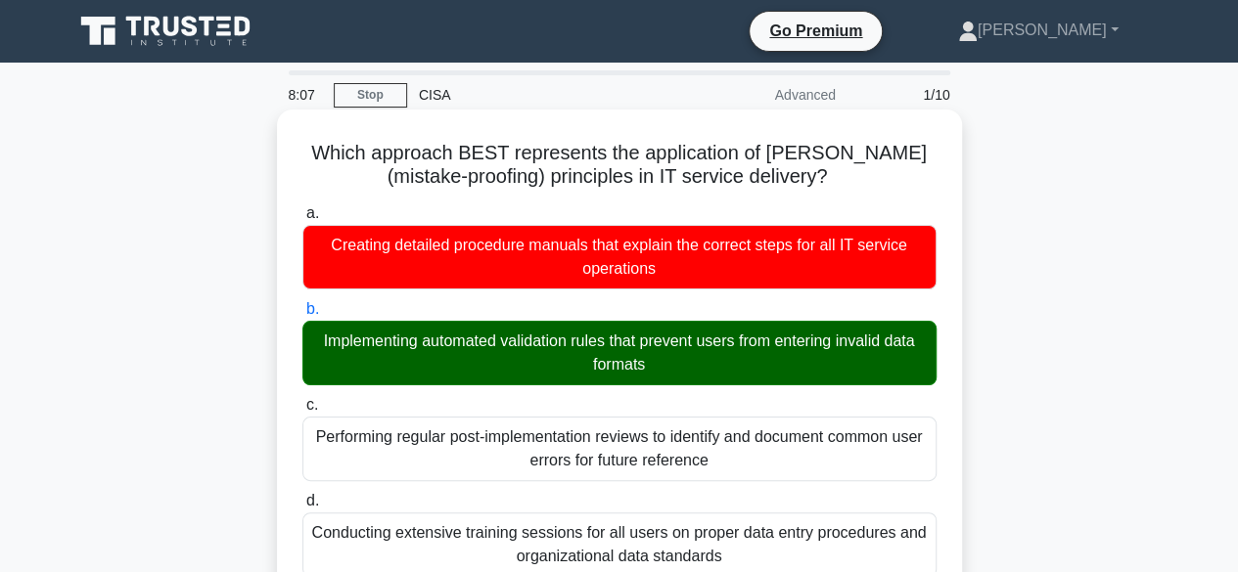
click at [302, 399] on input "c. Performing regular post-implementation reviews to identify and document comm…" at bounding box center [302, 405] width 0 height 13
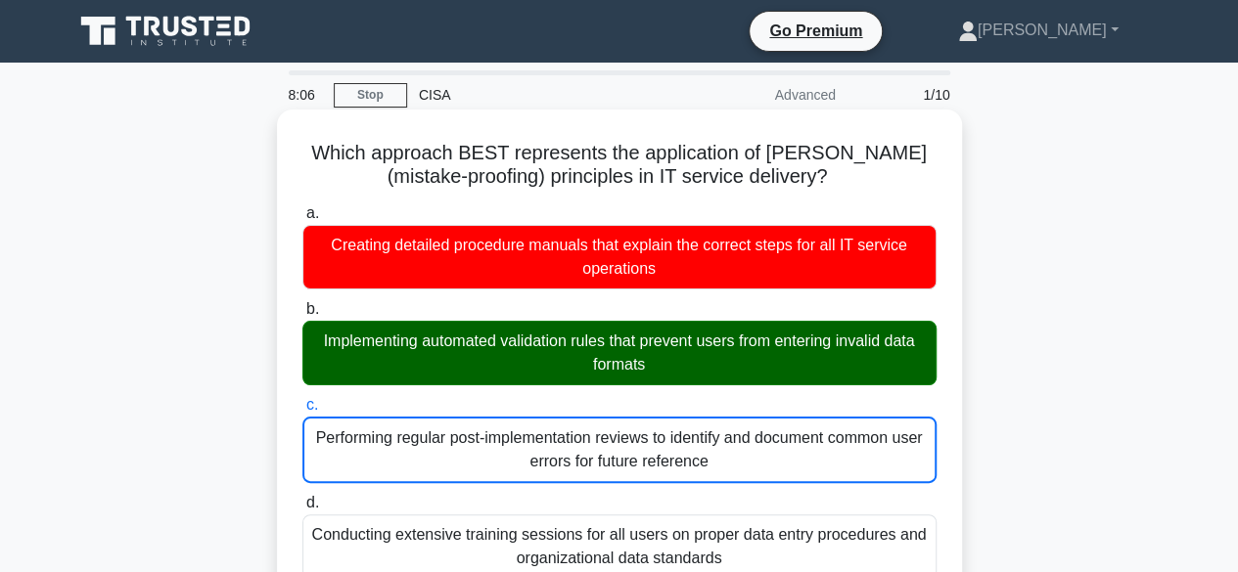
click at [302, 497] on input "d. Conducting extensive training sessions for all users on proper data entry pr…" at bounding box center [302, 503] width 0 height 13
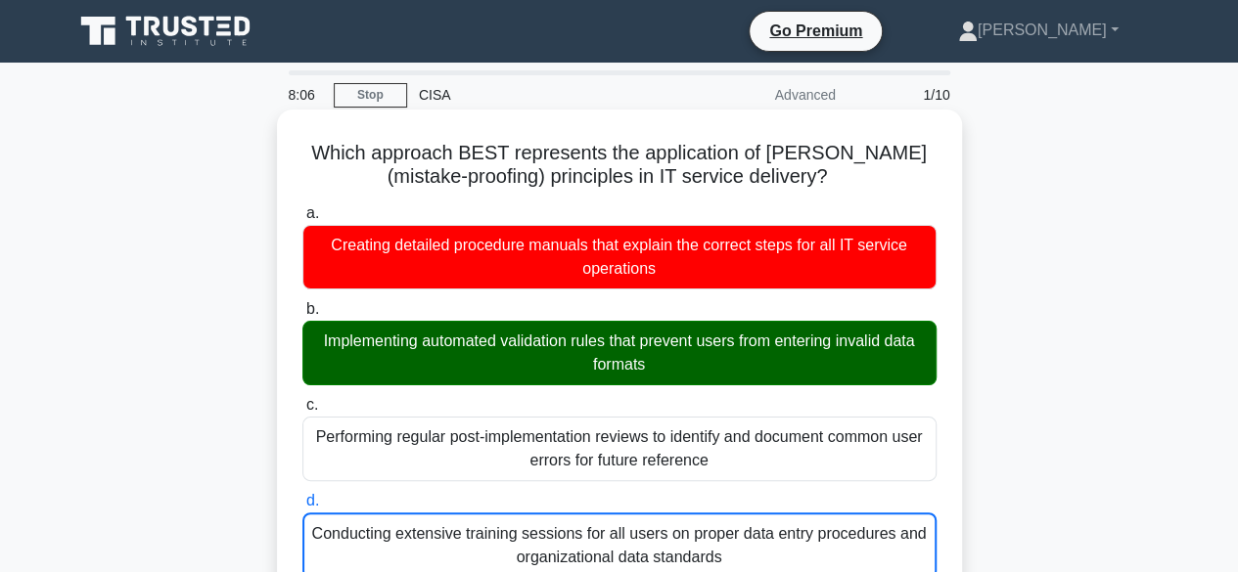
click at [302, 207] on input "a. Creating detailed procedure manuals that explain the correct steps for all I…" at bounding box center [302, 213] width 0 height 13
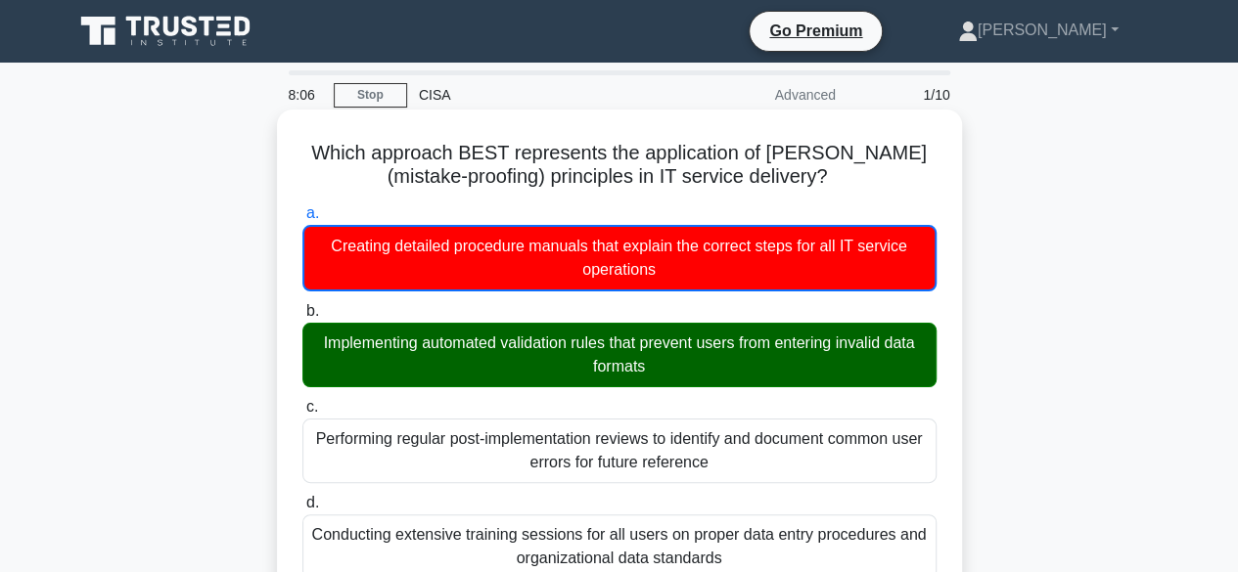
click at [302, 305] on input "b. Implementing automated validation rules that prevent users from entering inv…" at bounding box center [302, 311] width 0 height 13
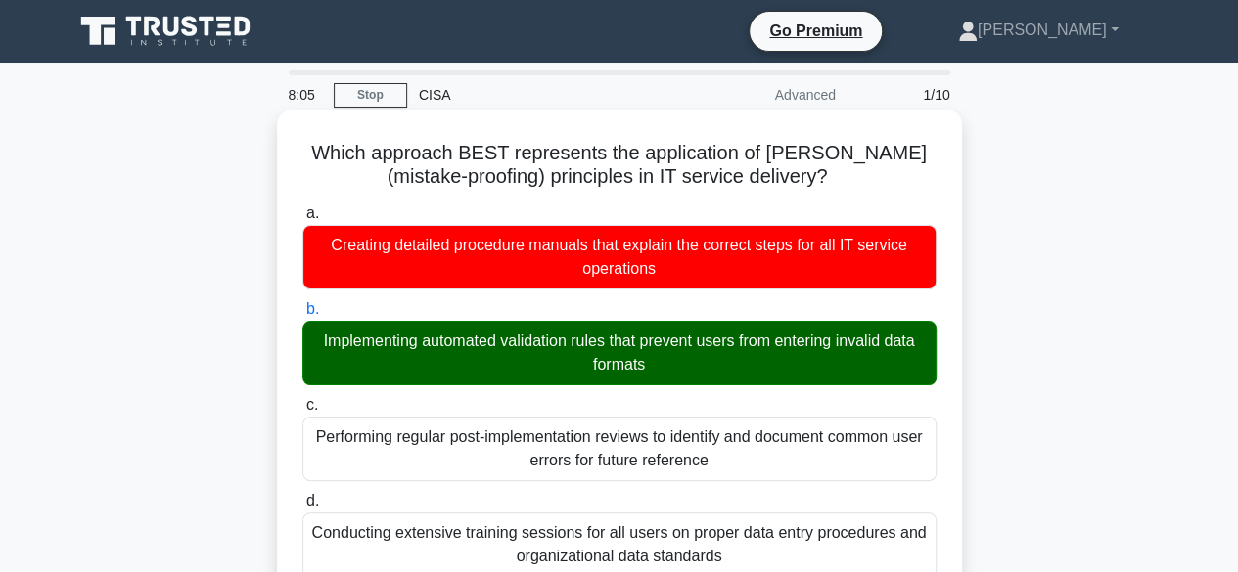
click at [302, 399] on input "c. Performing regular post-implementation reviews to identify and document comm…" at bounding box center [302, 405] width 0 height 13
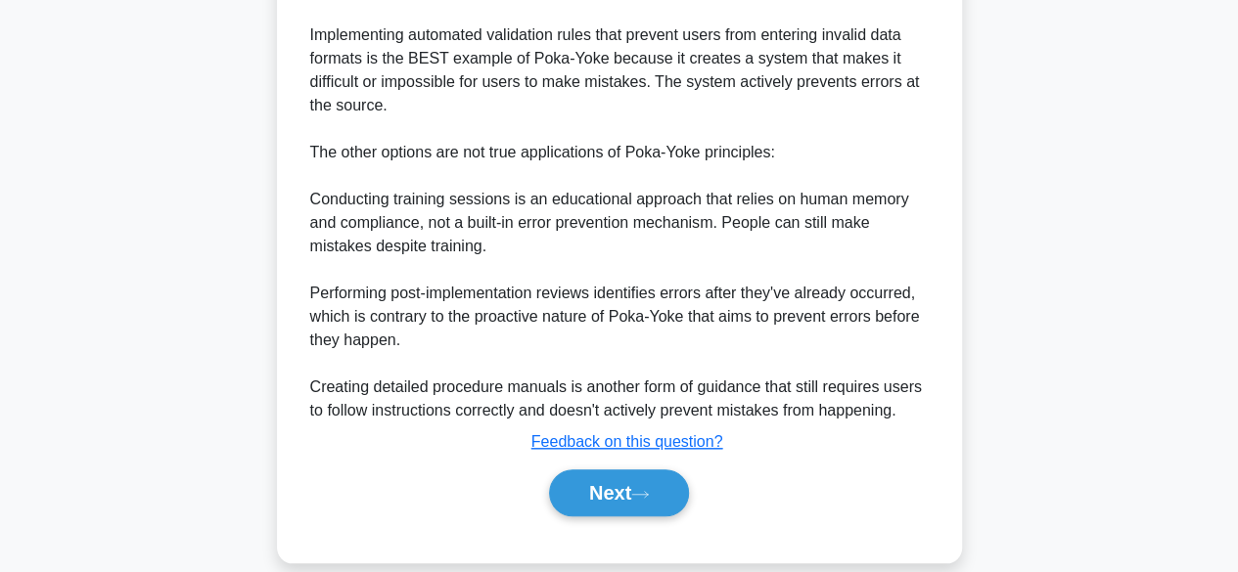
scroll to position [733, 0]
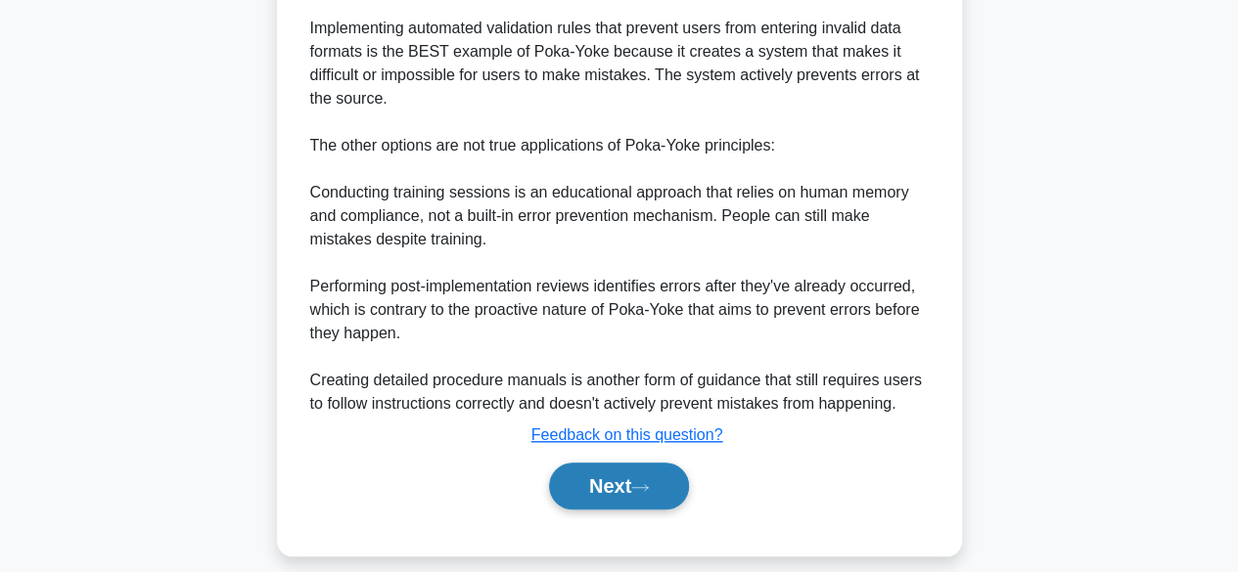
click at [593, 486] on button "Next" at bounding box center [619, 486] width 140 height 47
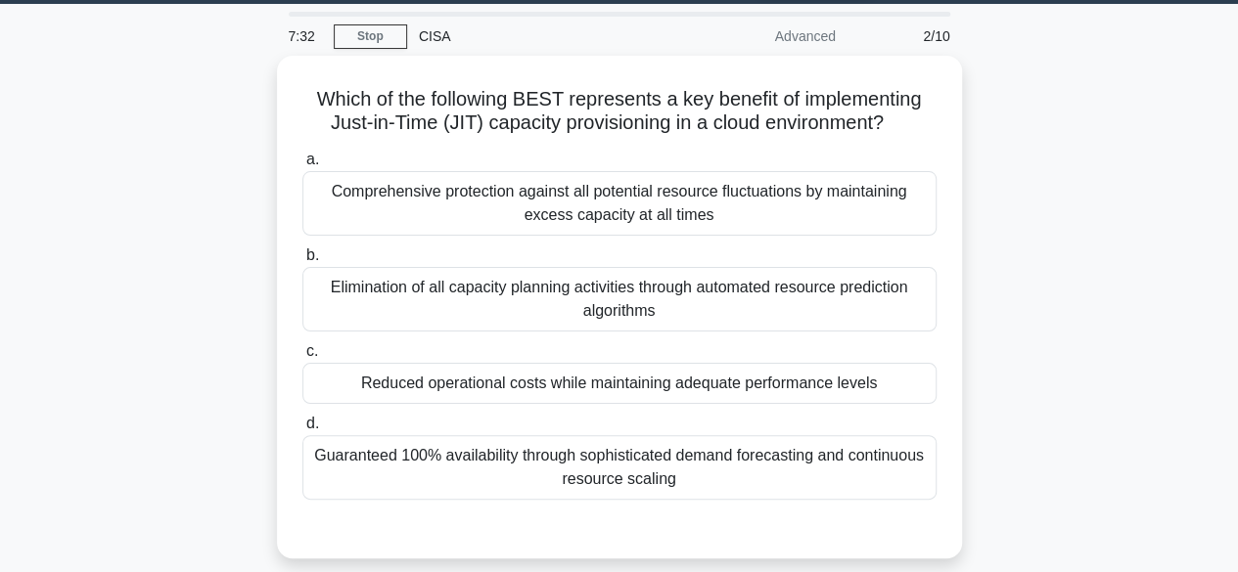
scroll to position [54, 0]
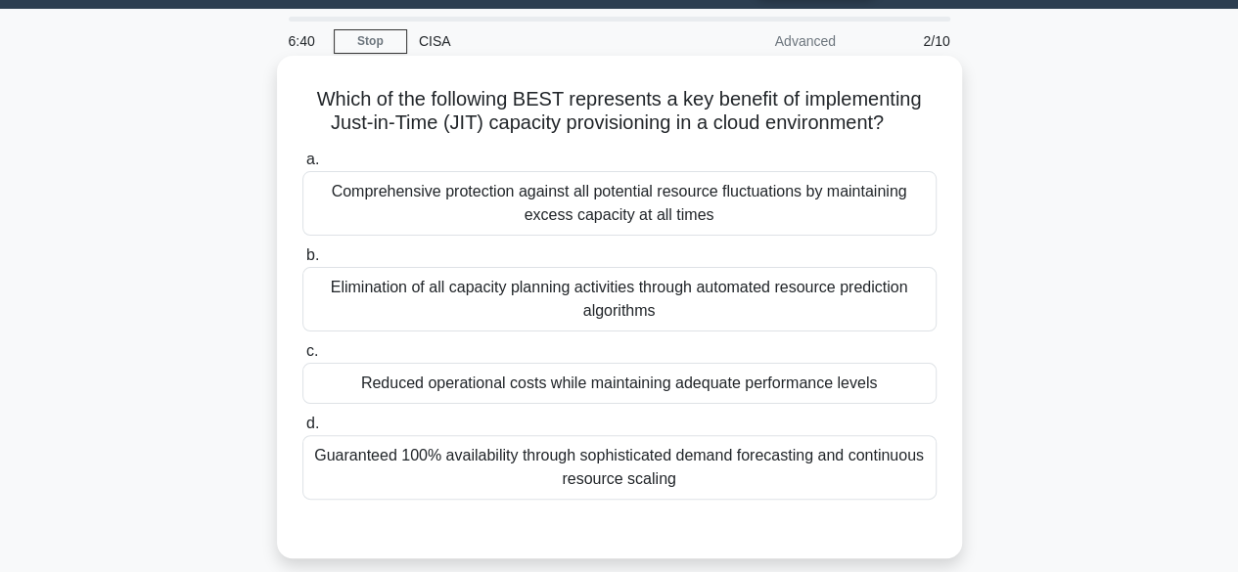
click at [602, 392] on div "Reduced operational costs while maintaining adequate performance levels" at bounding box center [619, 383] width 634 height 41
click at [302, 358] on input "c. Reduced operational costs while maintaining adequate performance levels" at bounding box center [302, 351] width 0 height 13
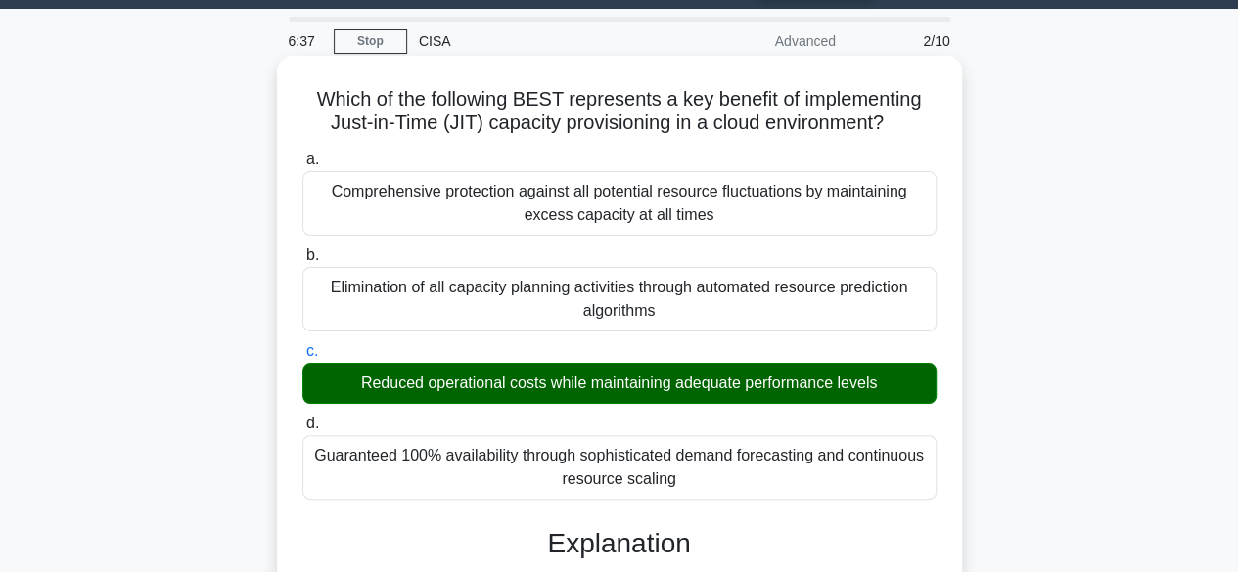
click at [302, 418] on input "d. Guaranteed 100% availability through sophisticated demand forecasting and co…" at bounding box center [302, 424] width 0 height 13
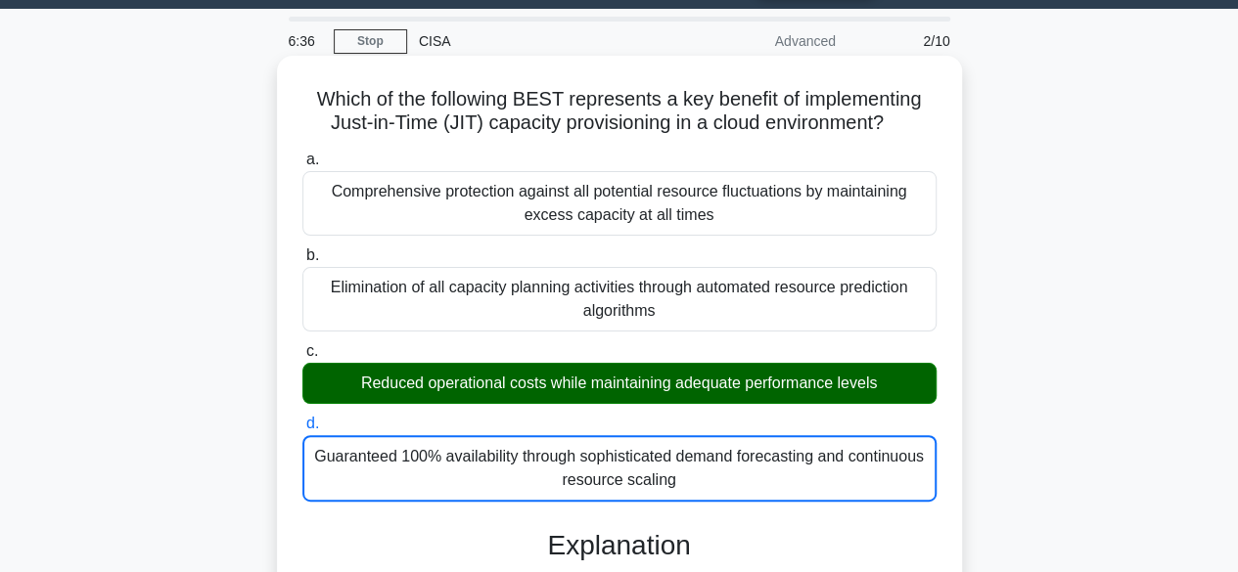
click at [302, 154] on input "a. Comprehensive protection against all potential resource fluctuations by main…" at bounding box center [302, 160] width 0 height 13
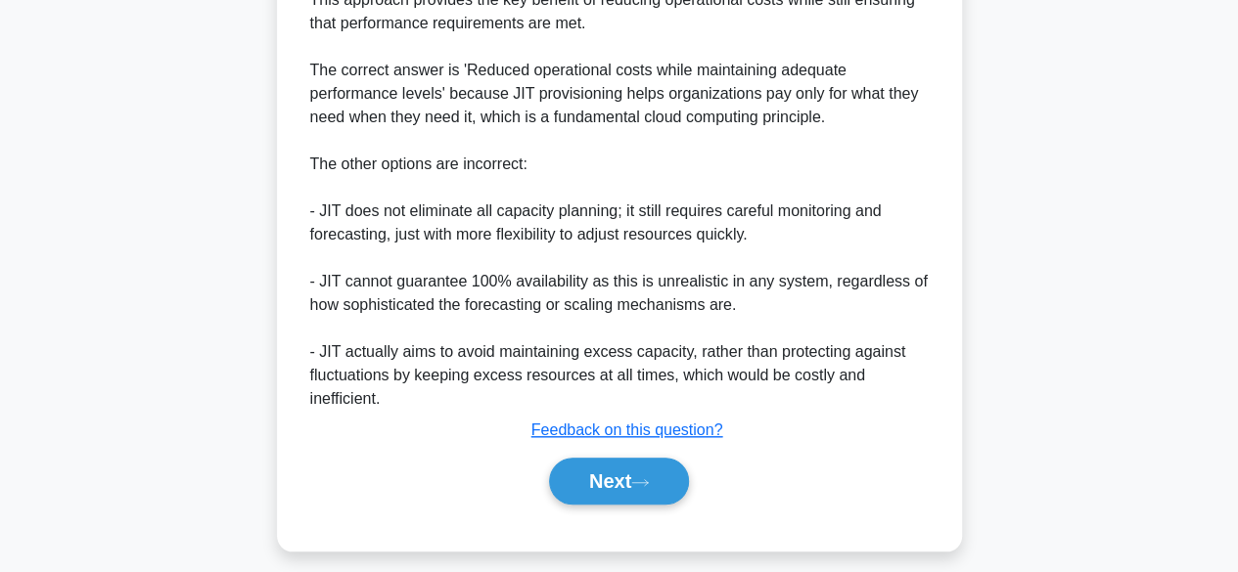
scroll to position [702, 0]
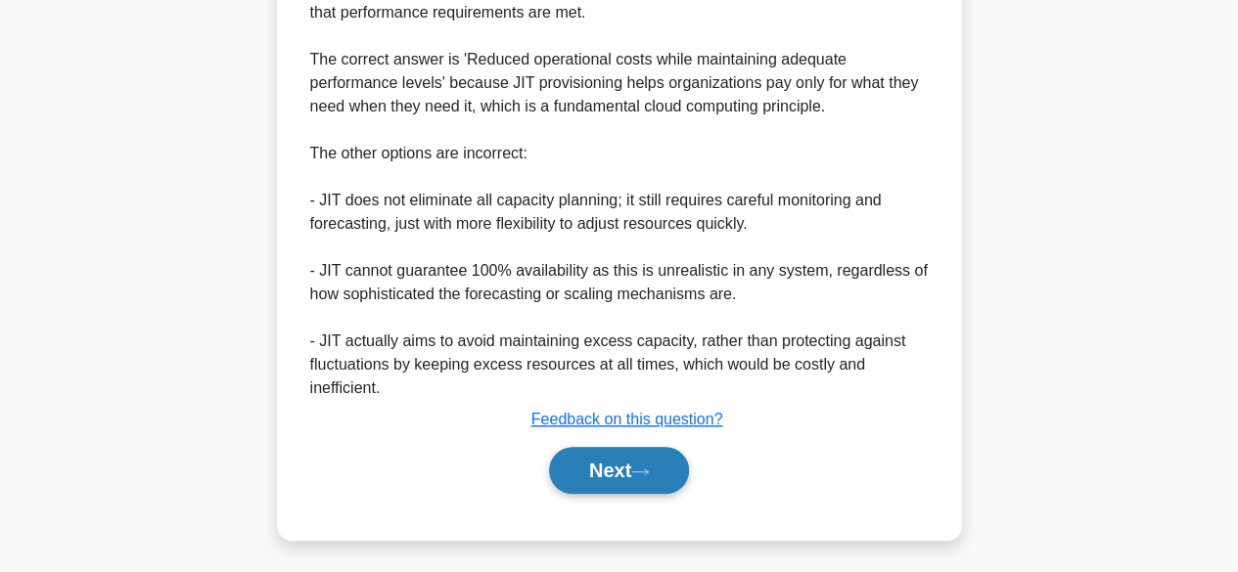
click at [641, 471] on icon at bounding box center [640, 472] width 18 height 11
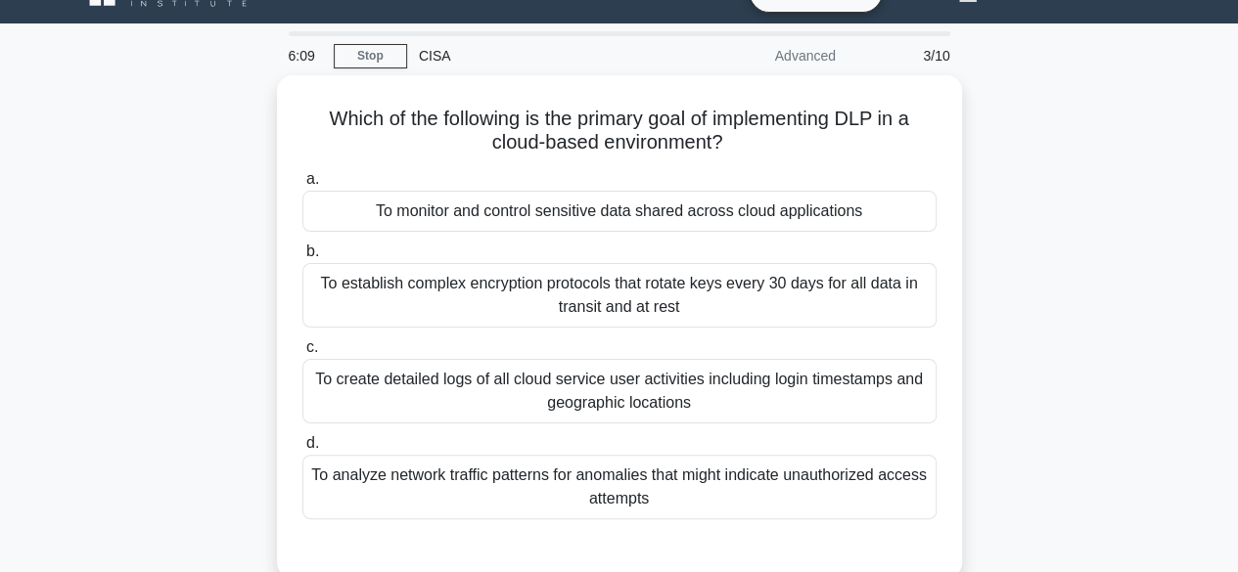
scroll to position [37, 0]
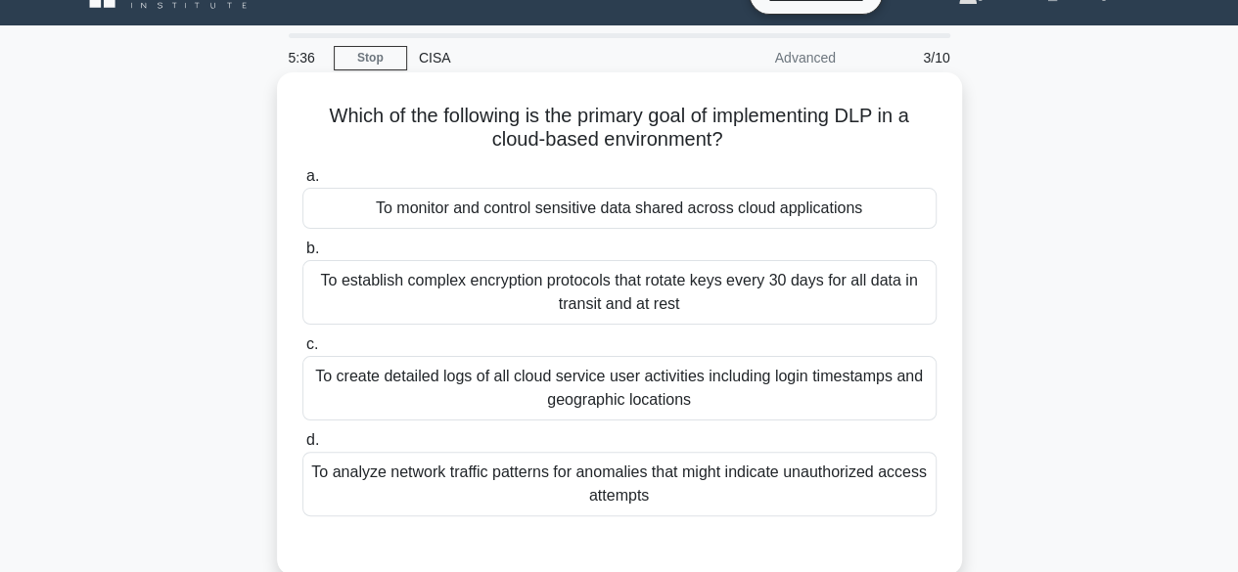
click at [600, 214] on div "To monitor and control sensitive data shared across cloud applications" at bounding box center [619, 208] width 634 height 41
click at [302, 183] on input "a. To monitor and control sensitive data shared across cloud applications" at bounding box center [302, 176] width 0 height 13
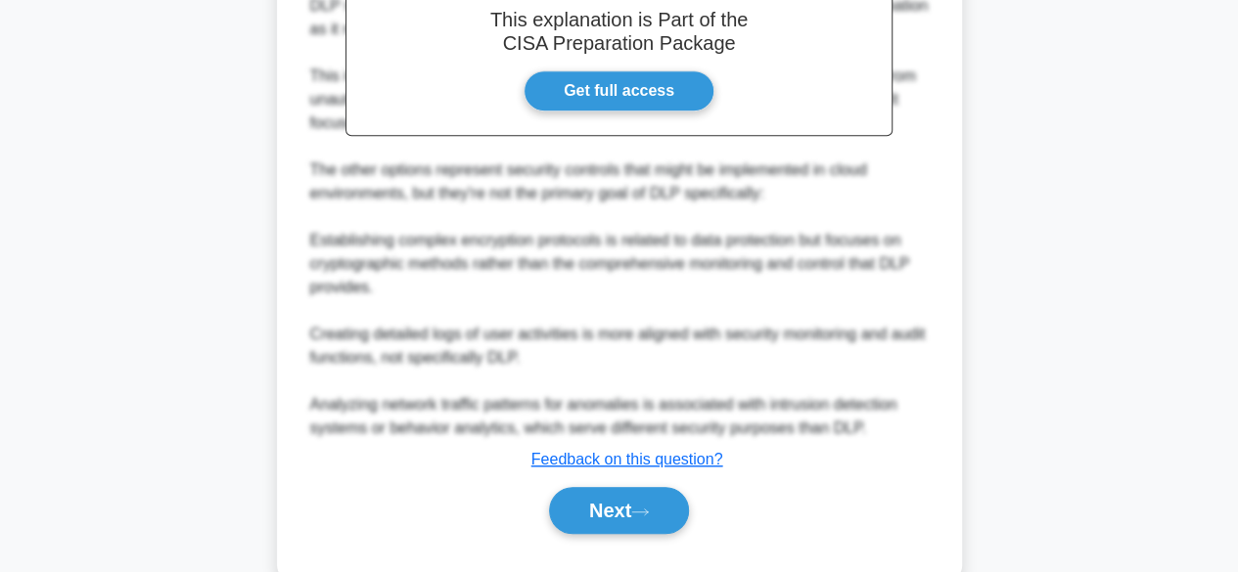
scroll to position [725, 0]
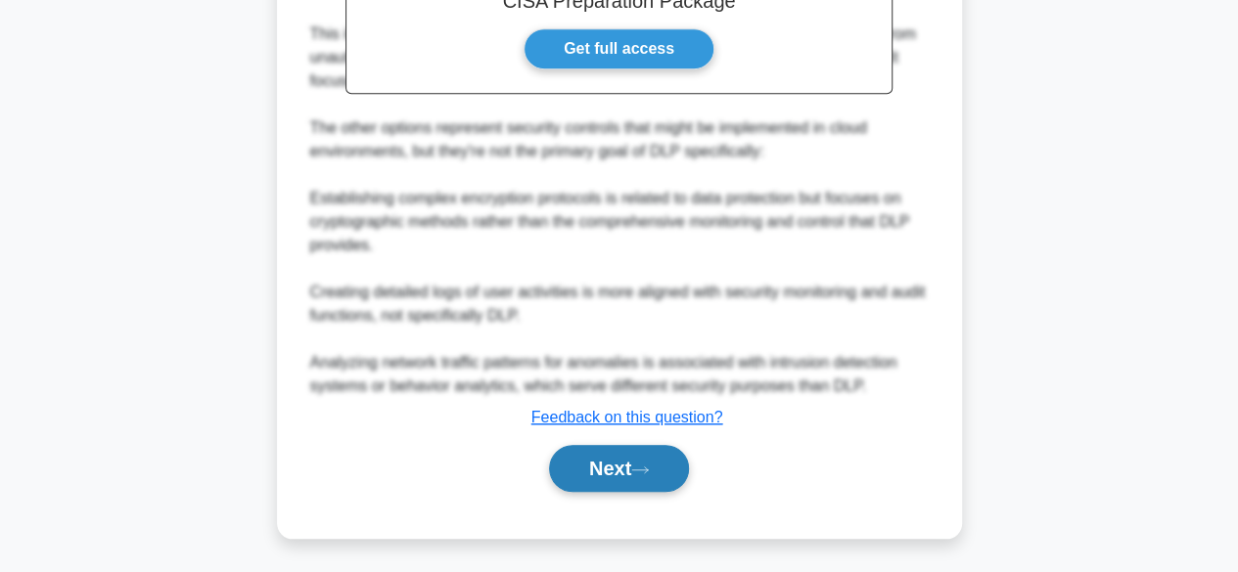
click at [607, 473] on button "Next" at bounding box center [619, 468] width 140 height 47
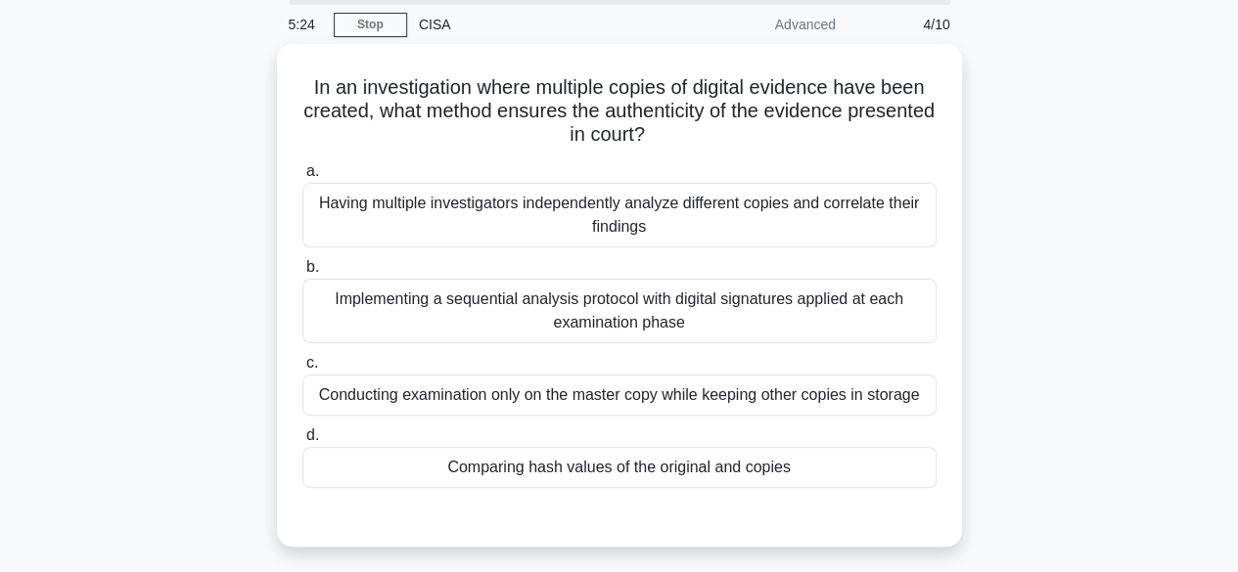
scroll to position [66, 0]
click at [658, 401] on div "Conducting examination only on the master copy while keeping other copies in st…" at bounding box center [619, 395] width 634 height 41
click at [302, 370] on input "c. Conducting examination only on the master copy while keeping other copies in…" at bounding box center [302, 363] width 0 height 13
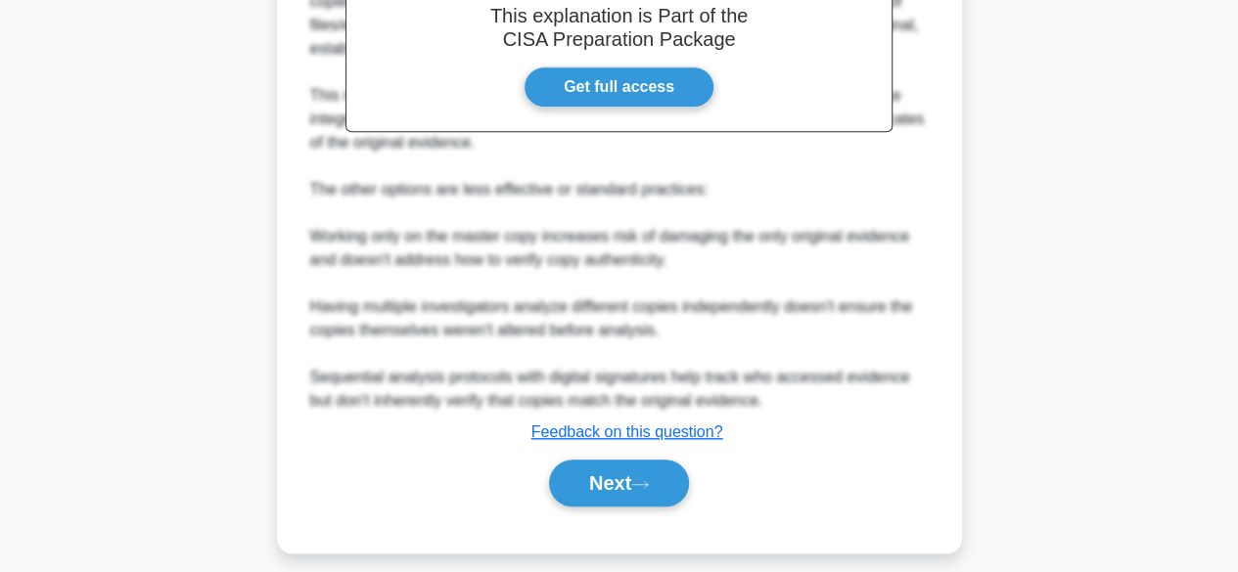
scroll to position [695, 0]
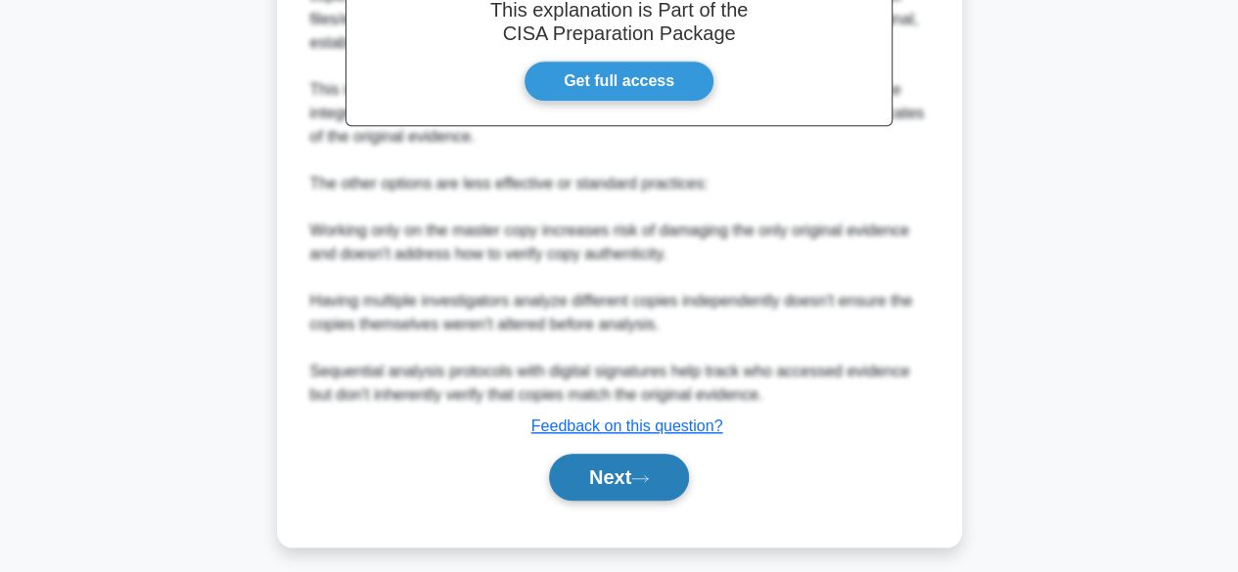
click at [677, 496] on button "Next" at bounding box center [619, 477] width 140 height 47
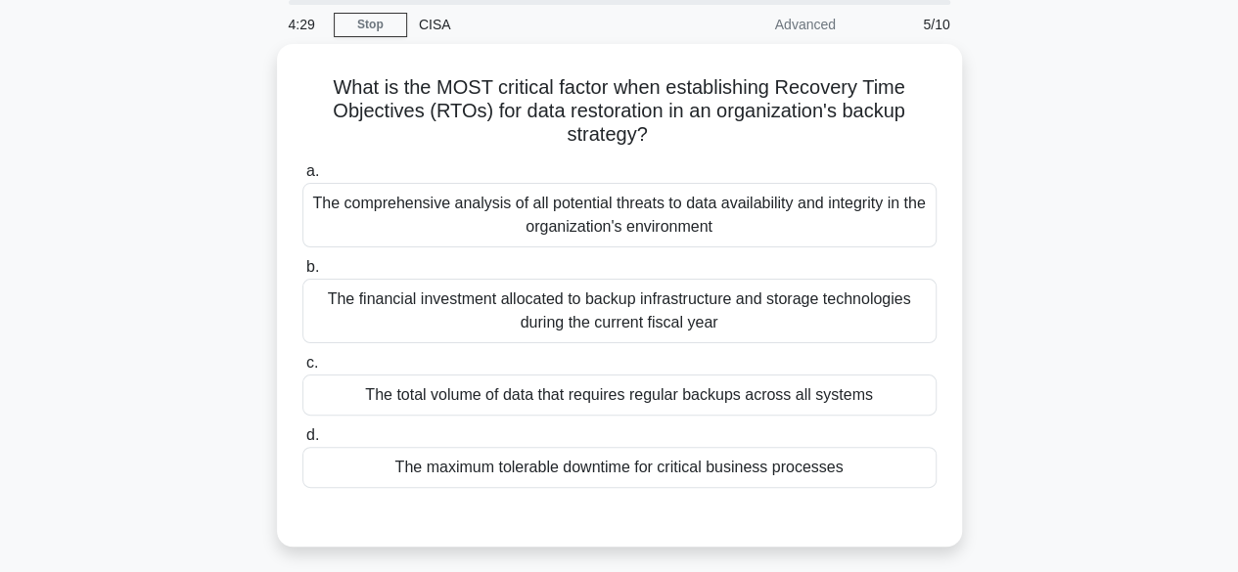
scroll to position [68, 0]
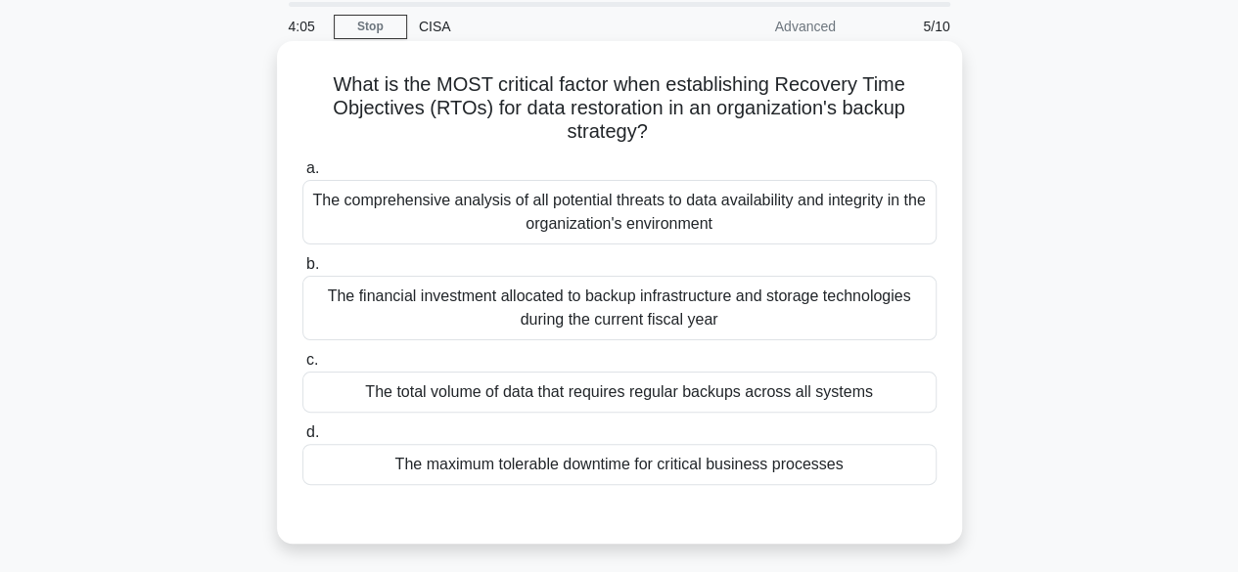
click at [689, 471] on div "The maximum tolerable downtime for critical business processes" at bounding box center [619, 464] width 634 height 41
click at [302, 439] on input "d. The maximum tolerable downtime for critical business processes" at bounding box center [302, 433] width 0 height 13
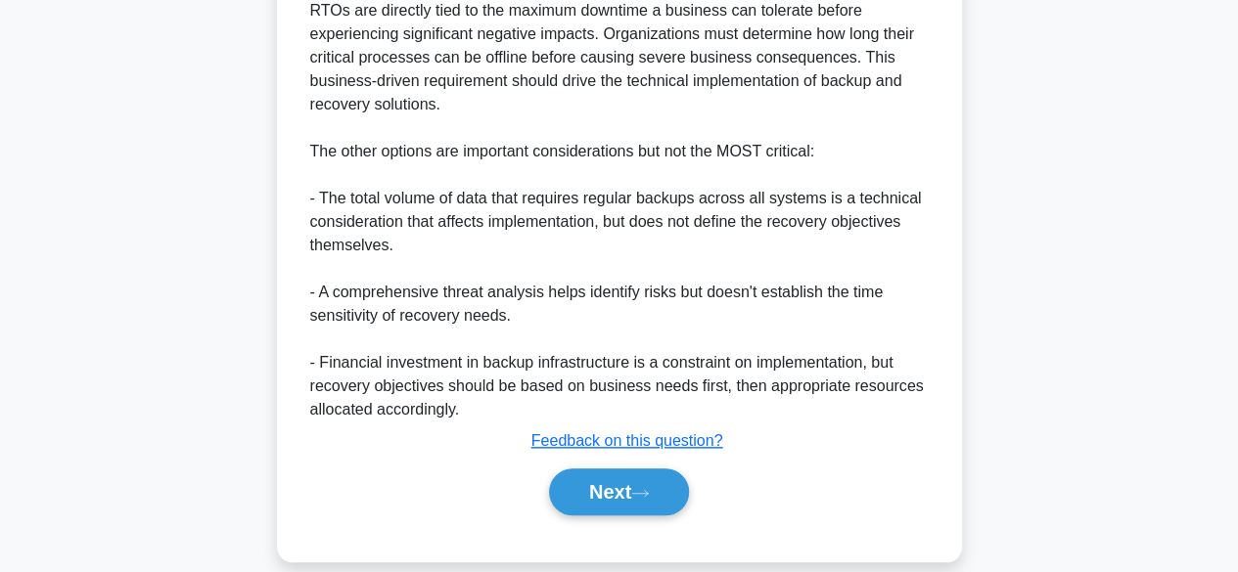
scroll to position [755, 0]
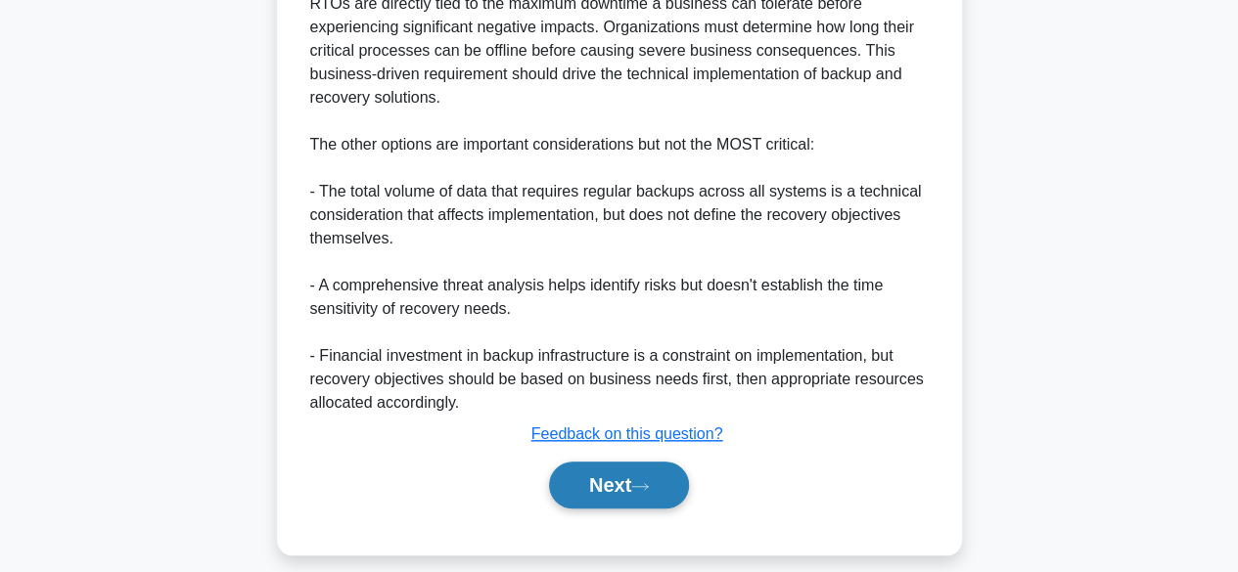
click at [629, 489] on button "Next" at bounding box center [619, 485] width 140 height 47
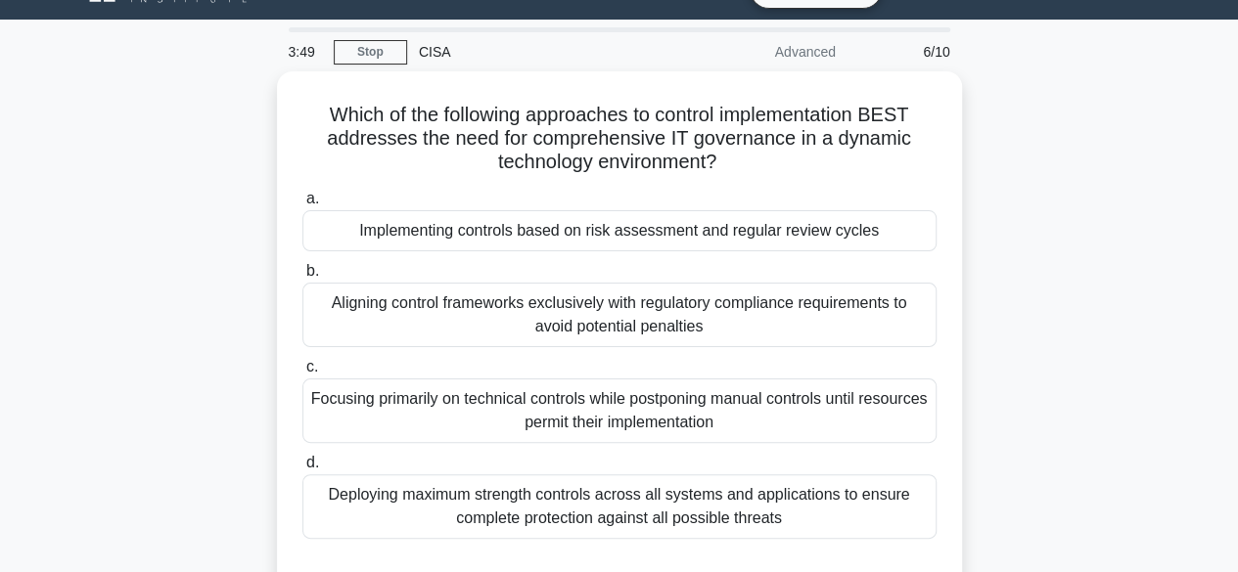
scroll to position [45, 0]
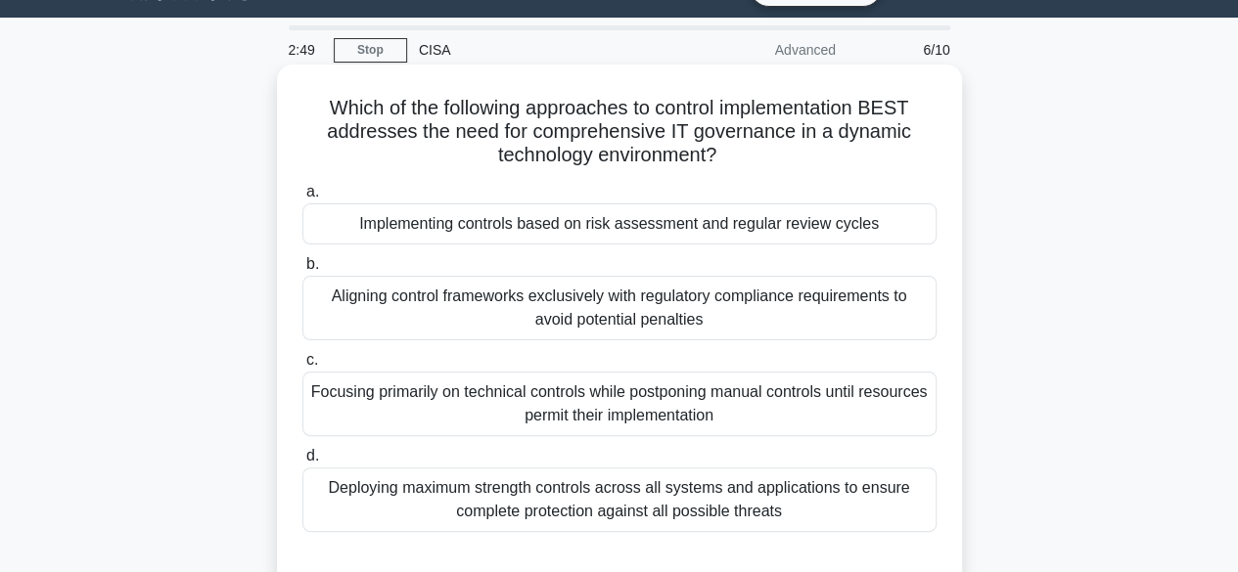
click at [675, 221] on div "Implementing controls based on risk assessment and regular review cycles" at bounding box center [619, 224] width 634 height 41
click at [302, 199] on input "a. Implementing controls based on risk assessment and regular review cycles" at bounding box center [302, 192] width 0 height 13
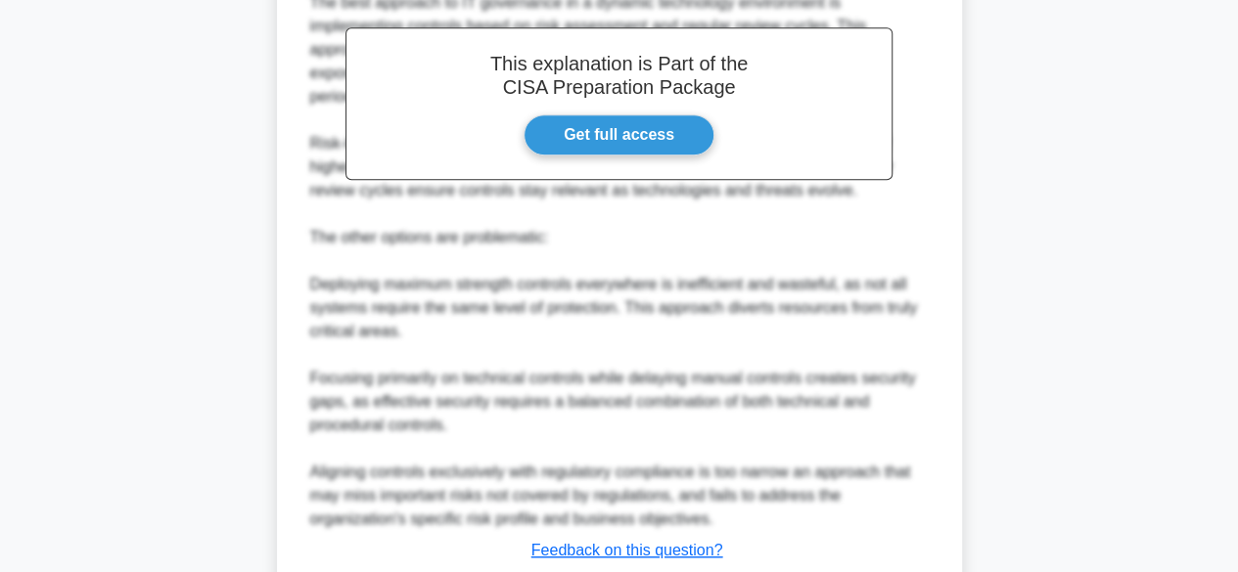
scroll to position [734, 0]
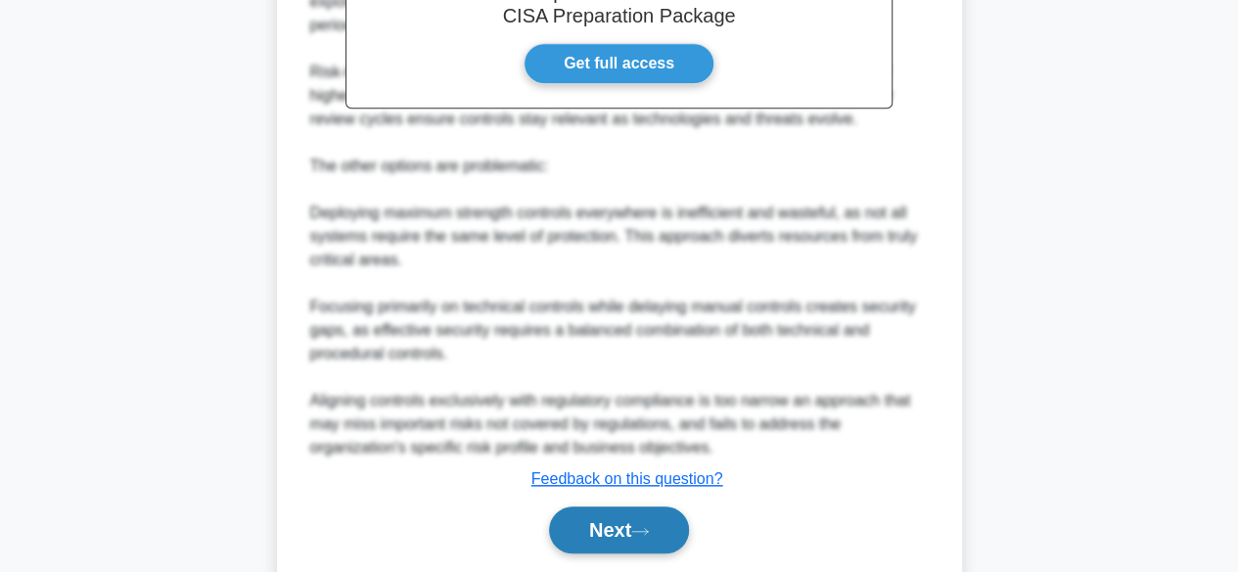
click at [651, 507] on button "Next" at bounding box center [619, 530] width 140 height 47
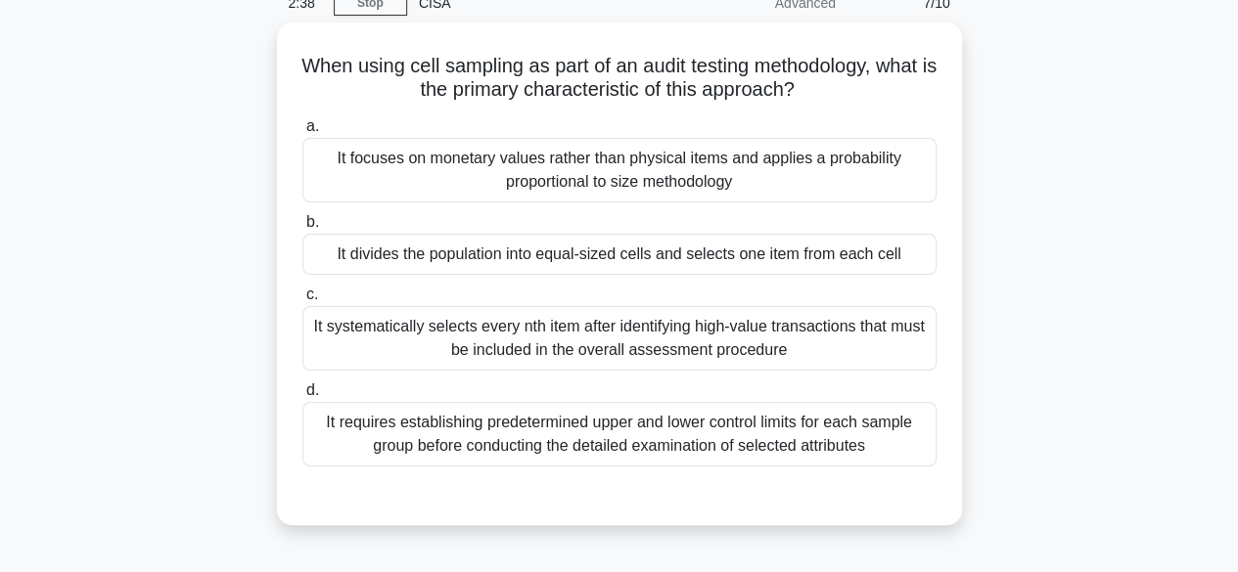
scroll to position [90, 0]
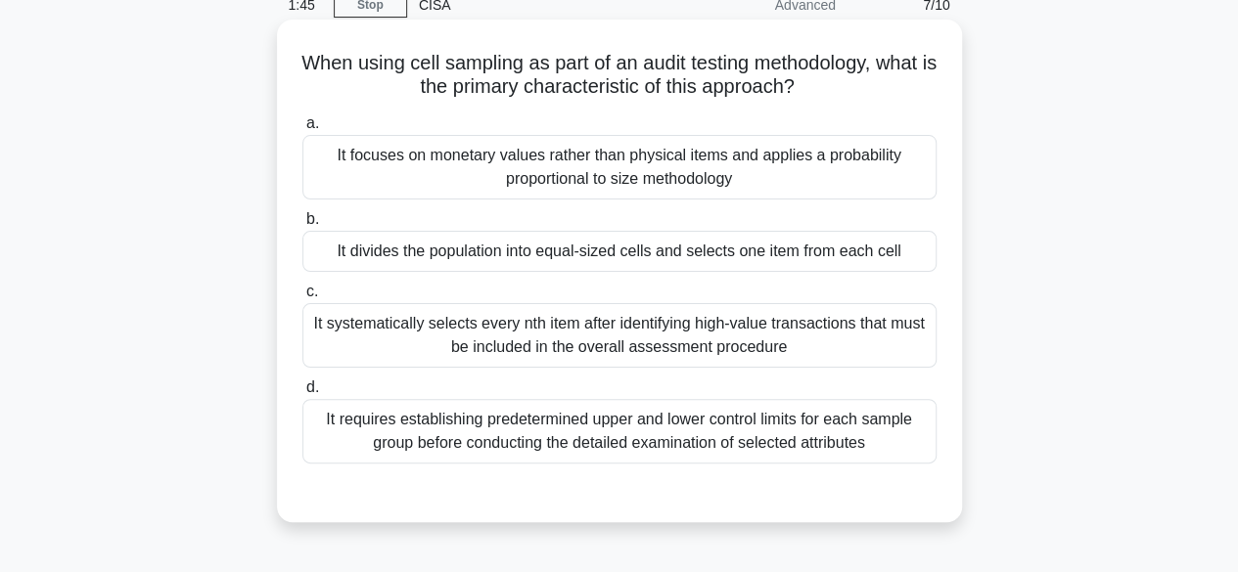
click at [640, 250] on div "It divides the population into equal-sized cells and selects one item from each…" at bounding box center [619, 251] width 634 height 41
click at [302, 226] on input "b. It divides the population into equal-sized cells and selects one item from e…" at bounding box center [302, 219] width 0 height 13
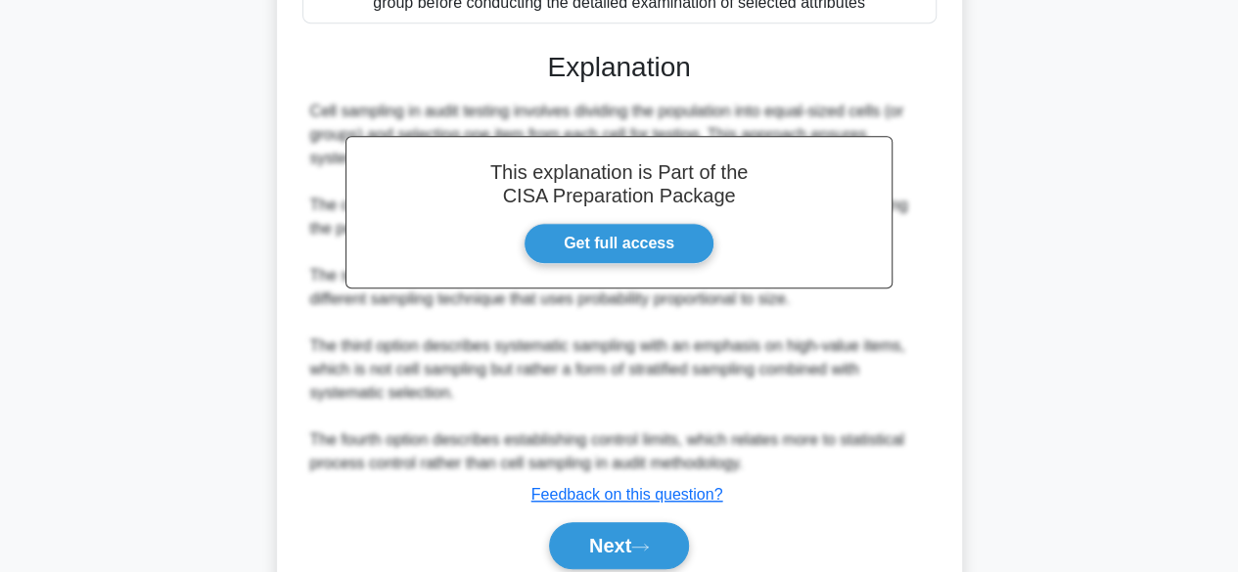
scroll to position [561, 0]
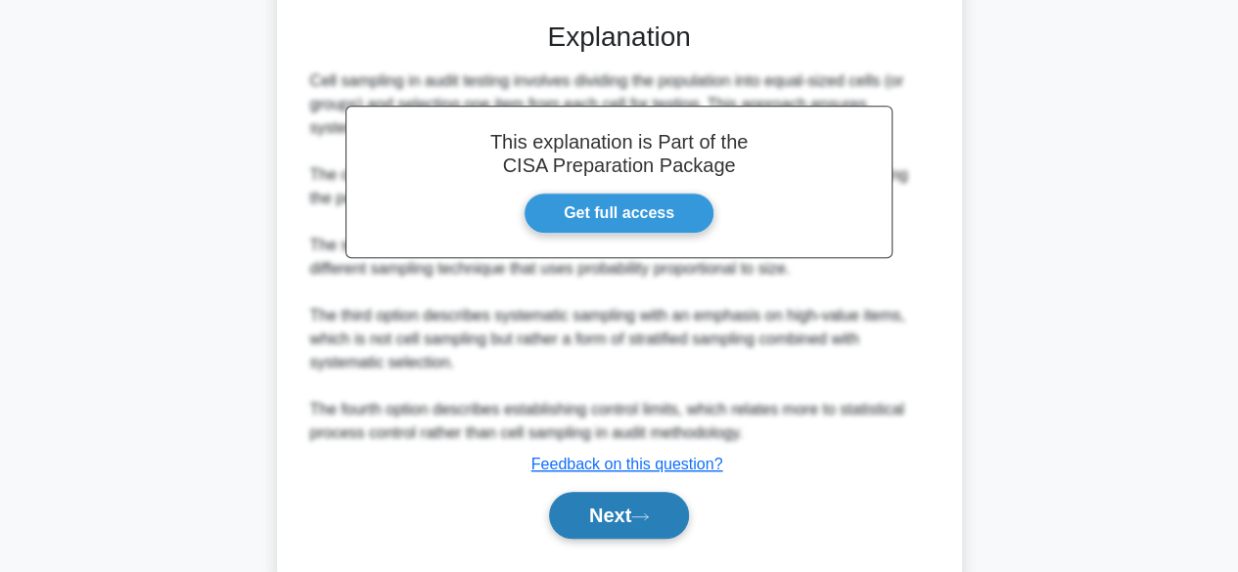
click at [648, 519] on icon at bounding box center [640, 517] width 18 height 11
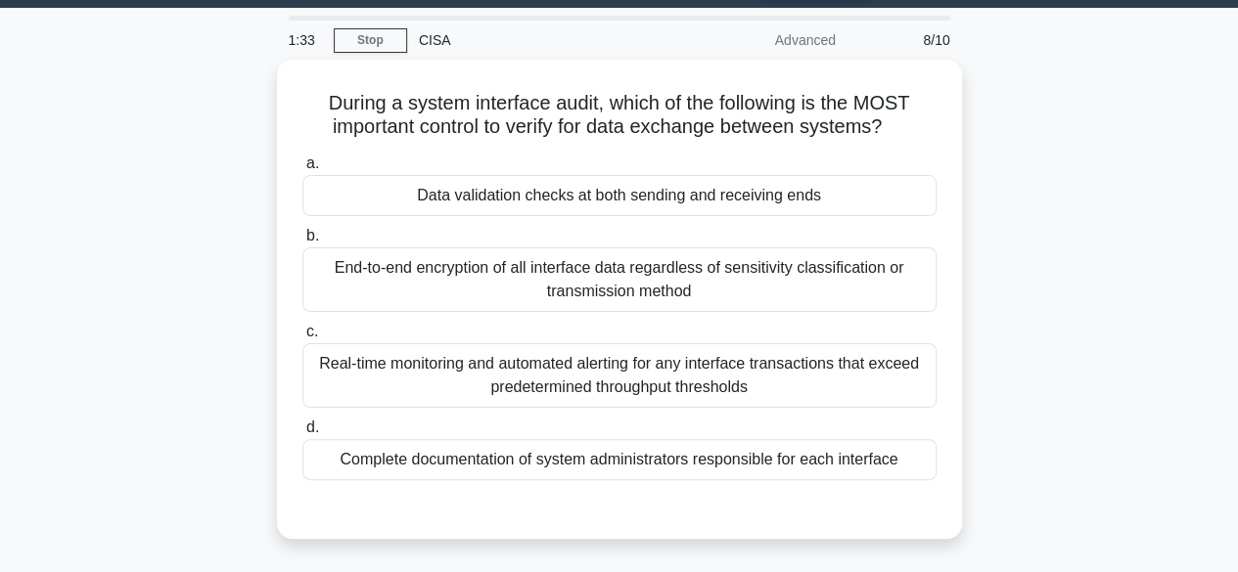
scroll to position [51, 0]
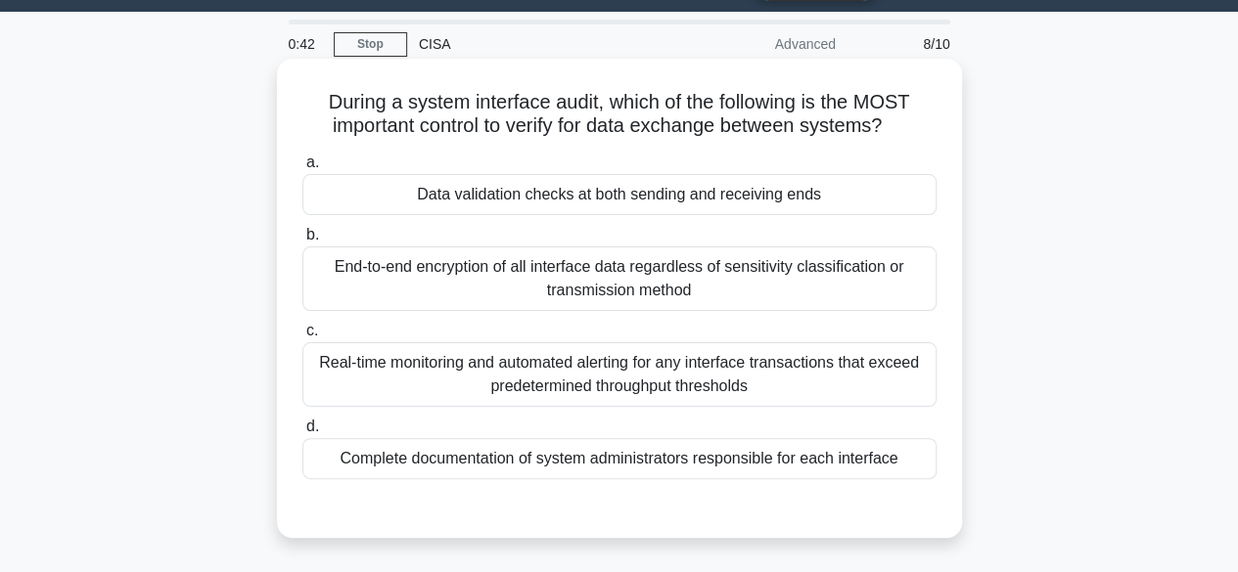
click at [725, 205] on div "Data validation checks at both sending and receiving ends" at bounding box center [619, 194] width 634 height 41
click at [302, 169] on input "a. Data validation checks at both sending and receiving ends" at bounding box center [302, 163] width 0 height 13
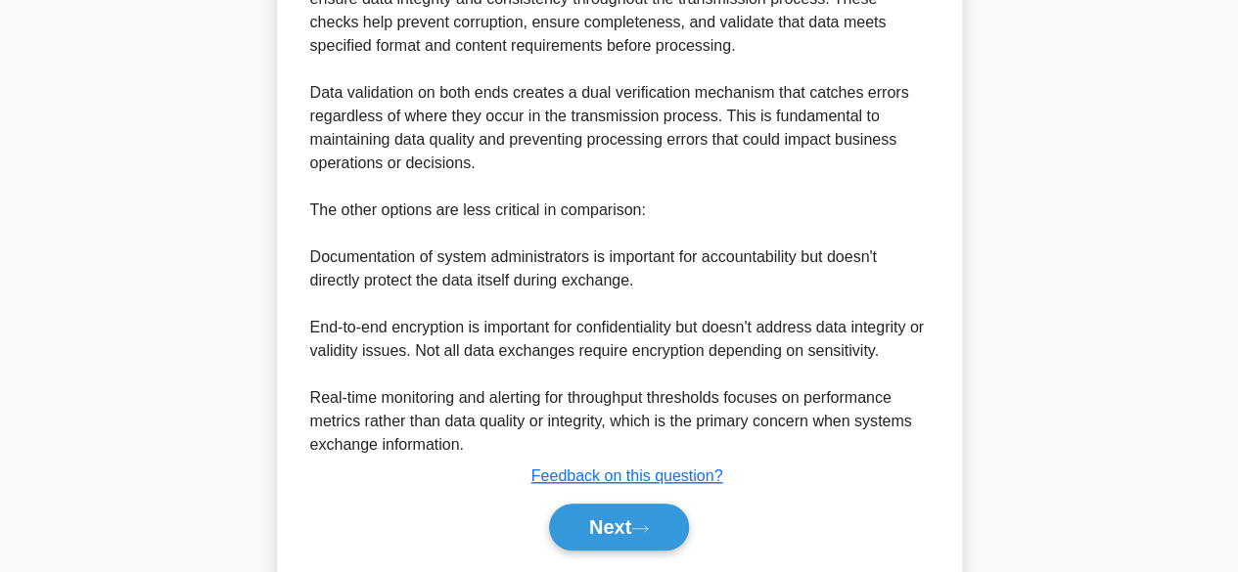
scroll to position [672, 0]
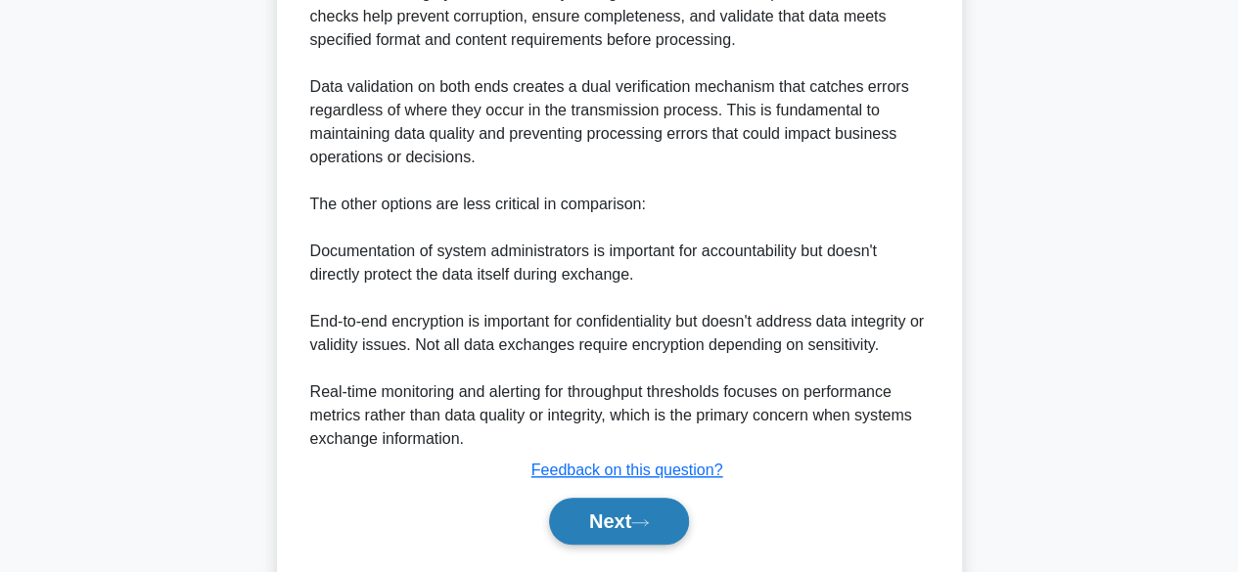
click at [636, 513] on button "Next" at bounding box center [619, 521] width 140 height 47
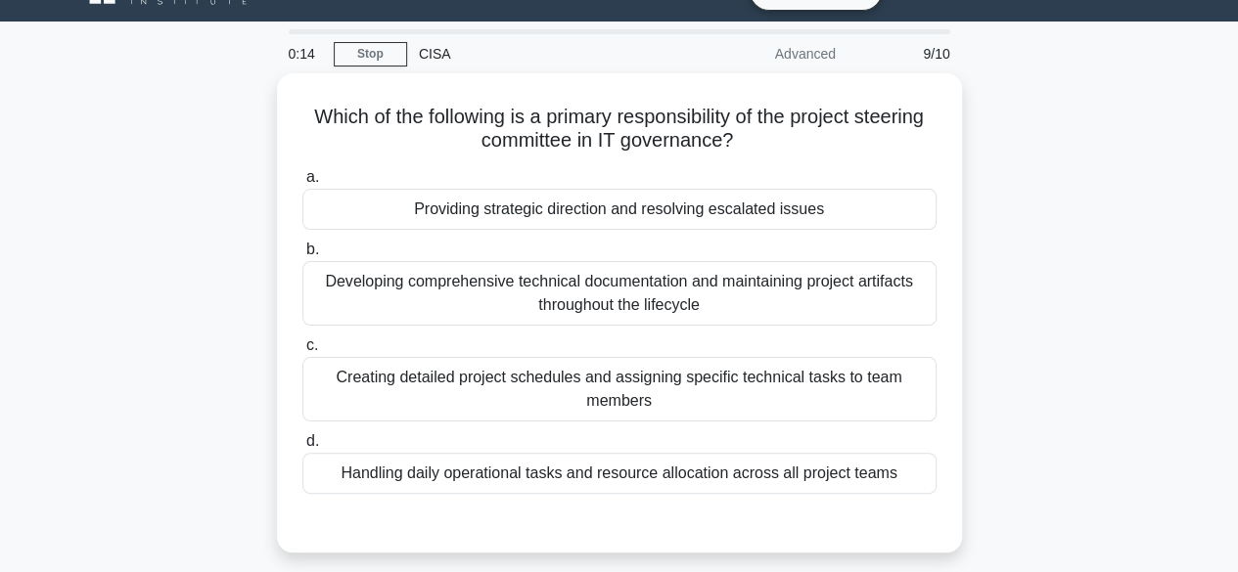
scroll to position [43, 0]
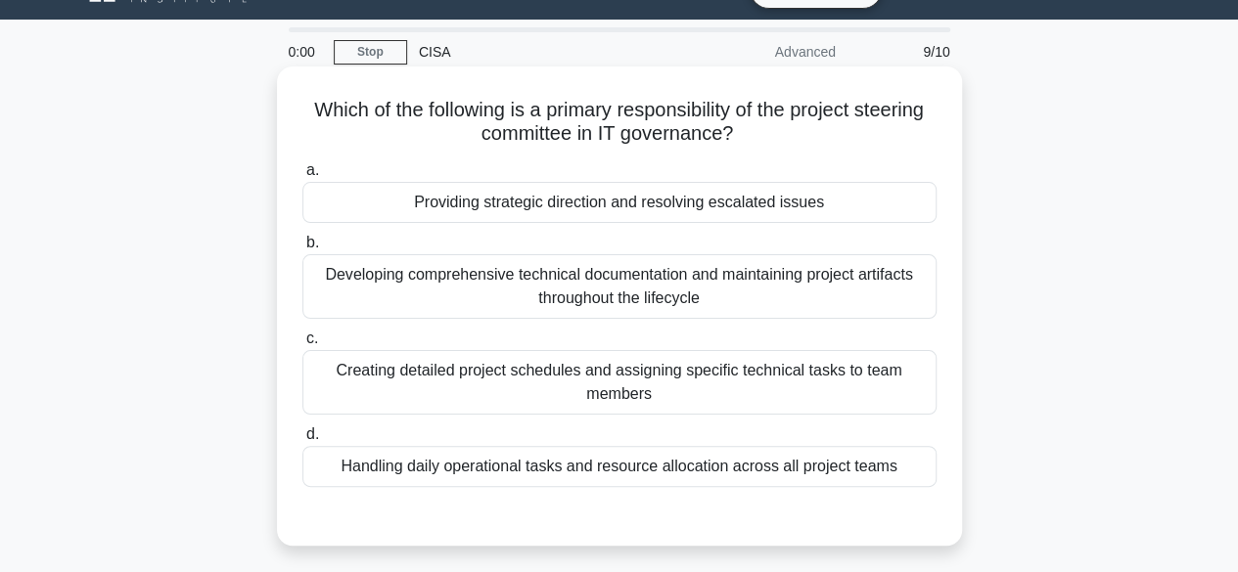
click at [812, 471] on div "Handling daily operational tasks and resource allocation across all project tea…" at bounding box center [619, 466] width 634 height 41
click at [302, 441] on input "d. Handling daily operational tasks and resource allocation across all project …" at bounding box center [302, 435] width 0 height 13
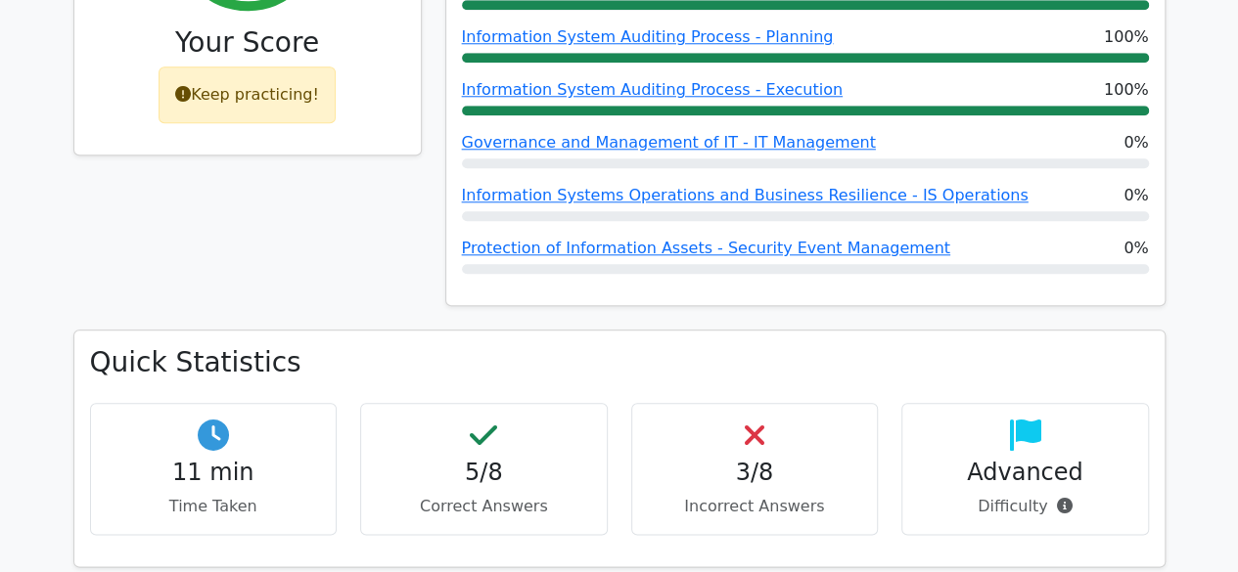
scroll to position [943, 0]
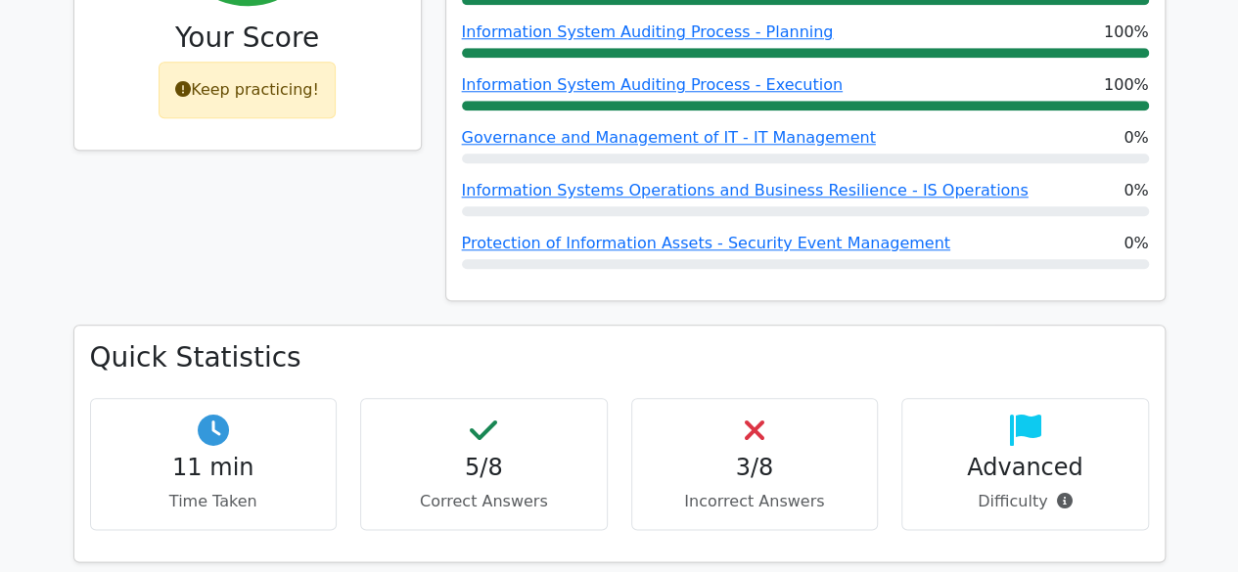
drag, startPoint x: 1245, startPoint y: 73, endPoint x: 1251, endPoint y: 200, distance: 126.4
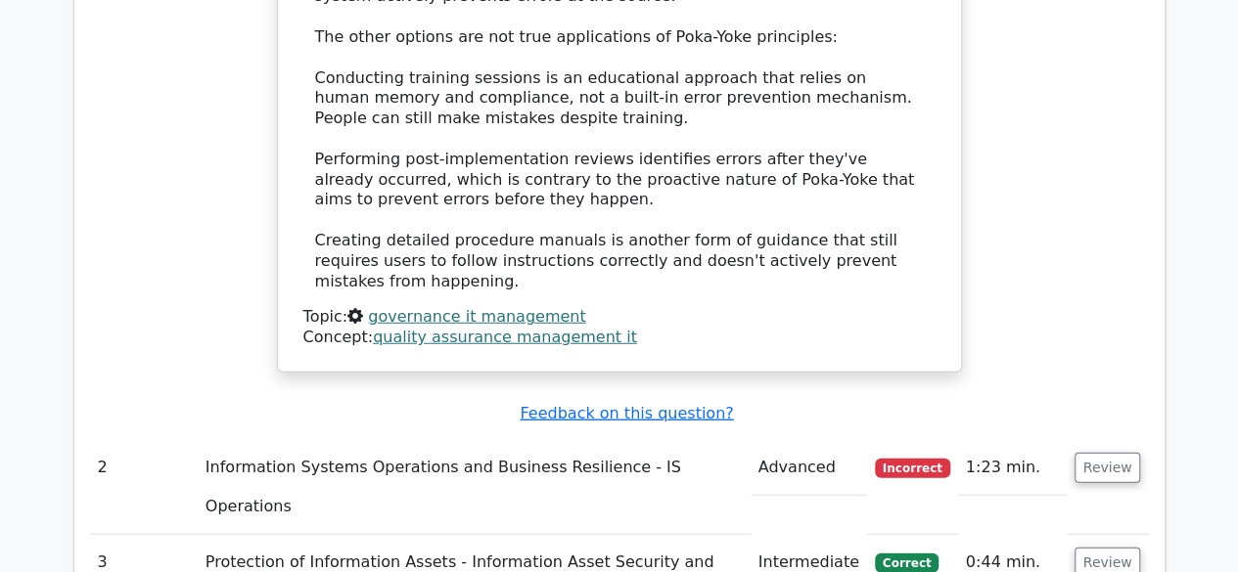
scroll to position [2432, 0]
click at [1104, 453] on button "Review" at bounding box center [1107, 468] width 67 height 30
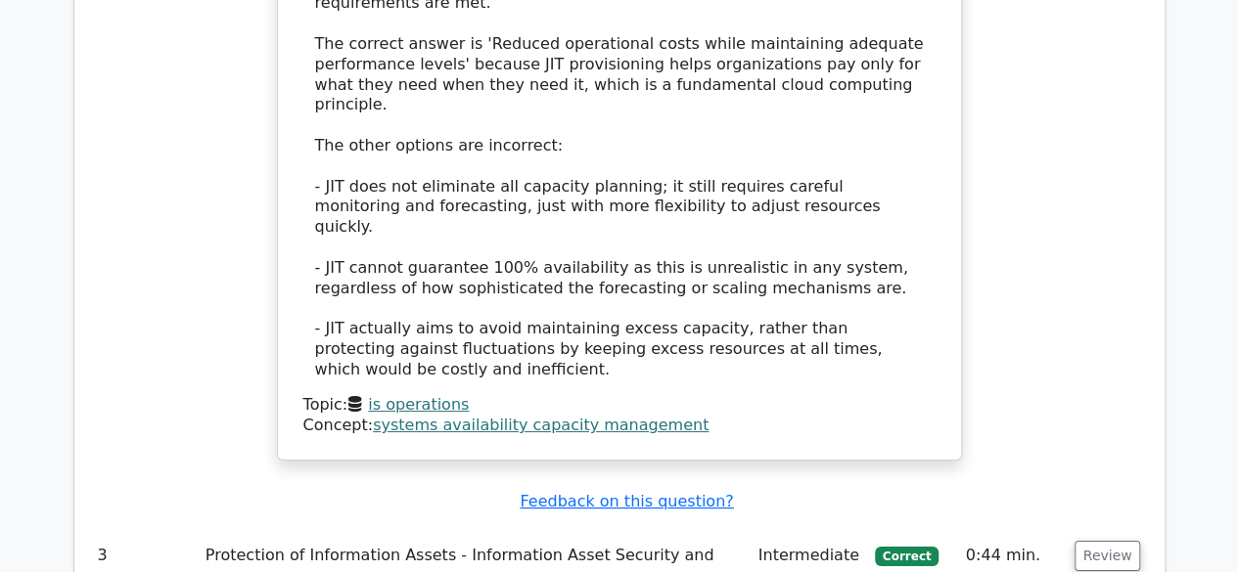
scroll to position [3587, 0]
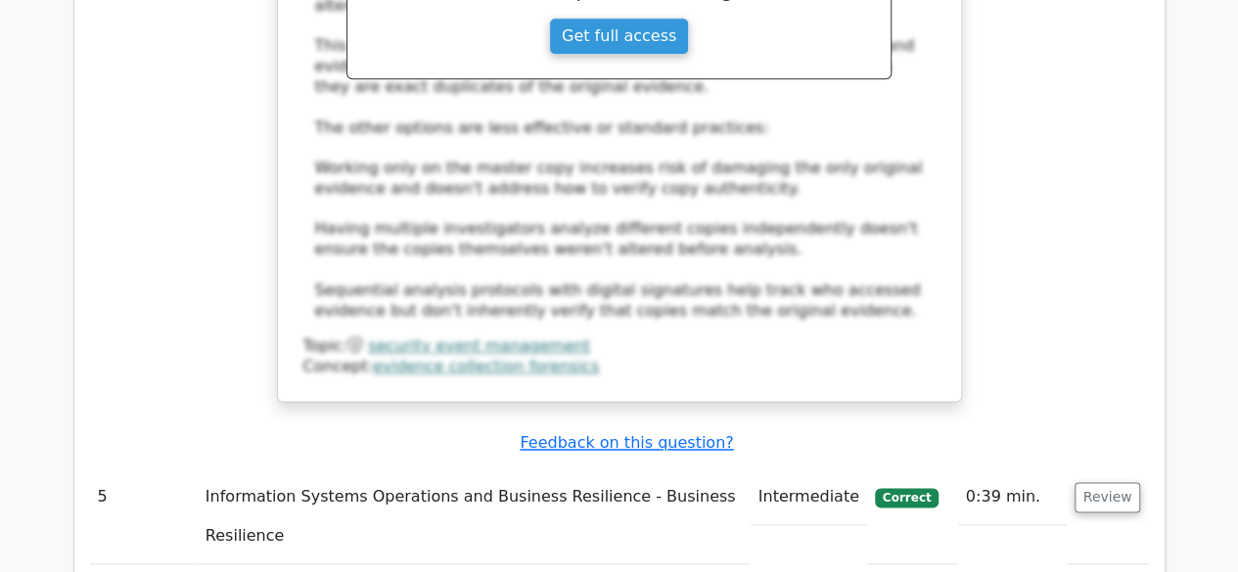
scroll to position [4823, 0]
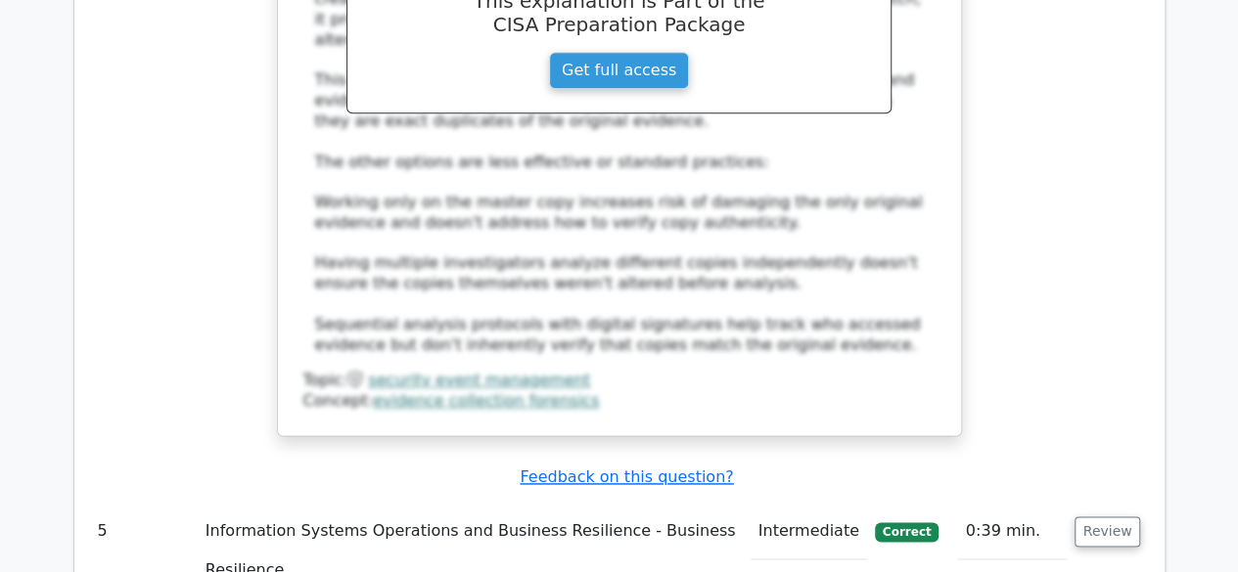
click at [1098, 517] on button "Review" at bounding box center [1107, 532] width 67 height 30
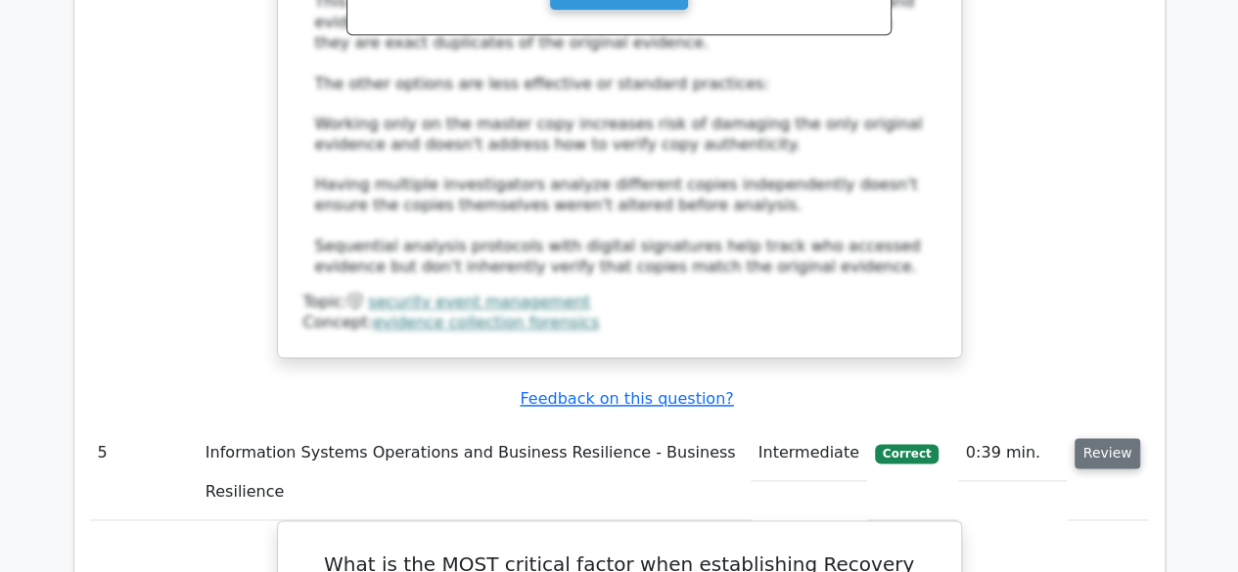
scroll to position [4940, 0]
